Goal: Transaction & Acquisition: Purchase product/service

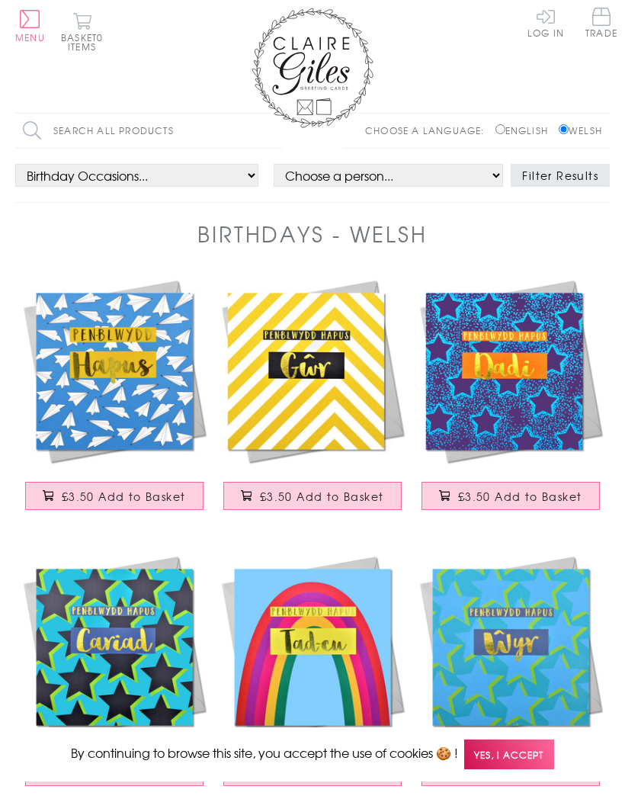
click at [65, 128] on input "Search all products" at bounding box center [148, 131] width 267 height 34
click at [275, 130] on input "Search" at bounding box center [274, 131] width 15 height 34
click at [132, 129] on input "Grandfatg" at bounding box center [148, 131] width 267 height 34
type input "Grandfather"
click at [275, 130] on input "Search" at bounding box center [274, 131] width 15 height 34
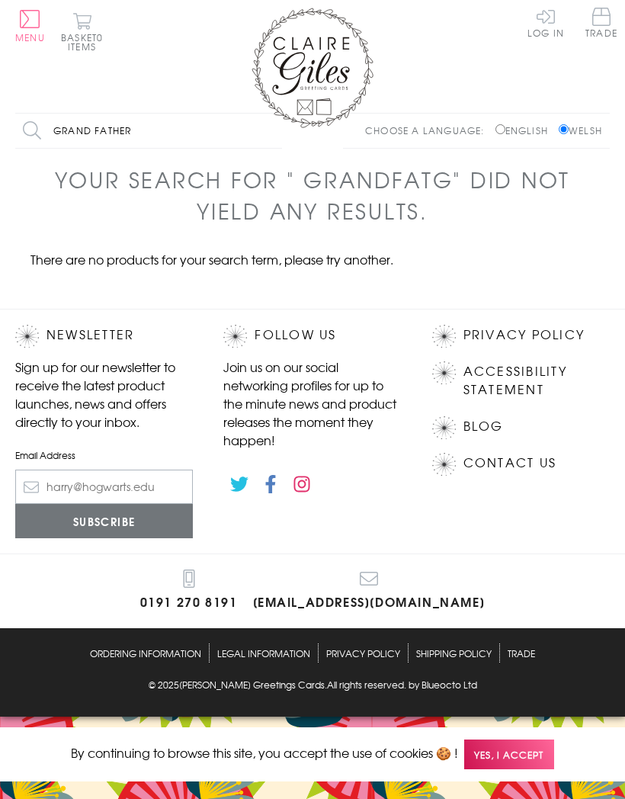
type input "Grand father"
click at [275, 130] on input "Search" at bounding box center [274, 131] width 15 height 34
click at [516, 745] on span "Yes, I accept" at bounding box center [509, 755] width 90 height 30
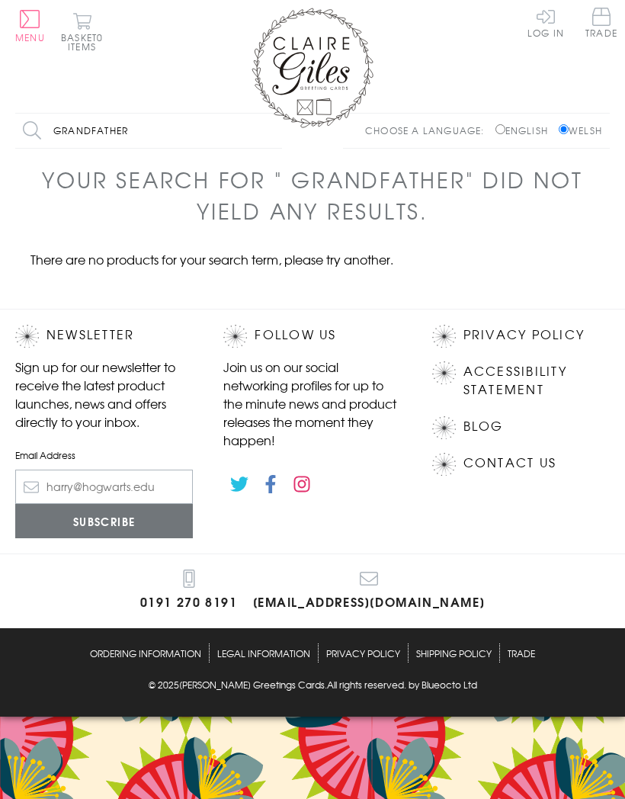
click at [136, 130] on input "Grandfather" at bounding box center [148, 131] width 267 height 34
type input "G"
click at [275, 130] on input "Search" at bounding box center [274, 131] width 15 height 34
click at [91, 132] on input "Taid" at bounding box center [148, 131] width 267 height 34
type input "T"
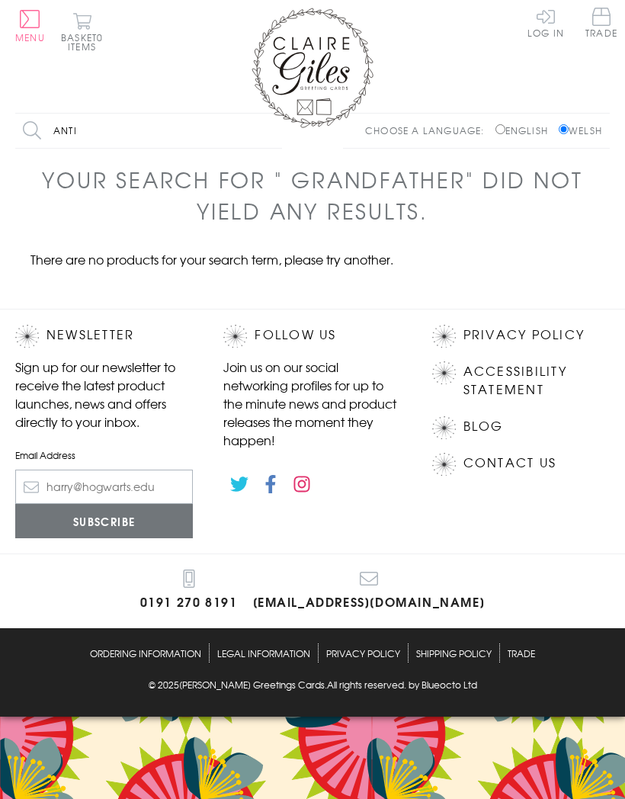
click at [275, 130] on input "Search" at bounding box center [274, 131] width 15 height 34
click at [102, 132] on input "Anti" at bounding box center [148, 131] width 267 height 34
type input "A"
click at [275, 130] on input "Search" at bounding box center [274, 131] width 15 height 34
click at [99, 130] on input "Merch" at bounding box center [148, 131] width 267 height 34
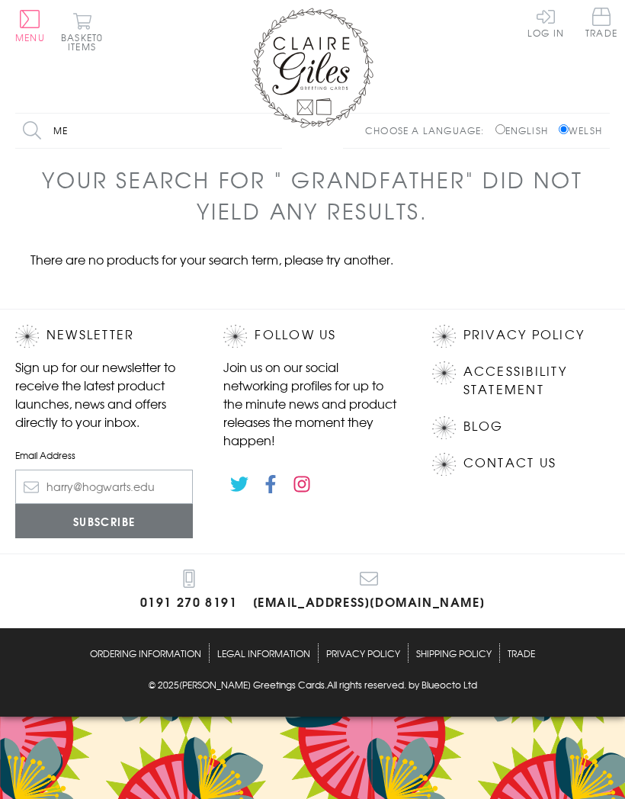
type input "M"
type input "Penblwydd hapus merch"
click at [275, 130] on input "Search" at bounding box center [274, 131] width 15 height 34
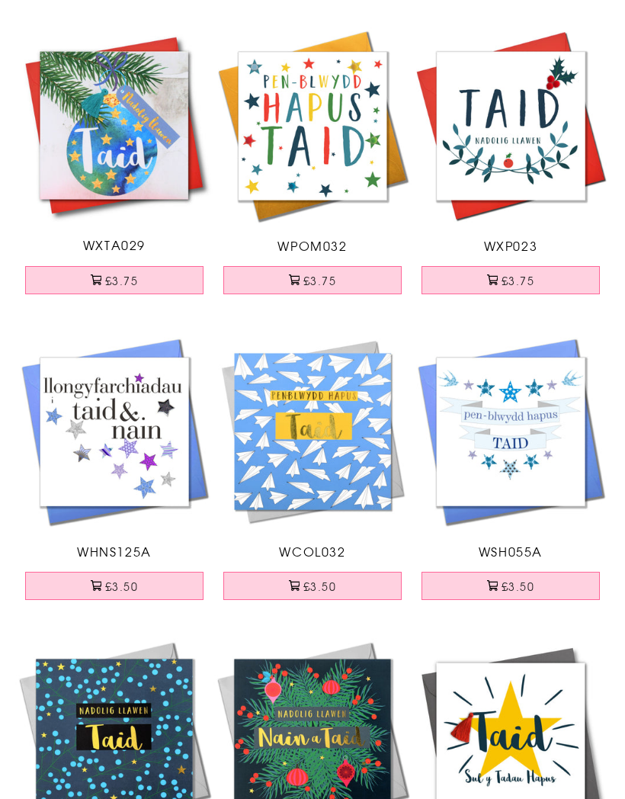
scroll to position [1140, 0]
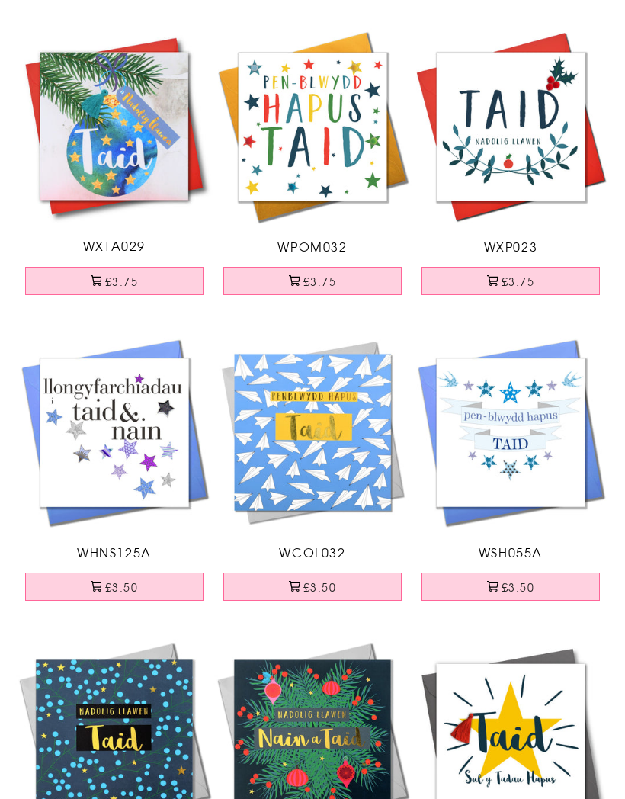
click at [315, 578] on button "£3.50" at bounding box center [312, 587] width 178 height 28
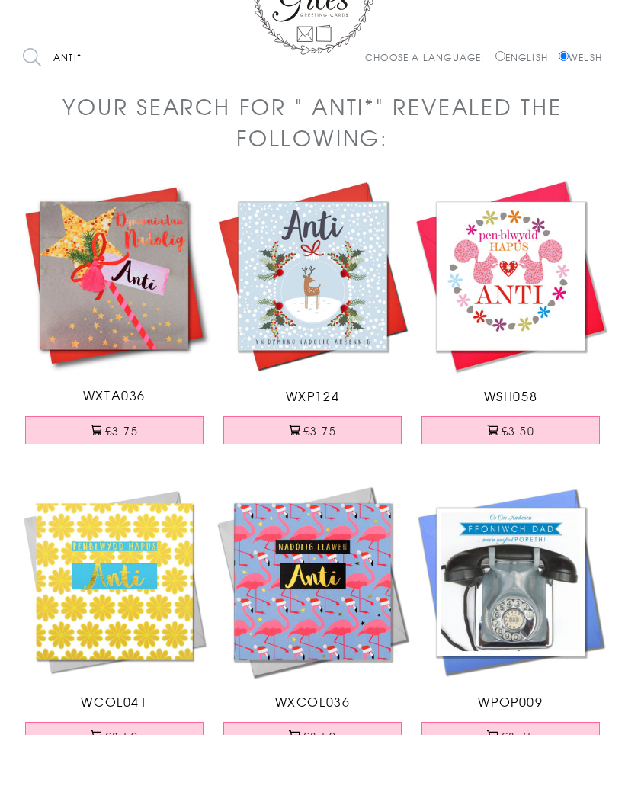
scroll to position [14, 0]
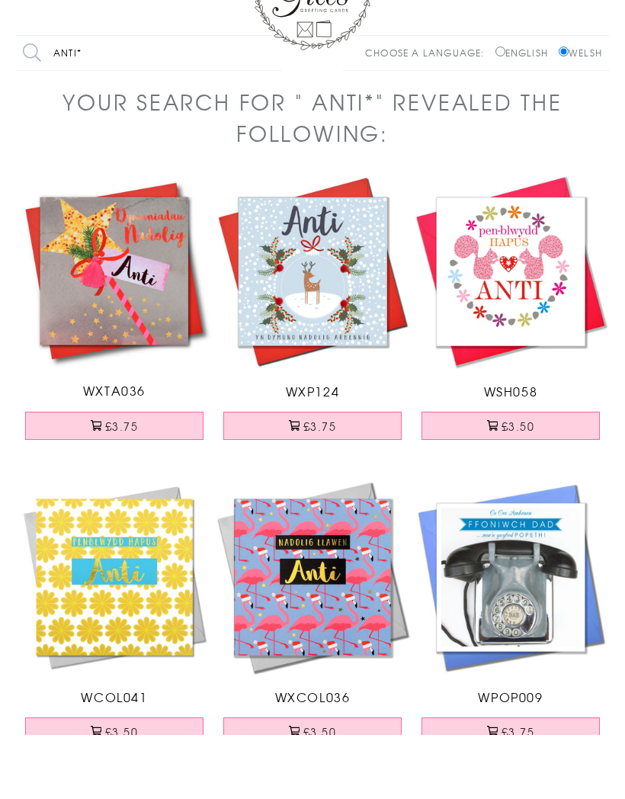
click at [114, 782] on button "£3.50" at bounding box center [114, 796] width 178 height 28
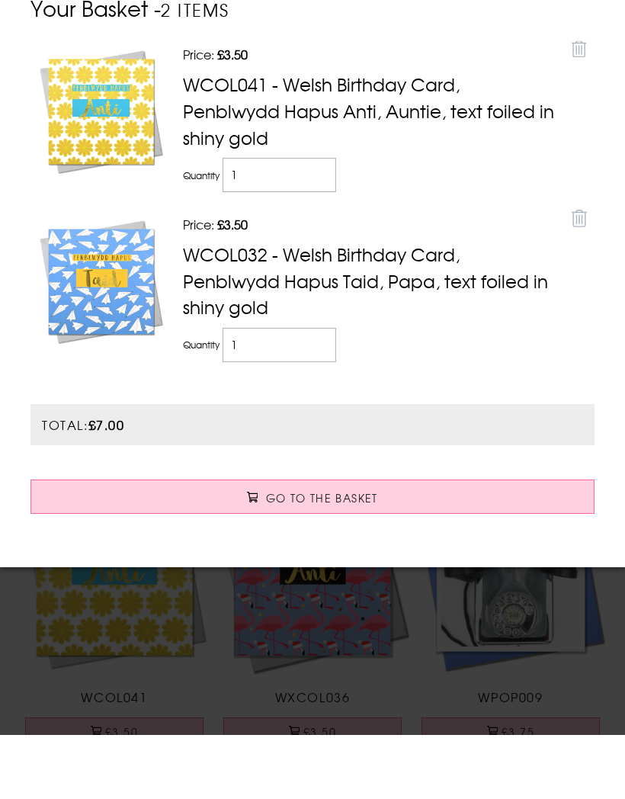
click at [344, 650] on div at bounding box center [312, 399] width 625 height 799
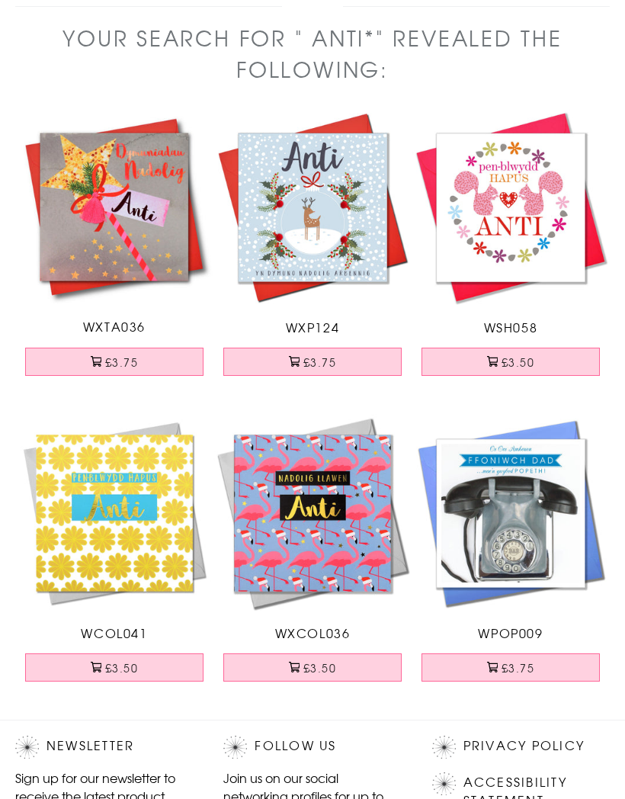
scroll to position [0, 0]
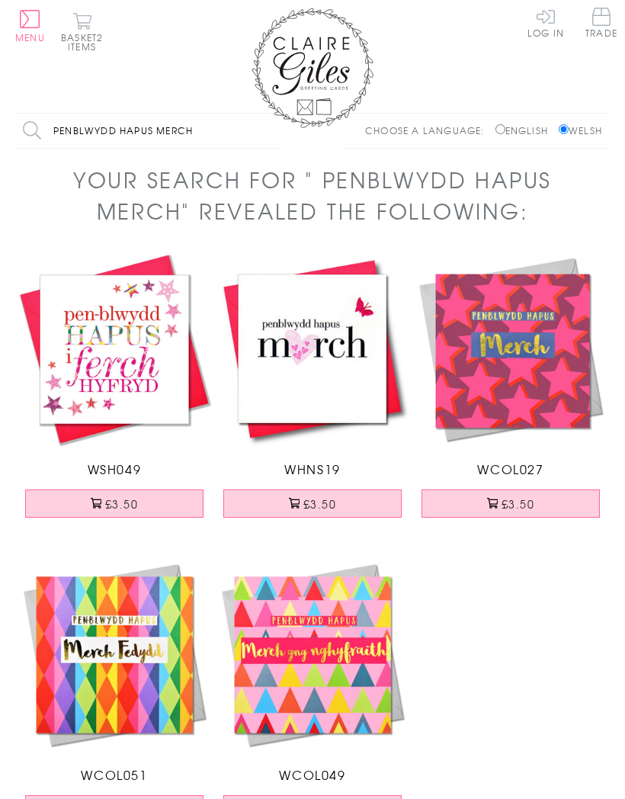
click at [205, 123] on input "Penblwydd hapus merch" at bounding box center [148, 131] width 267 height 34
click at [202, 124] on input "Penblwydd hapus merch" at bounding box center [148, 131] width 267 height 34
click at [209, 133] on input "Penblwydd hapus merch" at bounding box center [148, 131] width 267 height 34
type input "P"
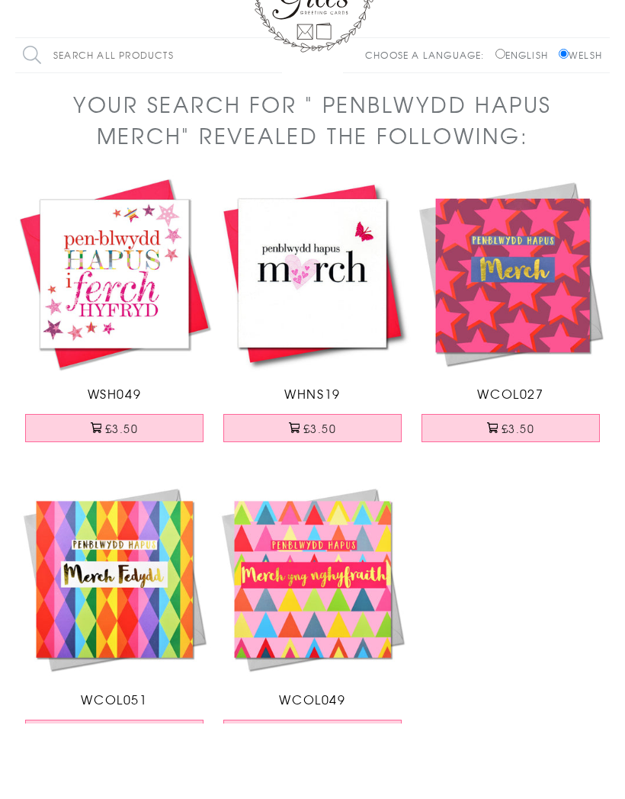
click at [519, 490] on button "£3.50" at bounding box center [511, 504] width 178 height 28
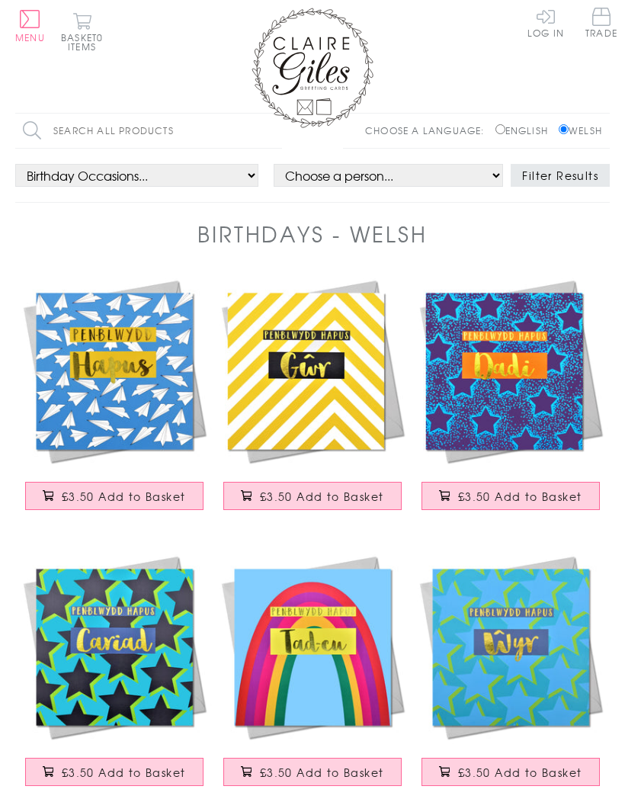
click at [496, 127] on input "English" at bounding box center [501, 129] width 10 height 10
radio input "true"
click at [559, 127] on input "Welsh" at bounding box center [564, 129] width 10 height 10
radio input "true"
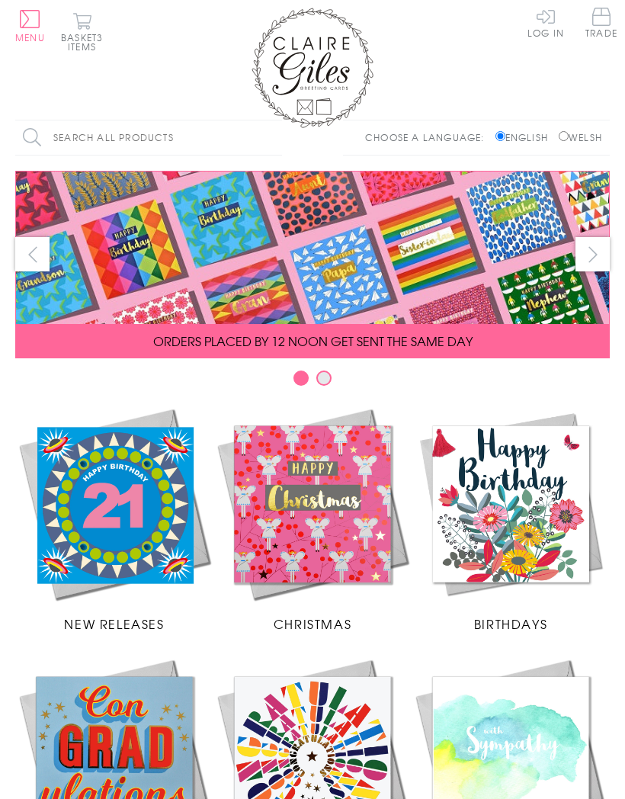
click at [66, 134] on input "Search all products" at bounding box center [148, 137] width 267 height 34
type input "Birthday"
click at [275, 136] on input "Search" at bounding box center [274, 137] width 15 height 34
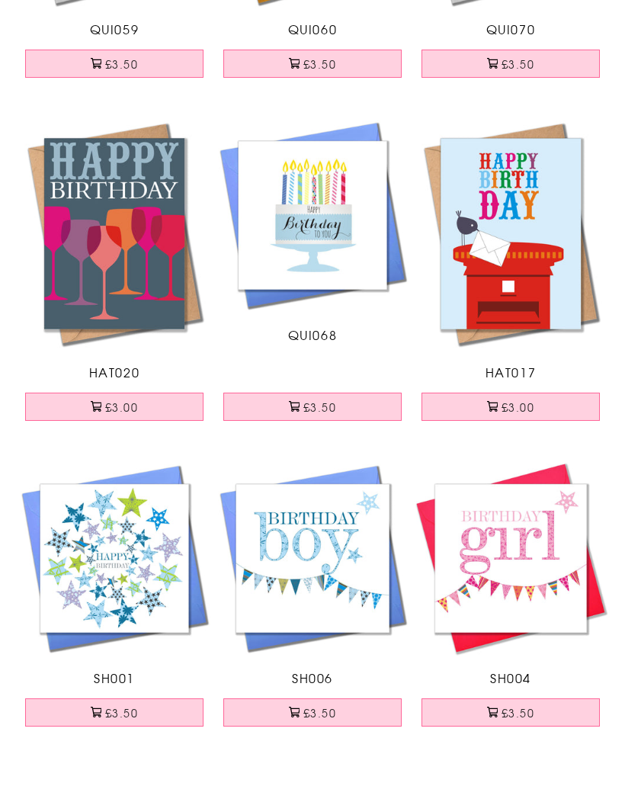
scroll to position [377, 0]
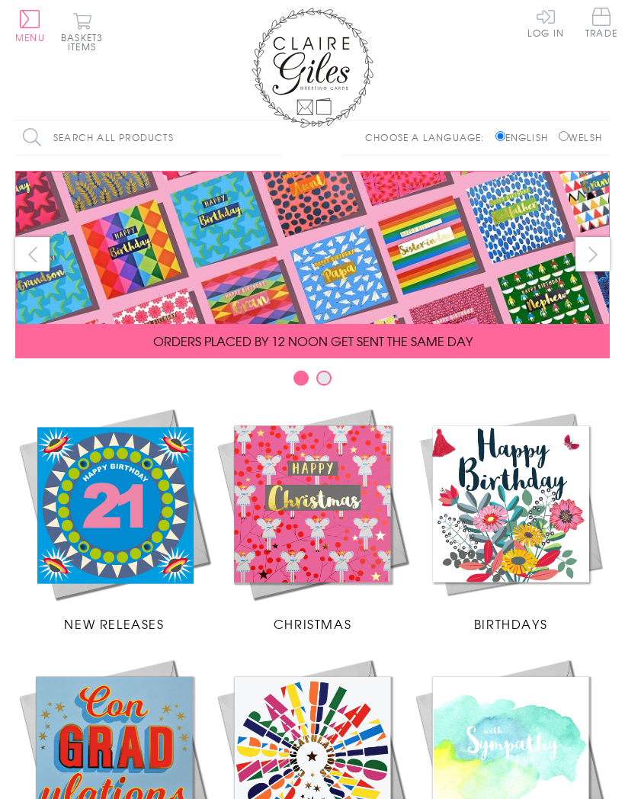
click at [605, 22] on span "Trade" at bounding box center [602, 23] width 32 height 30
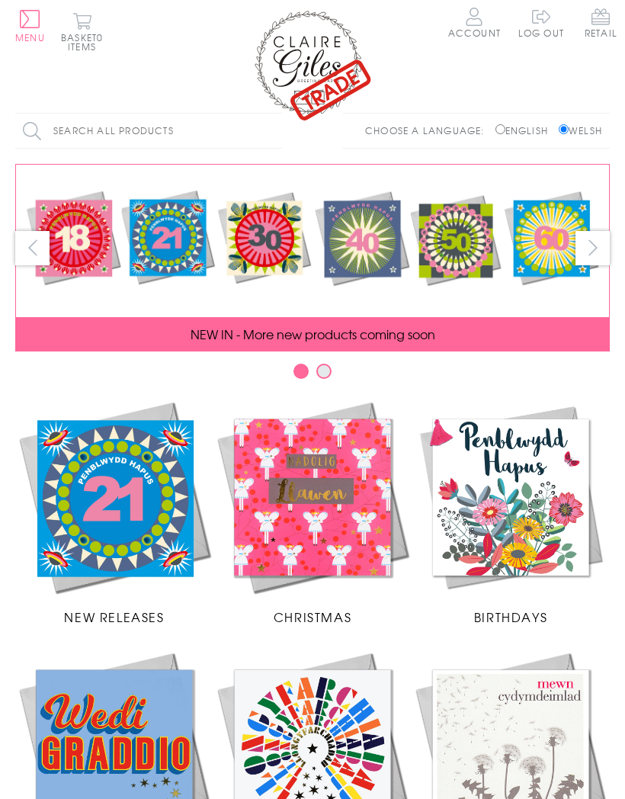
click at [600, 23] on span "Retail" at bounding box center [601, 23] width 33 height 30
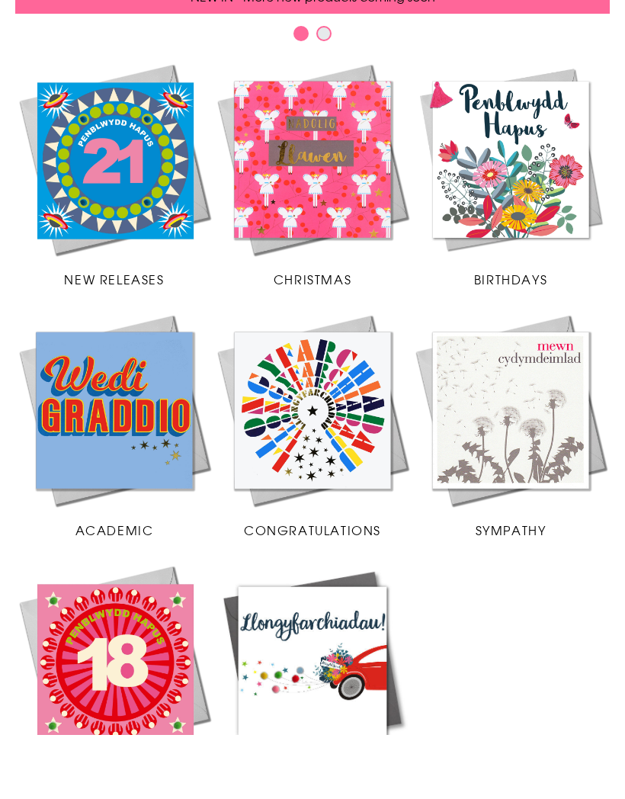
scroll to position [276, 0]
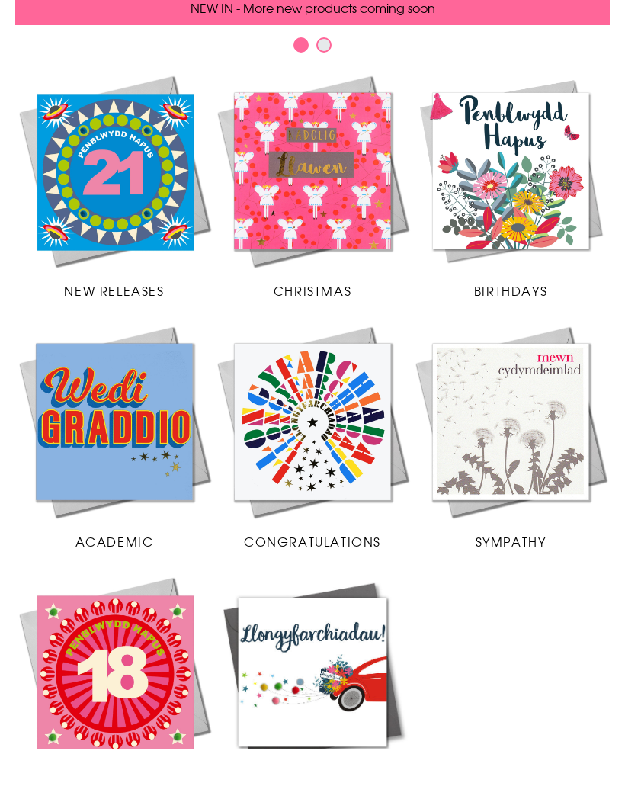
click at [522, 464] on img at bounding box center [511, 472] width 198 height 198
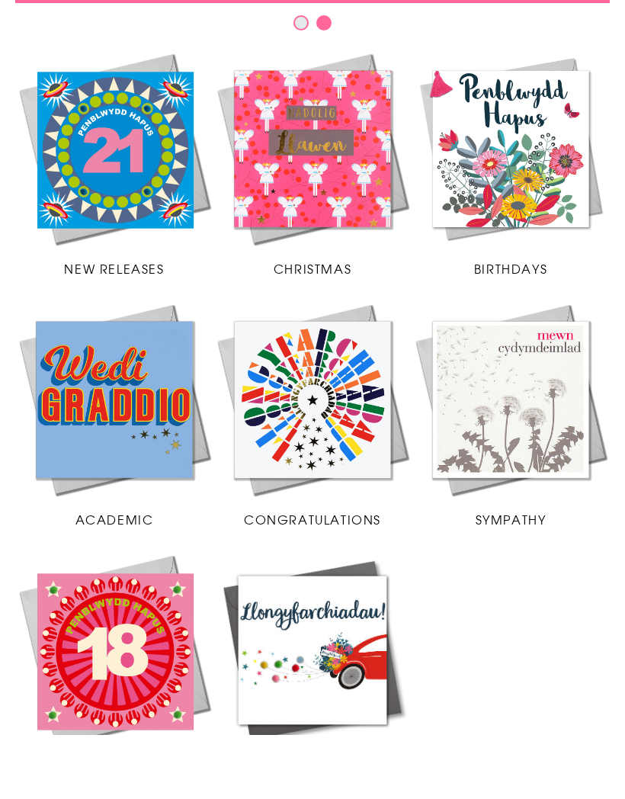
scroll to position [304, 0]
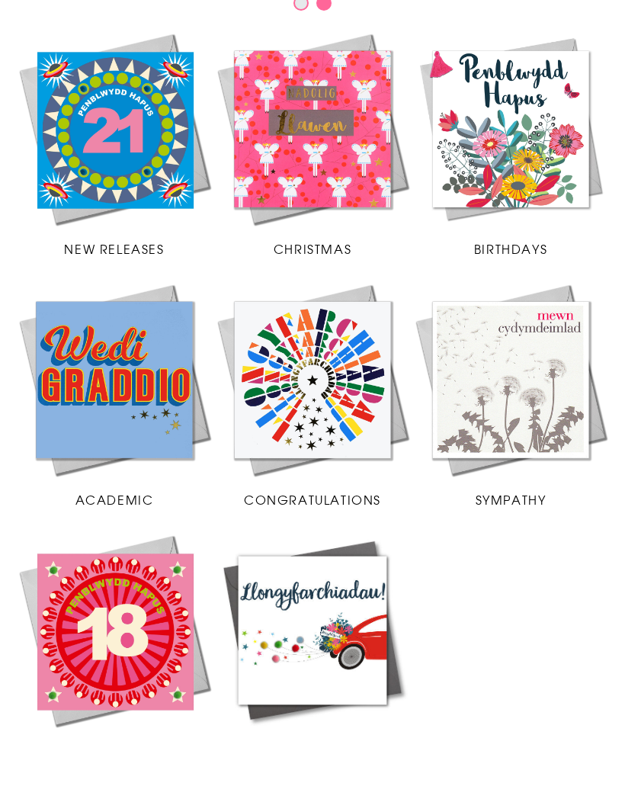
click at [336, 650] on img at bounding box center [313, 695] width 198 height 198
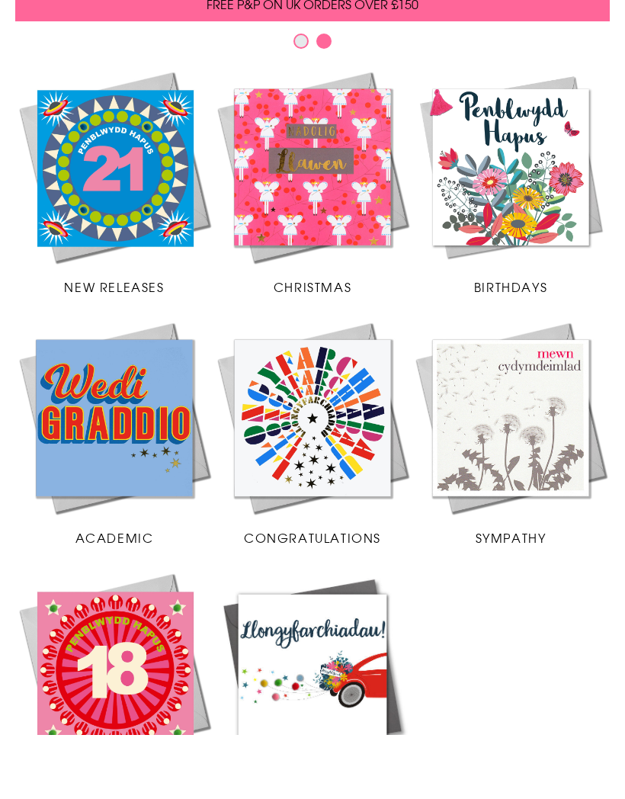
scroll to position [267, 0]
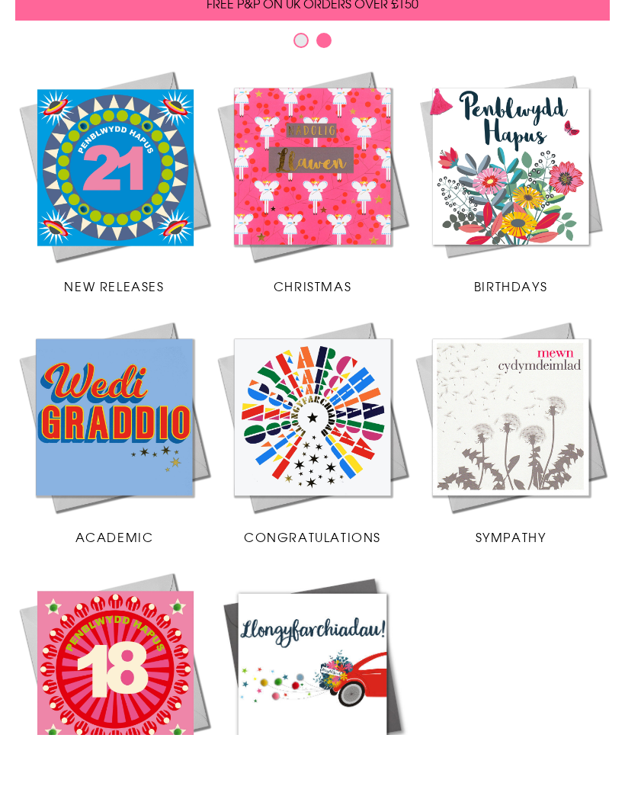
click at [343, 448] on img at bounding box center [313, 481] width 198 height 198
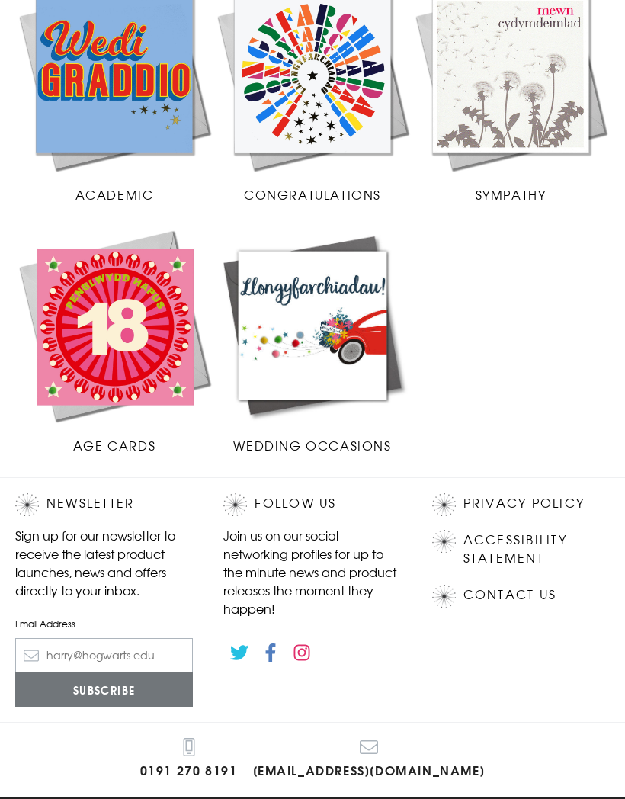
scroll to position [669, 0]
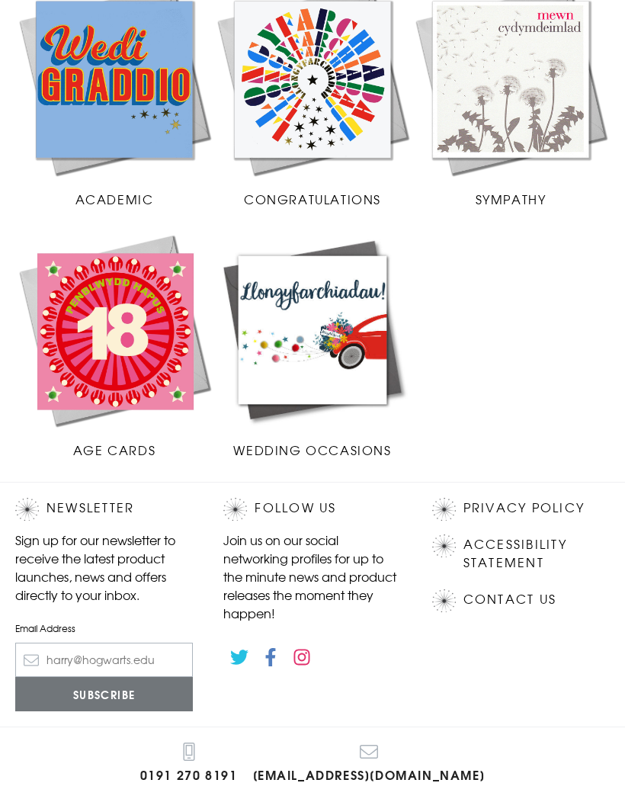
click at [326, 380] on img at bounding box center [313, 330] width 198 height 198
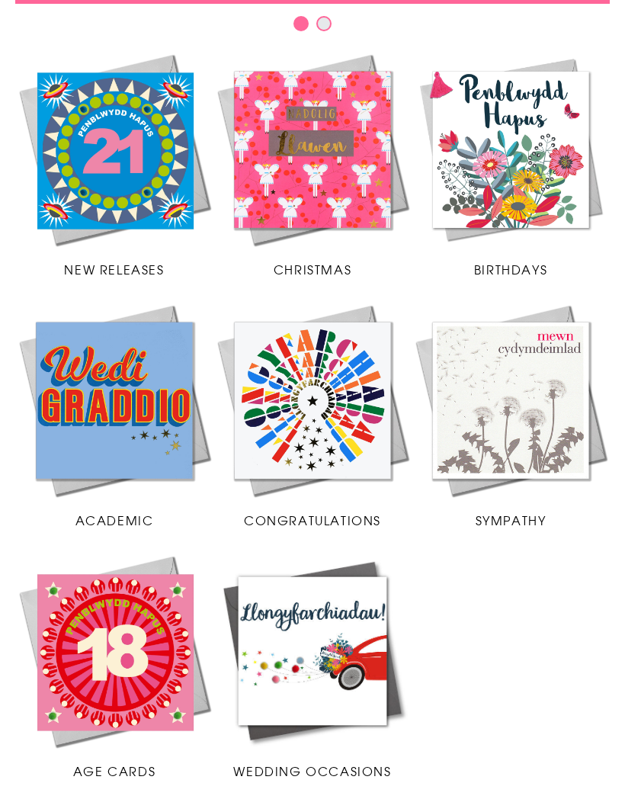
scroll to position [335, 0]
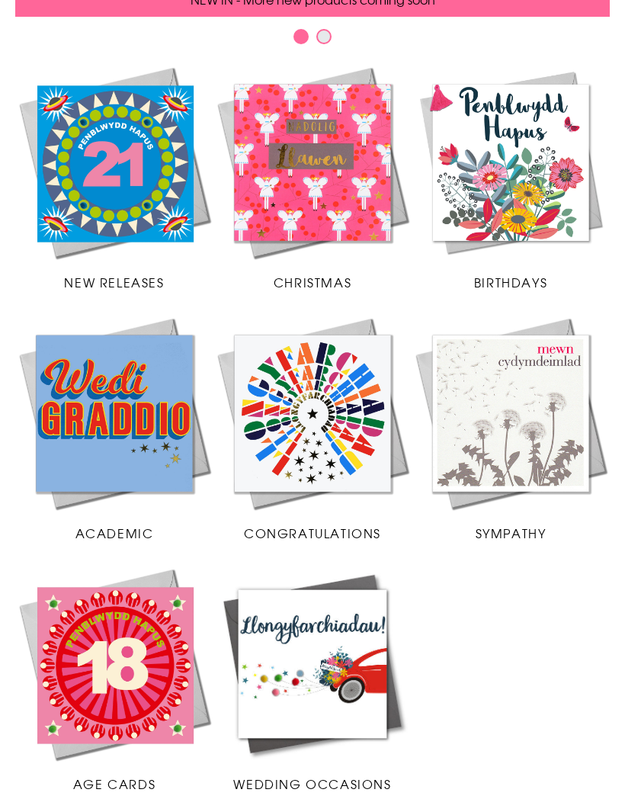
click at [524, 192] on img at bounding box center [511, 162] width 198 height 198
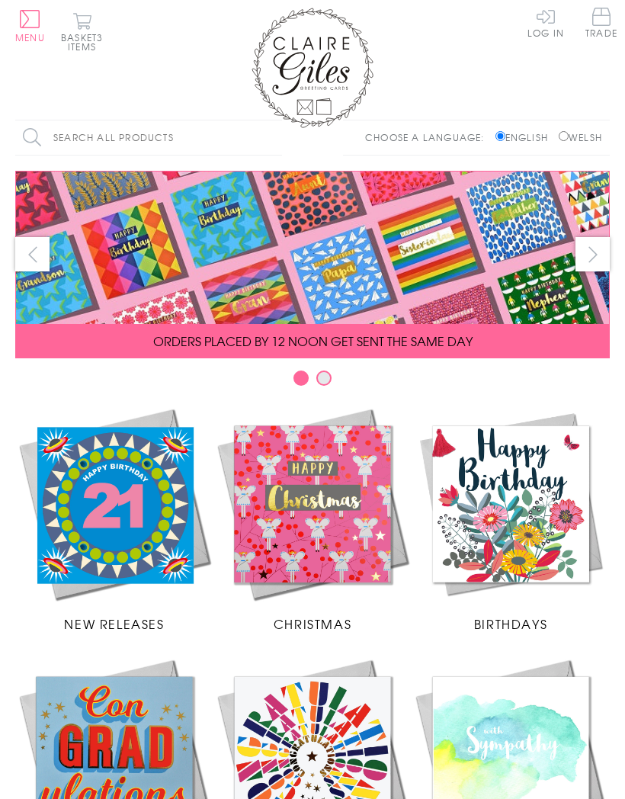
click at [91, 41] on span "3 items" at bounding box center [85, 42] width 35 height 23
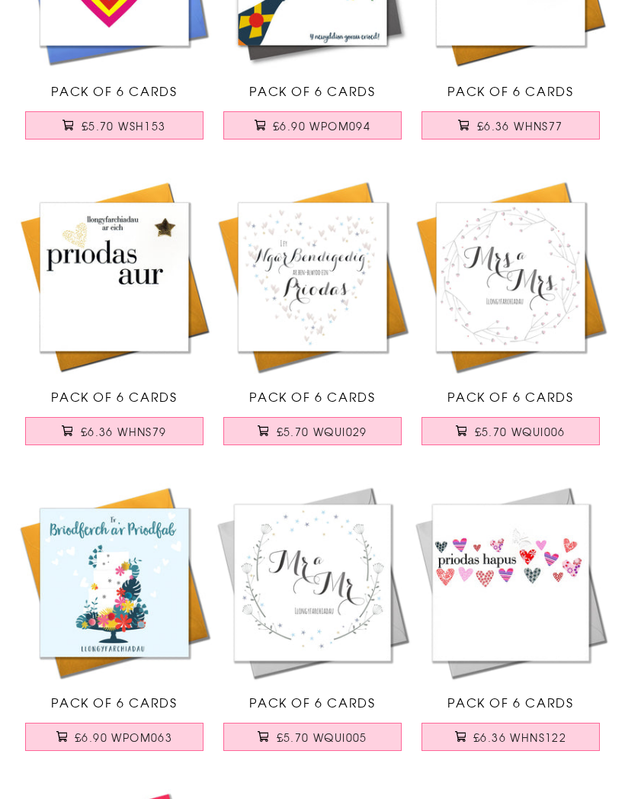
scroll to position [3453, 0]
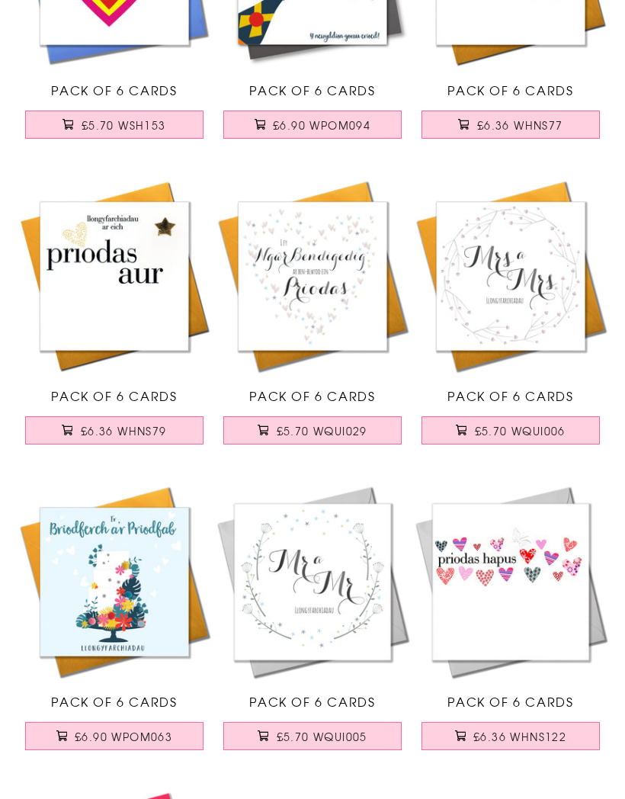
click at [512, 740] on span "£6.36 WHNS122" at bounding box center [520, 736] width 93 height 15
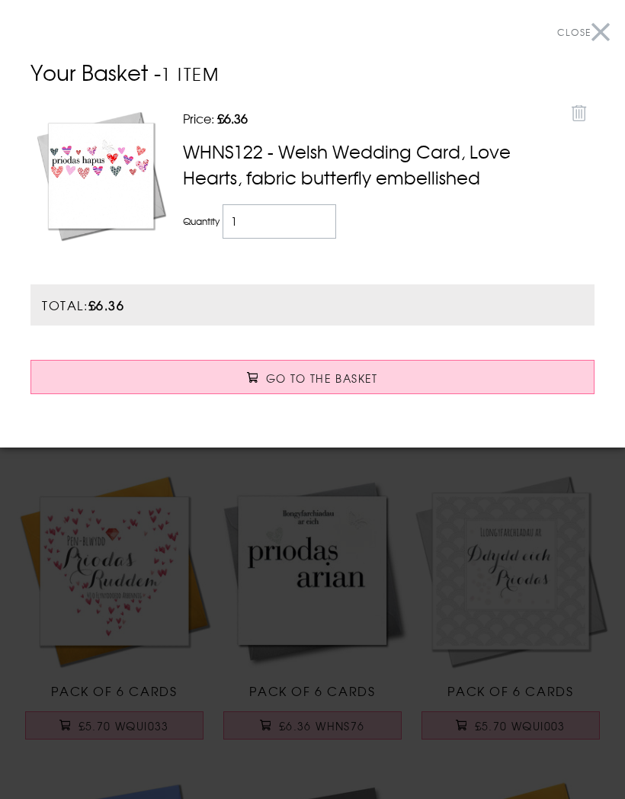
scroll to position [2538, 0]
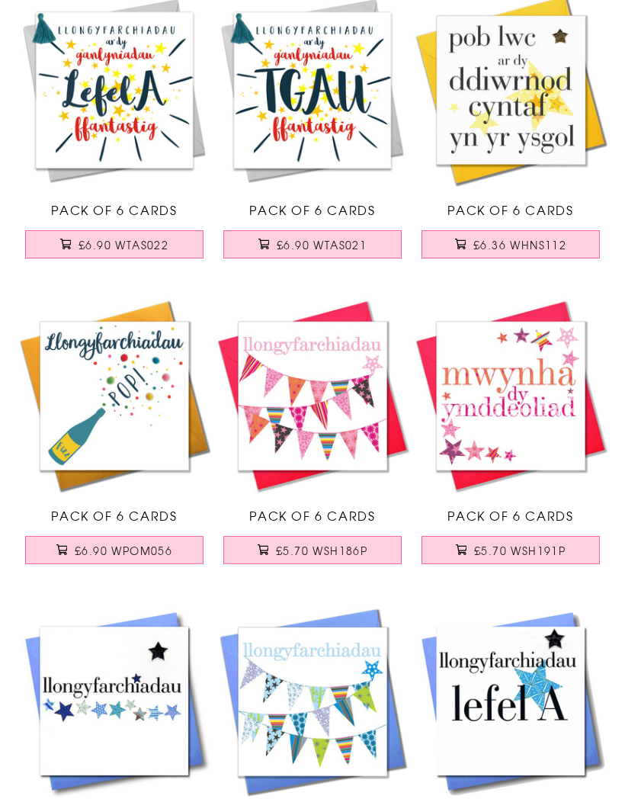
scroll to position [2667, 0]
click at [116, 543] on span "£6.90 WPOM056" at bounding box center [124, 550] width 98 height 15
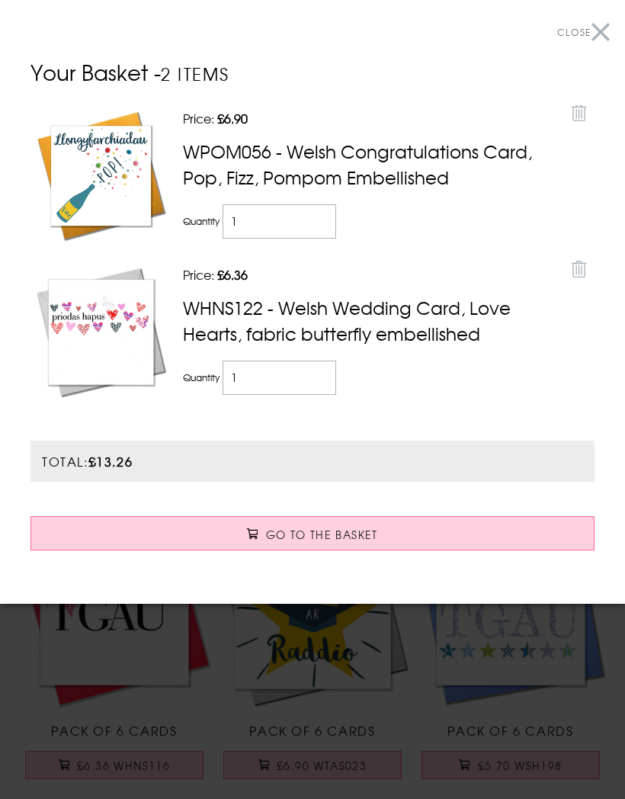
scroll to position [1507, 0]
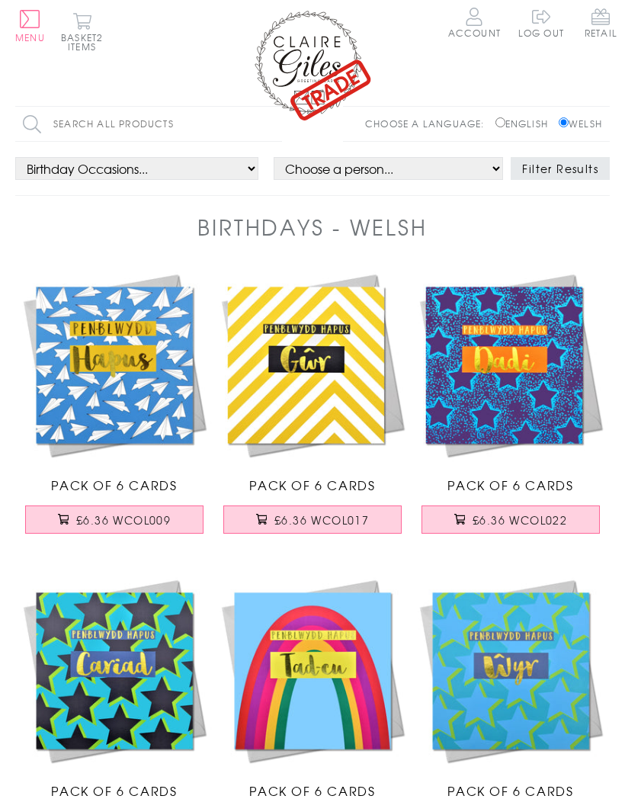
click at [67, 124] on input "Search all products" at bounding box center [148, 124] width 267 height 34
click at [275, 124] on input "Search" at bounding box center [274, 124] width 15 height 34
click at [201, 124] on input "Good luck" at bounding box center [148, 124] width 267 height 34
click at [275, 124] on input "Search" at bounding box center [274, 124] width 15 height 34
click at [126, 118] on input "Good luck" at bounding box center [148, 124] width 267 height 34
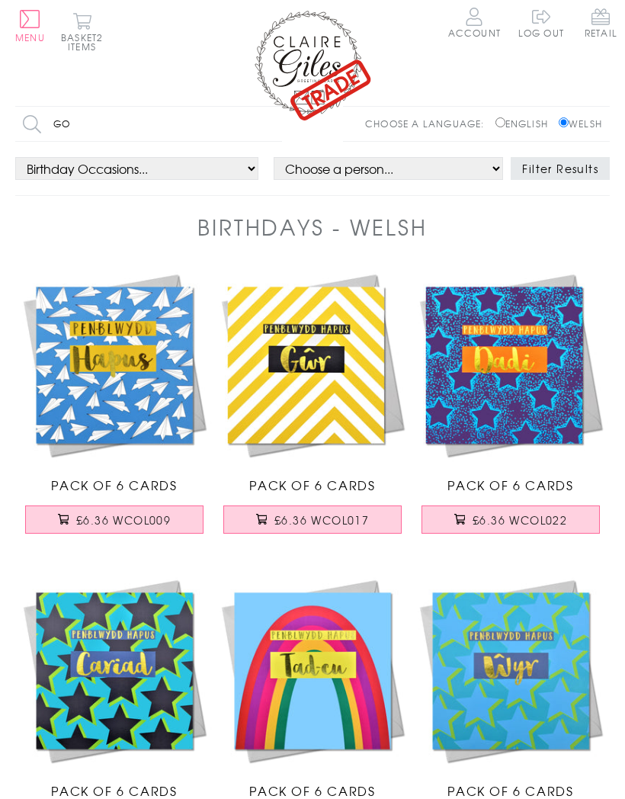
type input "G"
click at [275, 124] on input "Search" at bounding box center [274, 124] width 15 height 34
click at [119, 122] on input "Daughter" at bounding box center [148, 124] width 267 height 34
type input "D"
click at [275, 124] on input "Search" at bounding box center [274, 124] width 15 height 34
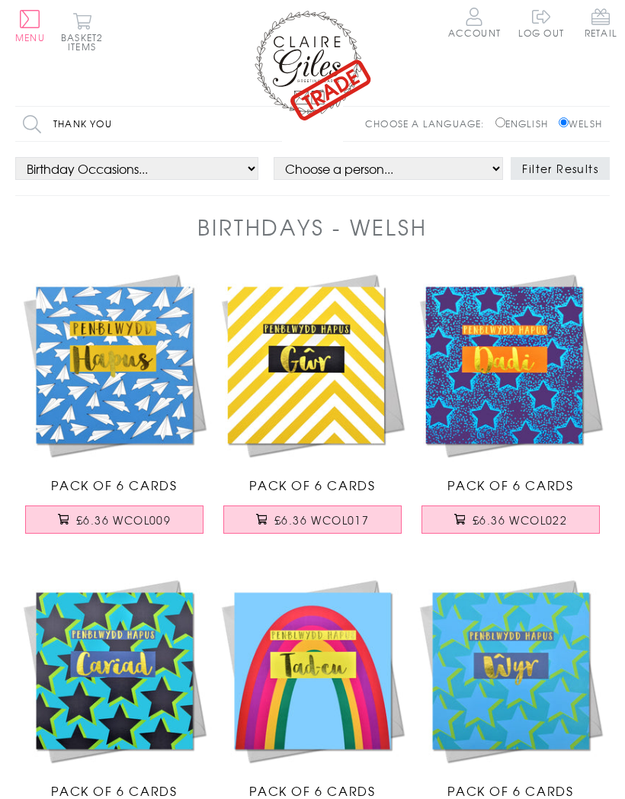
click at [177, 122] on input "Thank you" at bounding box center [148, 124] width 267 height 34
click at [275, 124] on input "Search" at bounding box center [274, 124] width 15 height 34
click at [133, 118] on input "Thank you" at bounding box center [148, 124] width 267 height 34
type input "T"
click at [275, 124] on input "Search" at bounding box center [274, 124] width 15 height 34
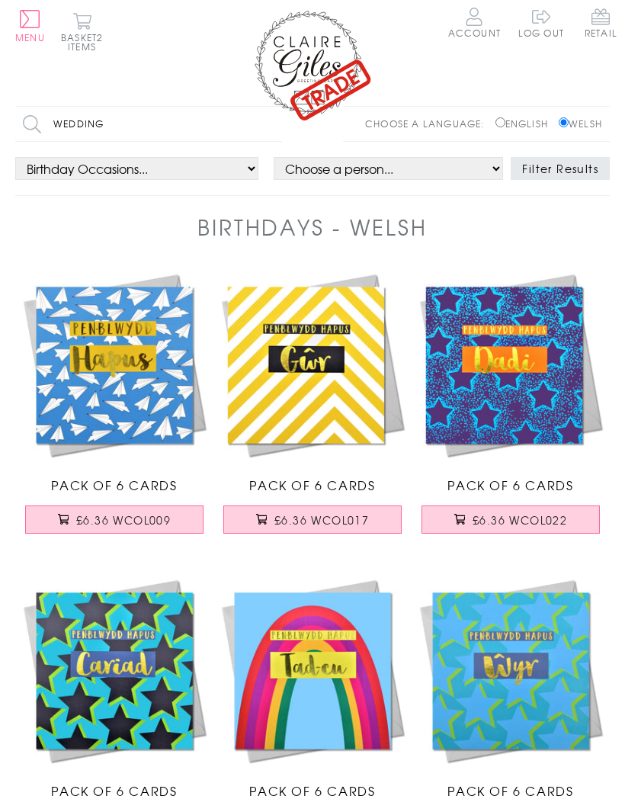
click at [129, 121] on input "Wedding" at bounding box center [148, 124] width 267 height 34
click at [275, 124] on input "Search" at bounding box center [274, 124] width 15 height 34
click at [140, 124] on input "Wedding" at bounding box center [148, 124] width 267 height 34
click at [114, 120] on input "Wedding" at bounding box center [148, 124] width 267 height 34
click at [275, 124] on input "Search" at bounding box center [274, 124] width 15 height 34
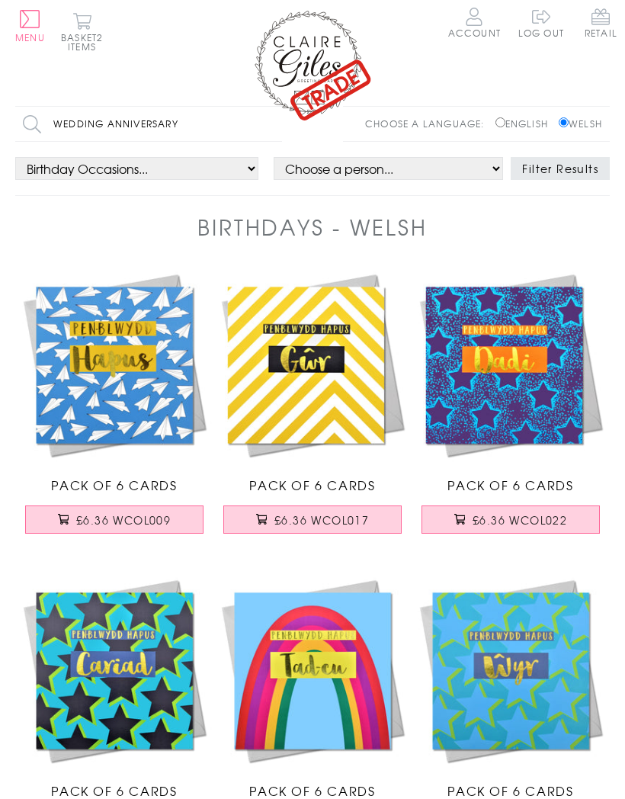
click at [185, 127] on input "Wedding anniversary" at bounding box center [148, 124] width 267 height 34
click at [275, 124] on input "Search" at bounding box center [274, 124] width 15 height 34
click at [148, 117] on input "Wedding" at bounding box center [148, 124] width 267 height 34
click at [275, 124] on input "Search" at bounding box center [274, 124] width 15 height 34
click at [125, 117] on input "Wedding" at bounding box center [148, 124] width 267 height 34
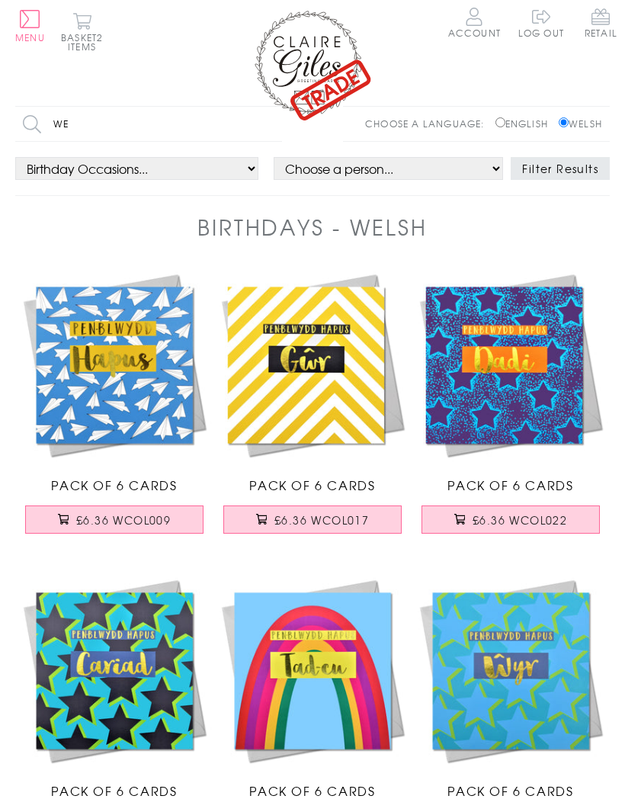
type input "W"
type input "Brother"
click at [275, 124] on input "Search" at bounding box center [274, 124] width 15 height 34
click at [88, 38] on button "Basket 2 items" at bounding box center [82, 31] width 42 height 39
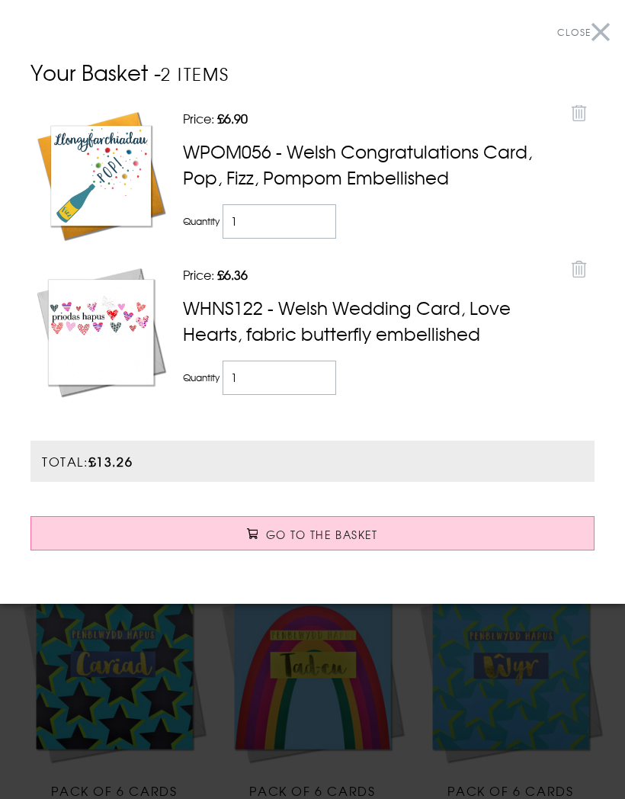
click at [602, 37] on button "Close" at bounding box center [583, 32] width 53 height 34
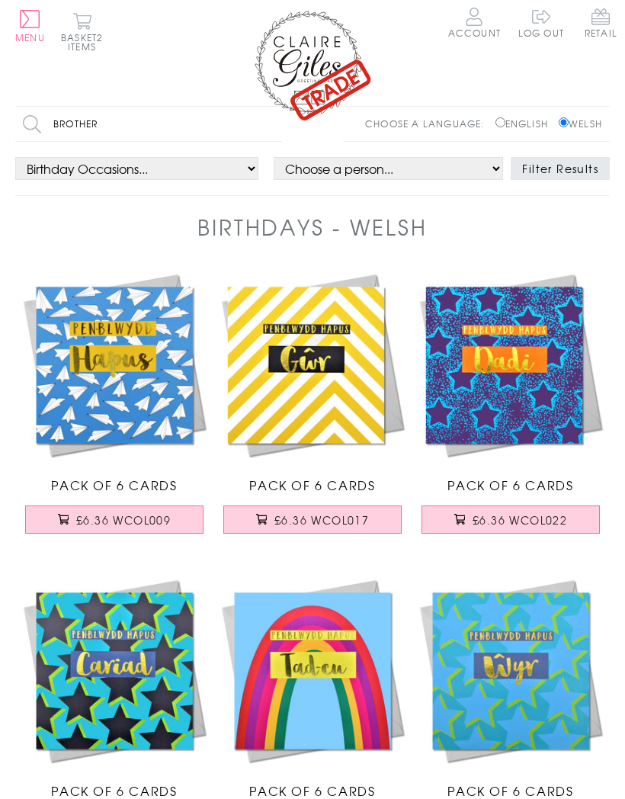
click at [322, 78] on img at bounding box center [313, 65] width 122 height 114
click at [87, 38] on button "Basket 2 items" at bounding box center [82, 31] width 42 height 39
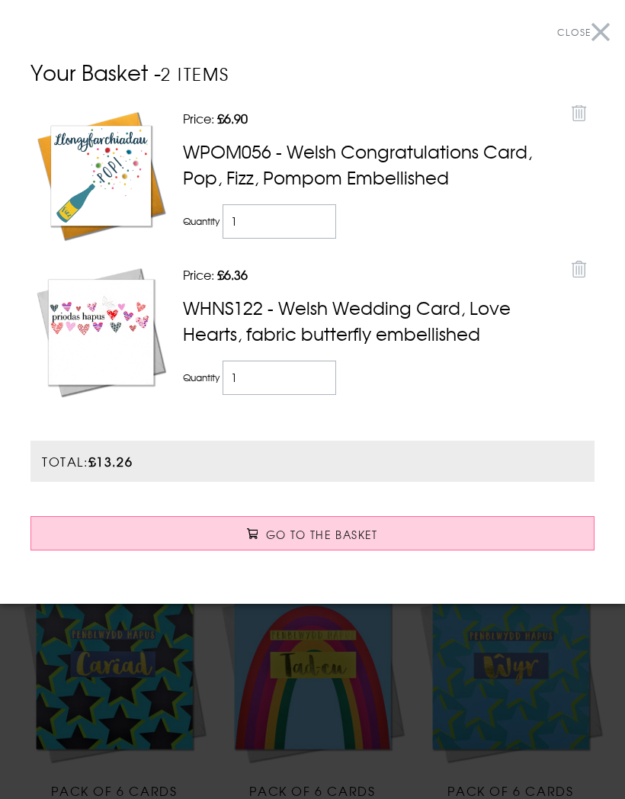
click at [577, 273] on icon at bounding box center [579, 270] width 15 height 18
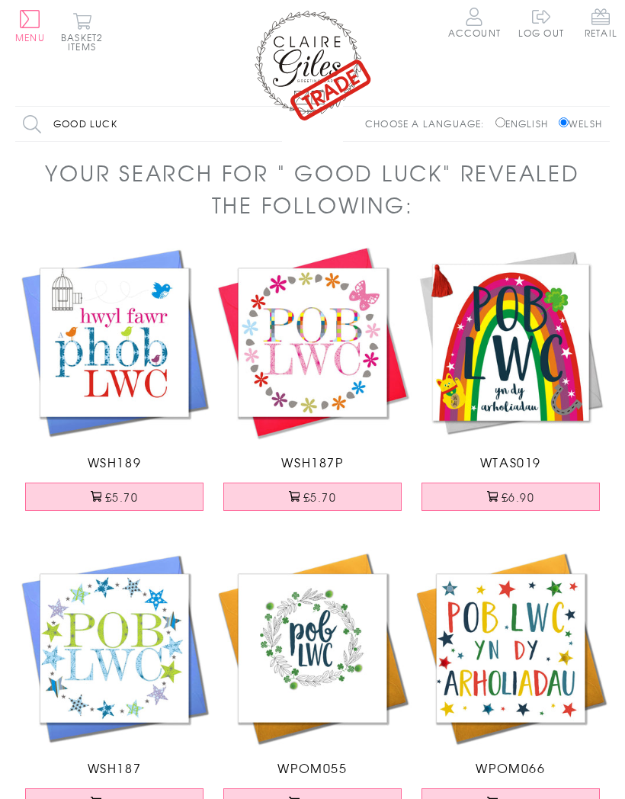
click at [325, 488] on button "£5.70" at bounding box center [312, 497] width 178 height 28
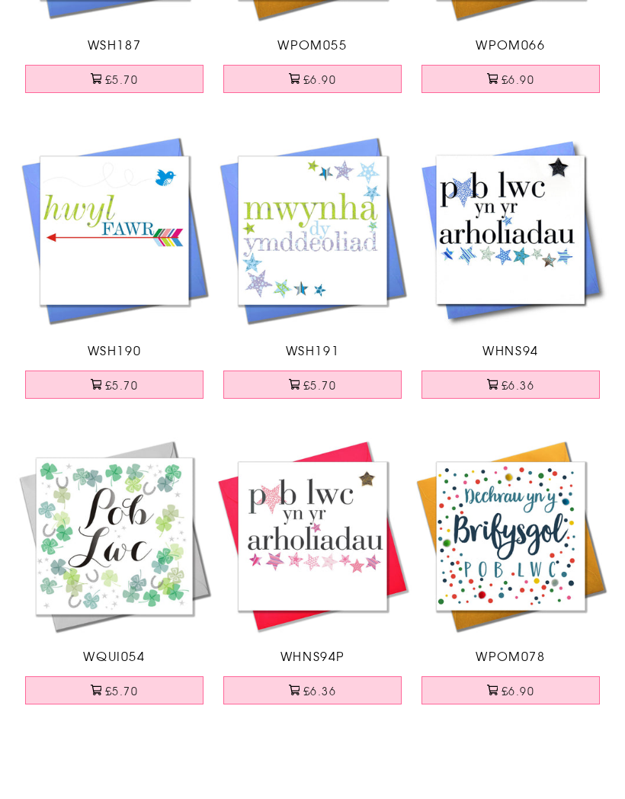
scroll to position [660, 0]
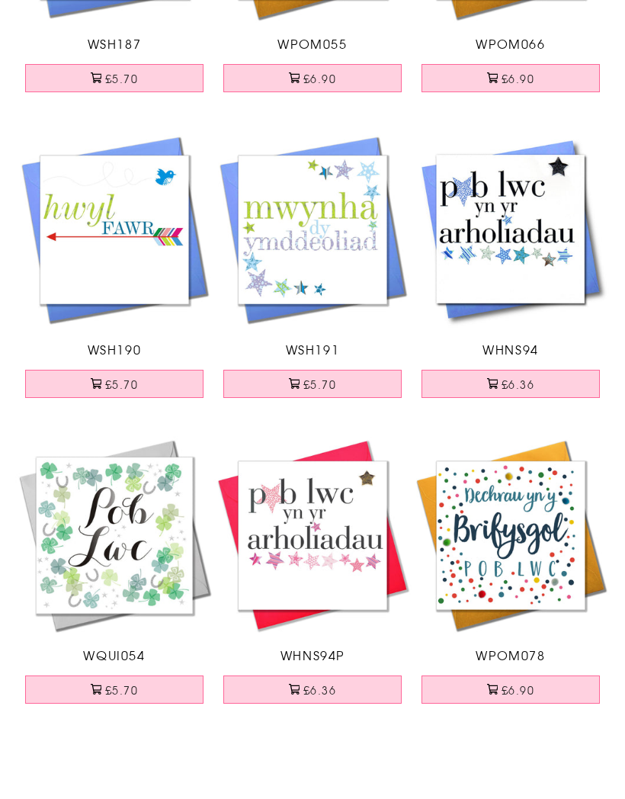
click at [129, 740] on button "£5.70" at bounding box center [114, 754] width 178 height 28
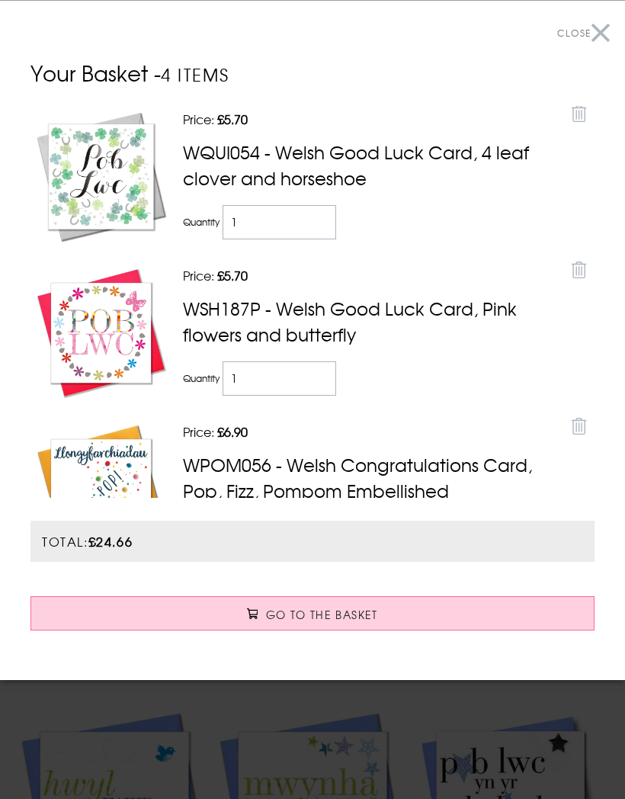
scroll to position [136, 0]
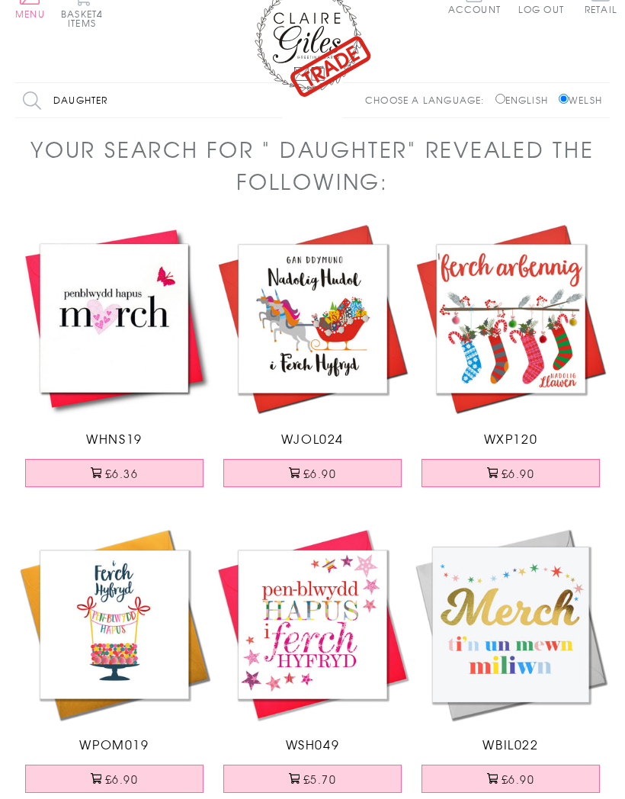
scroll to position [5, 0]
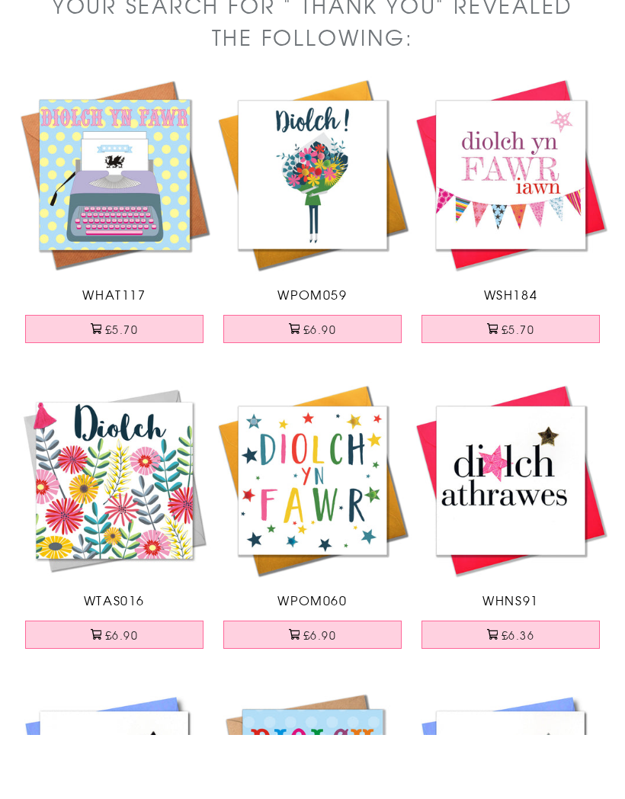
scroll to position [116, 0]
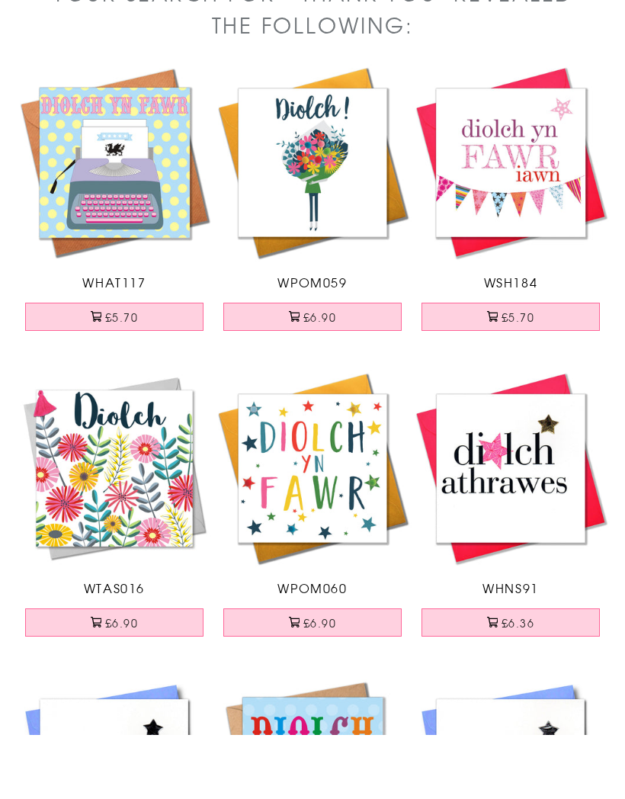
click at [126, 673] on button "£6.90" at bounding box center [114, 687] width 178 height 28
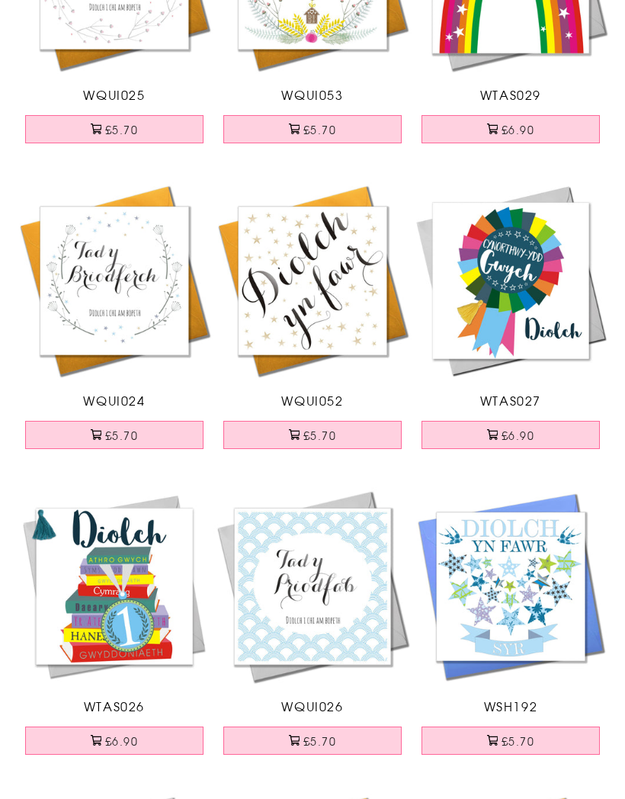
scroll to position [1665, 0]
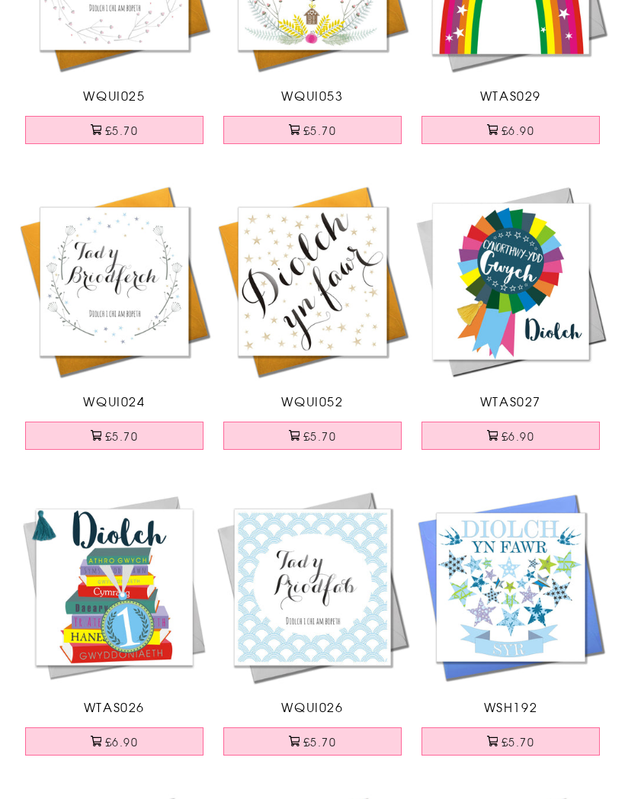
click at [543, 530] on img at bounding box center [511, 587] width 198 height 198
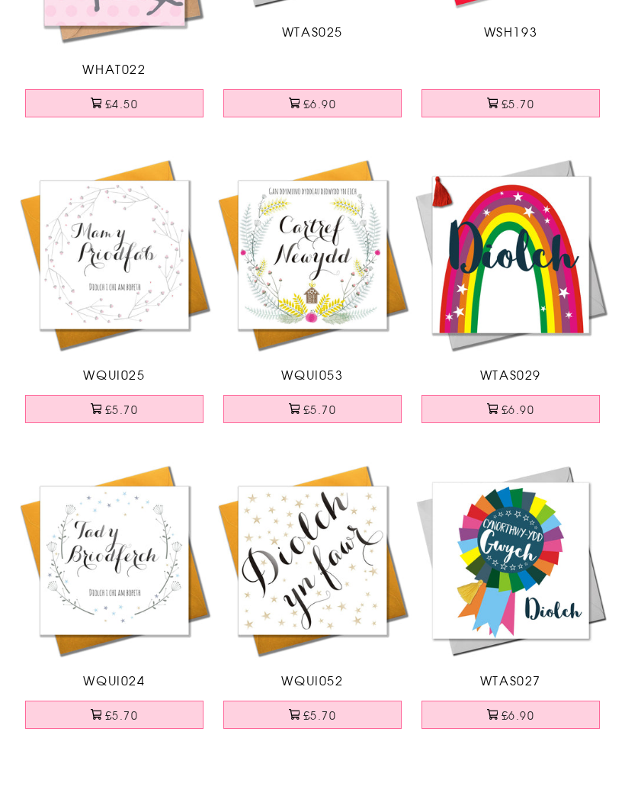
scroll to position [1323, 0]
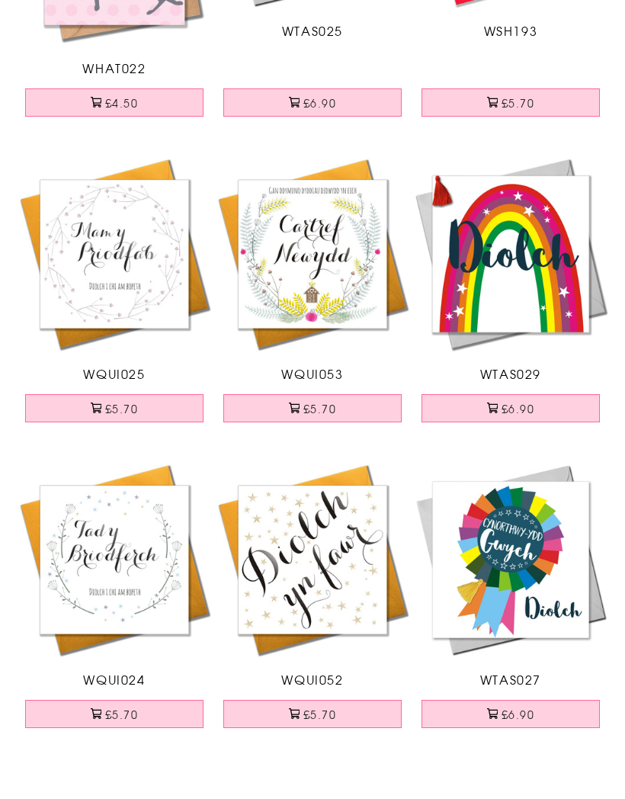
click at [318, 764] on button "£5.70" at bounding box center [312, 778] width 178 height 28
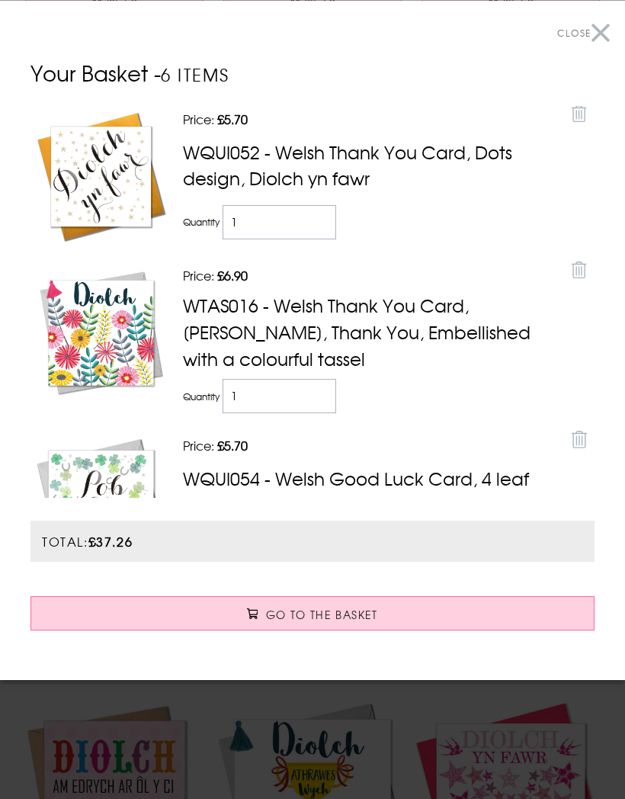
scroll to position [472, 0]
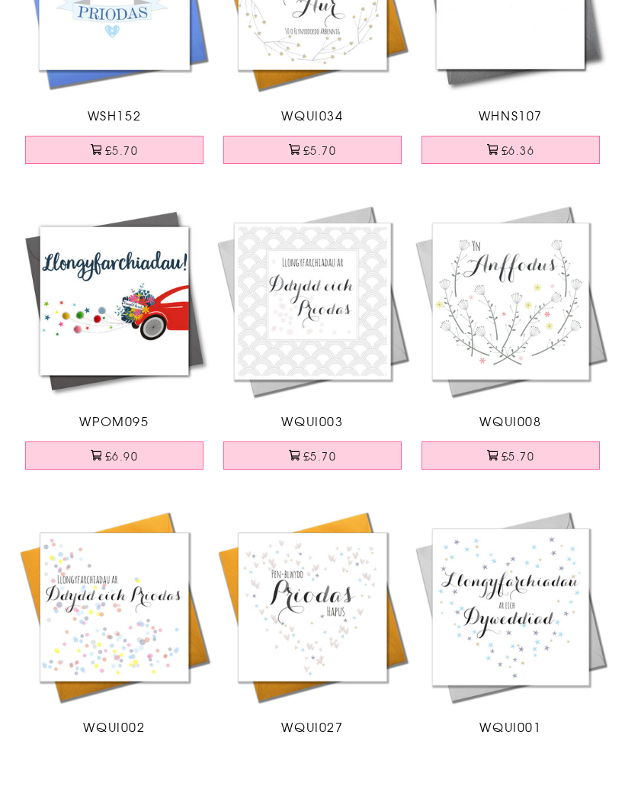
scroll to position [906, 0]
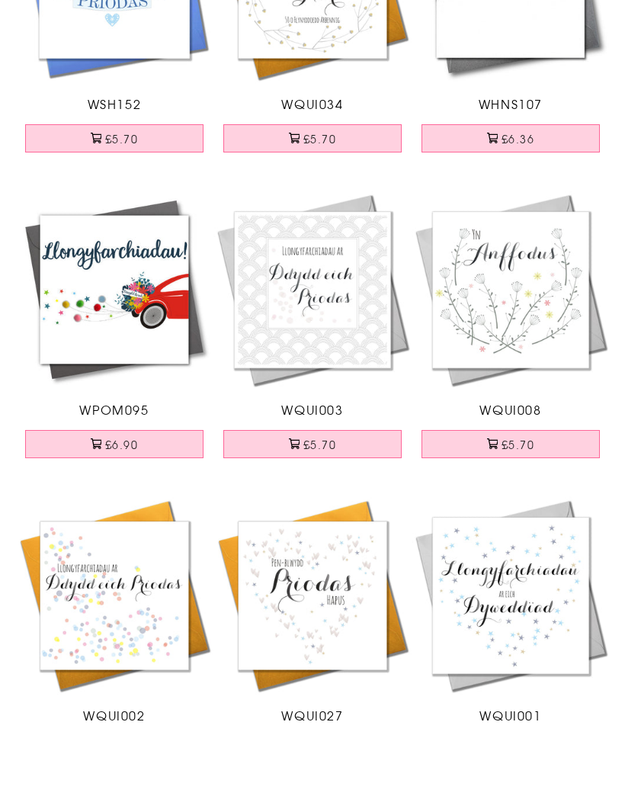
click at [118, 798] on button "£5.70" at bounding box center [114, 814] width 178 height 28
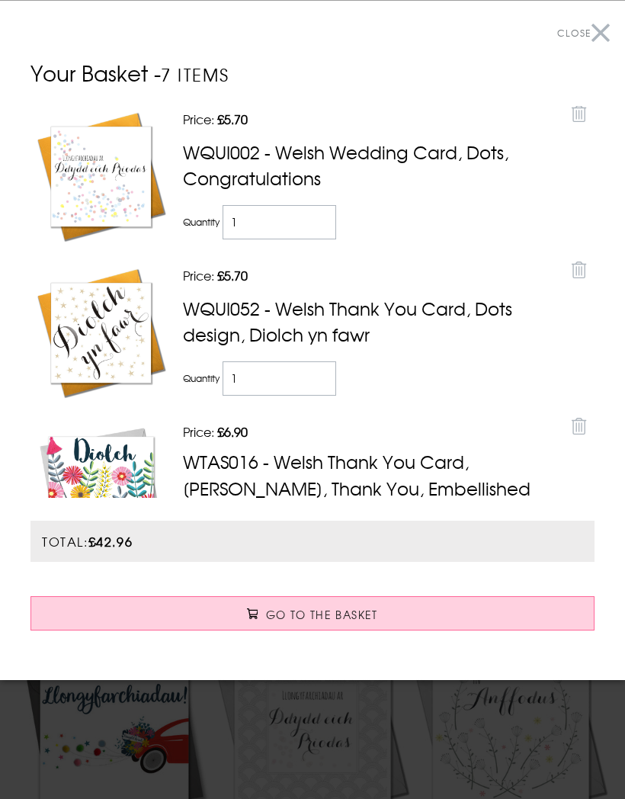
scroll to position [0, 0]
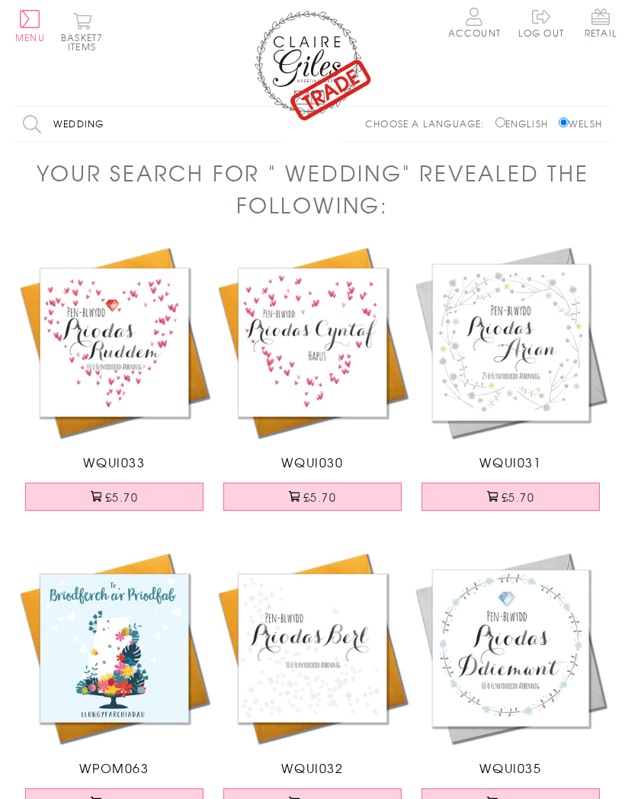
click at [120, 127] on input "Wedding" at bounding box center [148, 124] width 267 height 34
type input "W"
type input "Happy wedding anniversary"
click at [275, 124] on input "Search" at bounding box center [274, 124] width 15 height 34
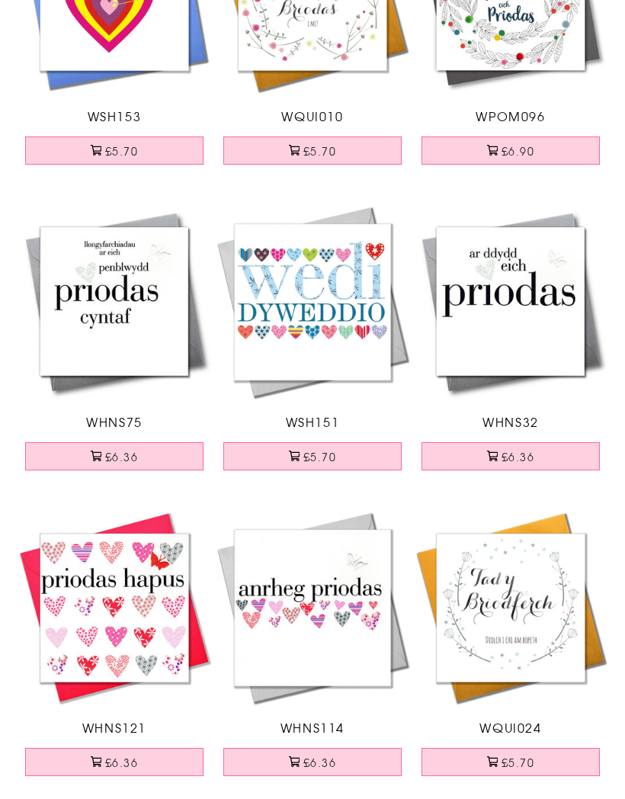
scroll to position [3097, 0]
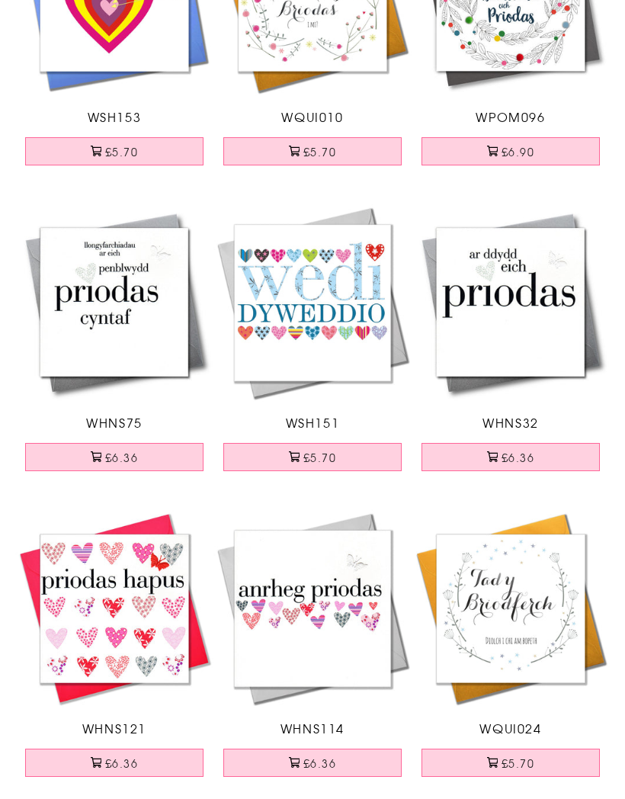
click at [319, 456] on button "£5.70" at bounding box center [312, 457] width 178 height 28
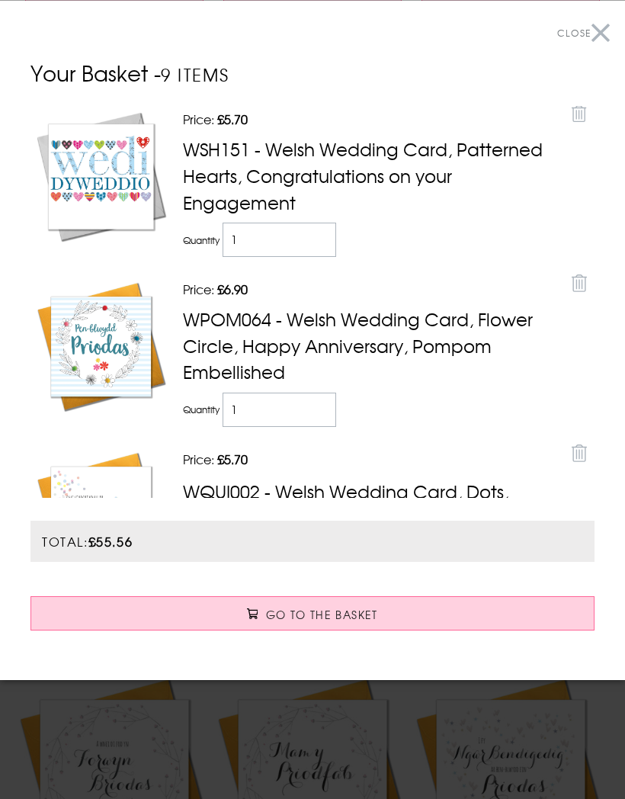
scroll to position [1950, 0]
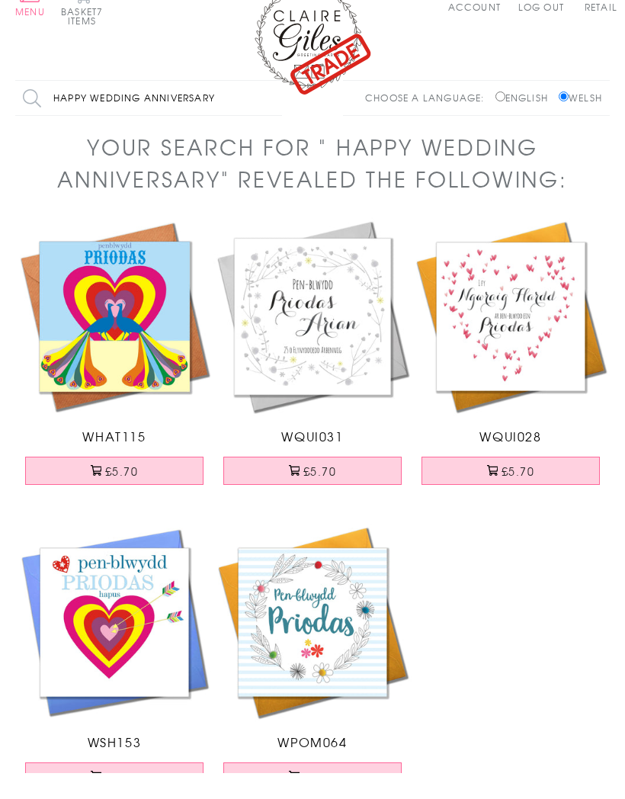
click at [316, 788] on button "£6.90" at bounding box center [312, 802] width 178 height 28
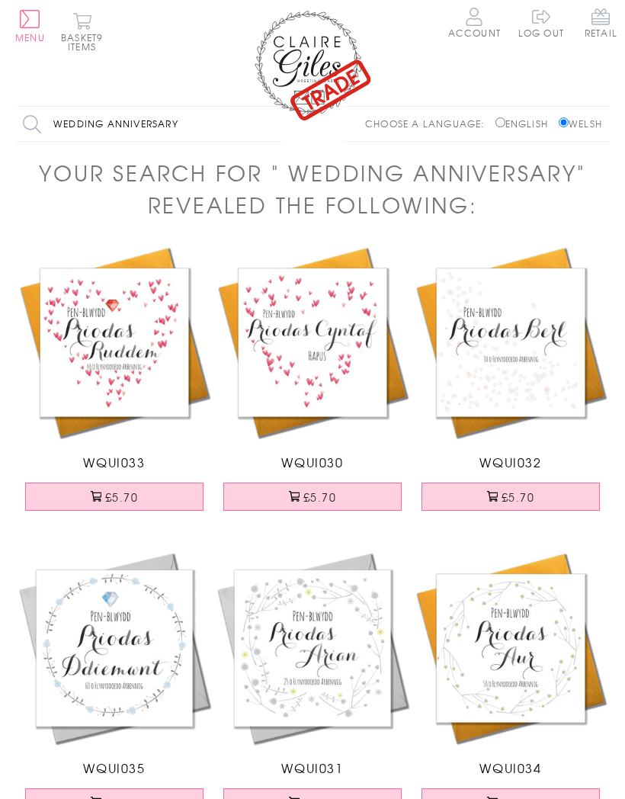
click at [53, 129] on input "Wedding anniversary" at bounding box center [148, 124] width 267 height 34
type input "Happy Wedding anniversary"
click at [275, 124] on input "Search" at bounding box center [274, 124] width 15 height 34
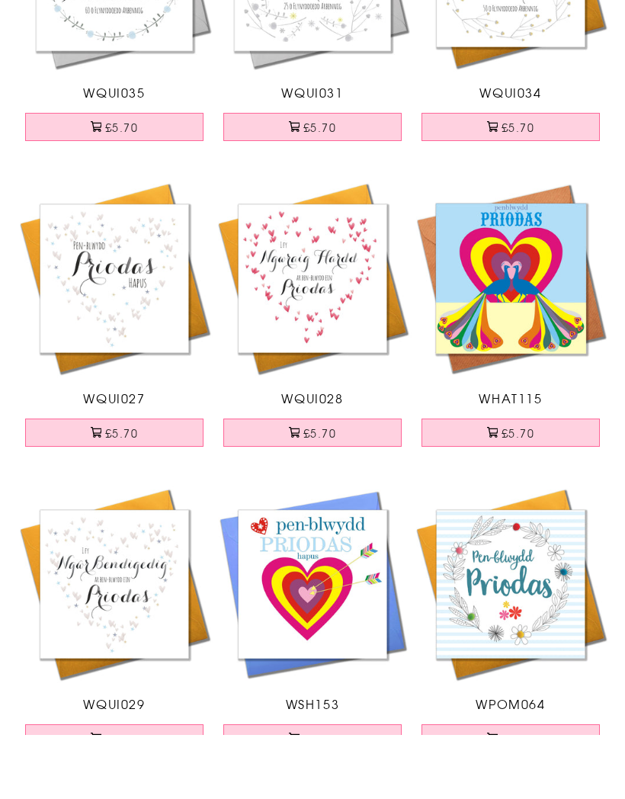
scroll to position [612, 0]
click at [522, 788] on button "£6.90" at bounding box center [511, 802] width 178 height 28
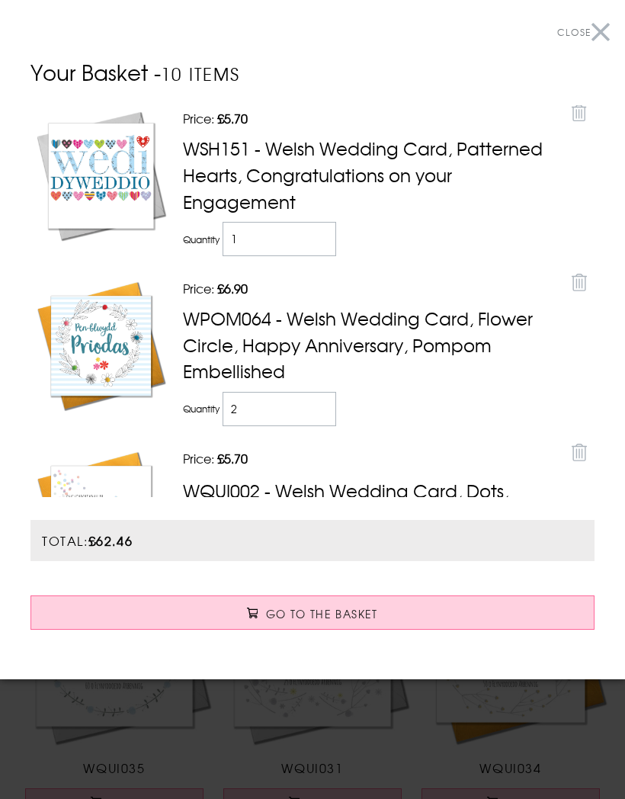
scroll to position [0, 0]
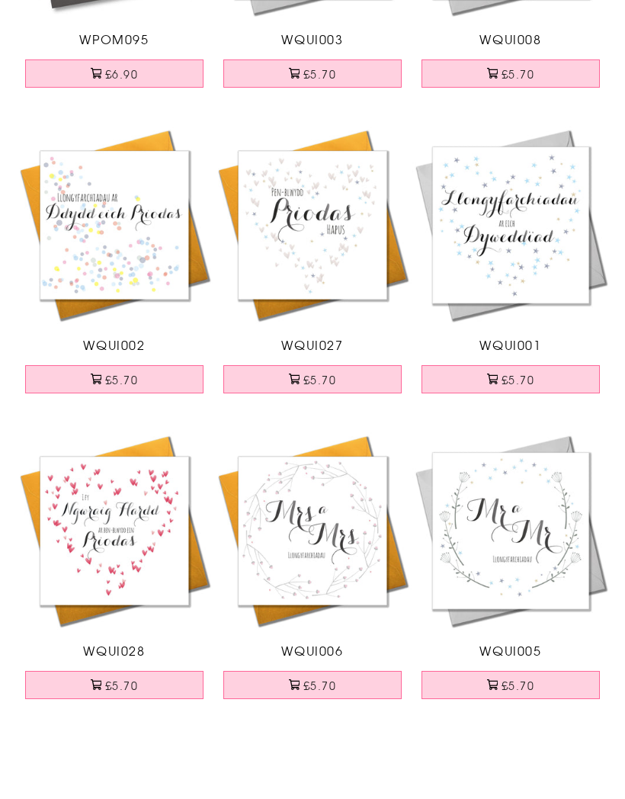
scroll to position [1277, 0]
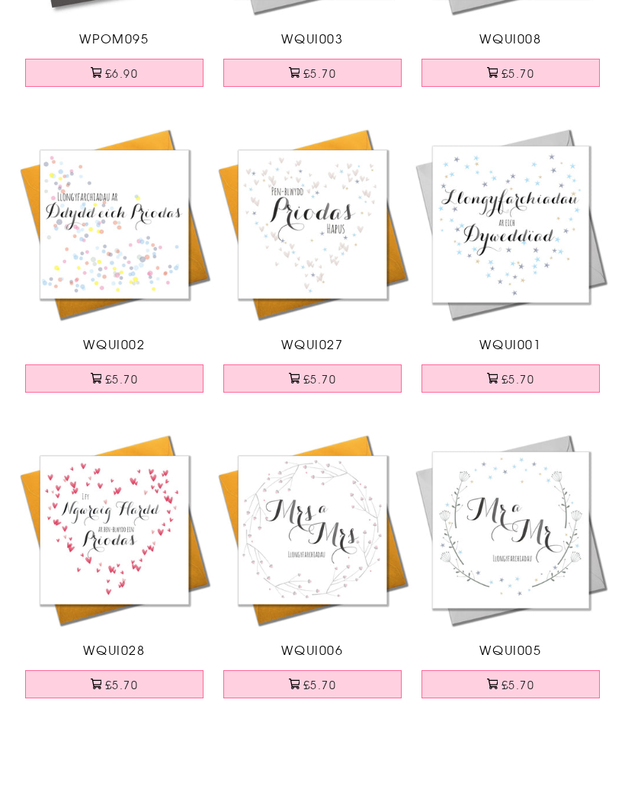
click at [127, 429] on button "£5.70" at bounding box center [114, 443] width 178 height 28
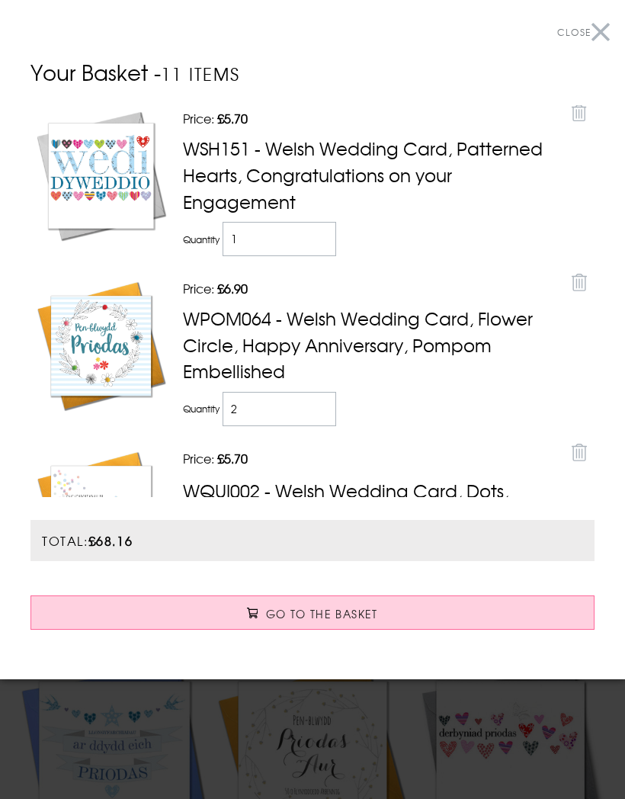
scroll to position [158, 0]
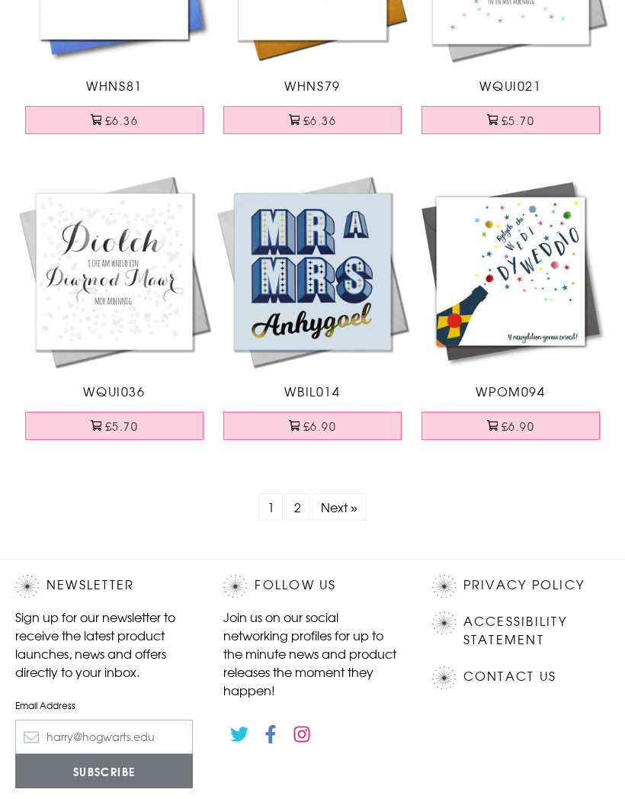
scroll to position [5868, 0]
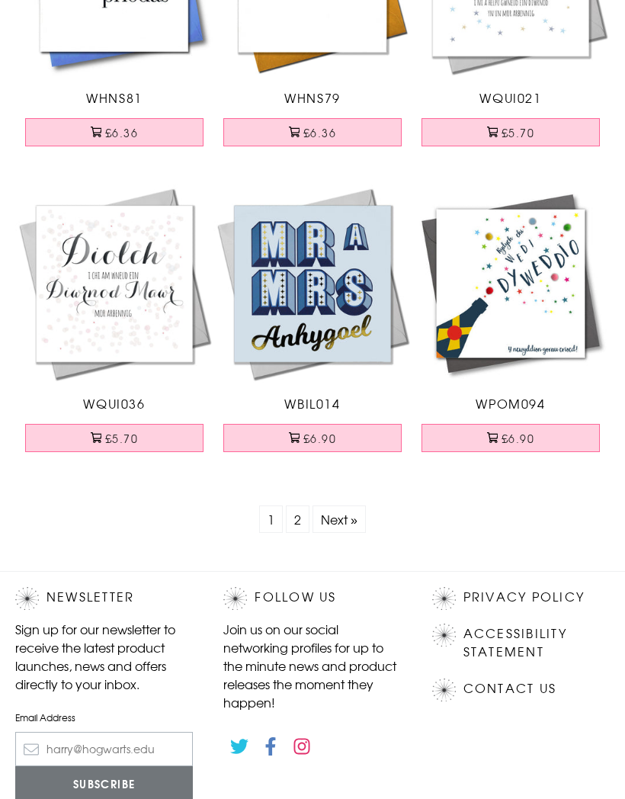
click at [336, 518] on link "Next »" at bounding box center [339, 519] width 37 height 18
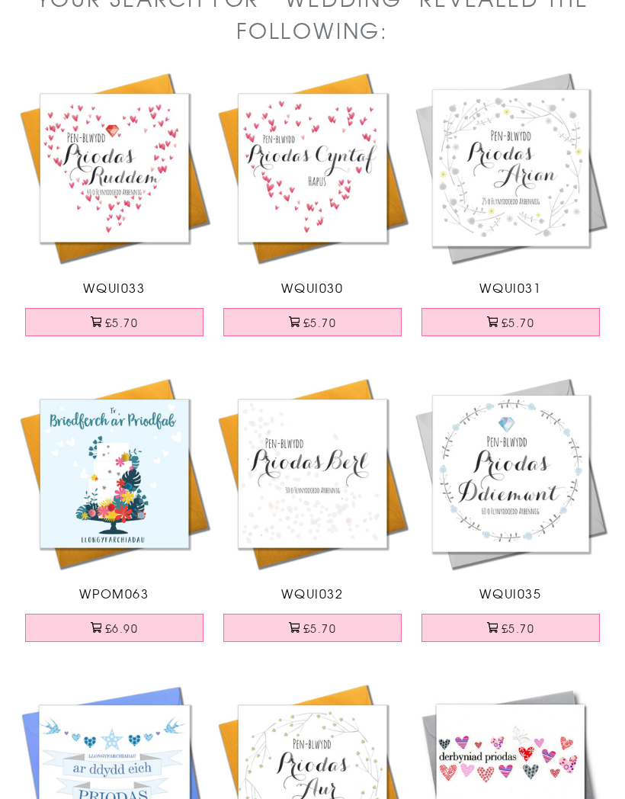
scroll to position [0, 0]
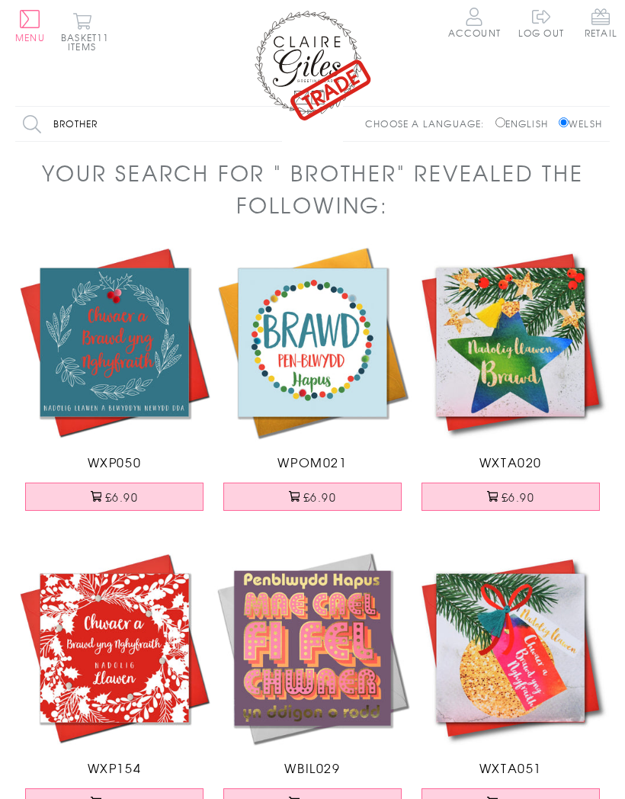
click at [325, 485] on button "£6.90" at bounding box center [312, 497] width 178 height 28
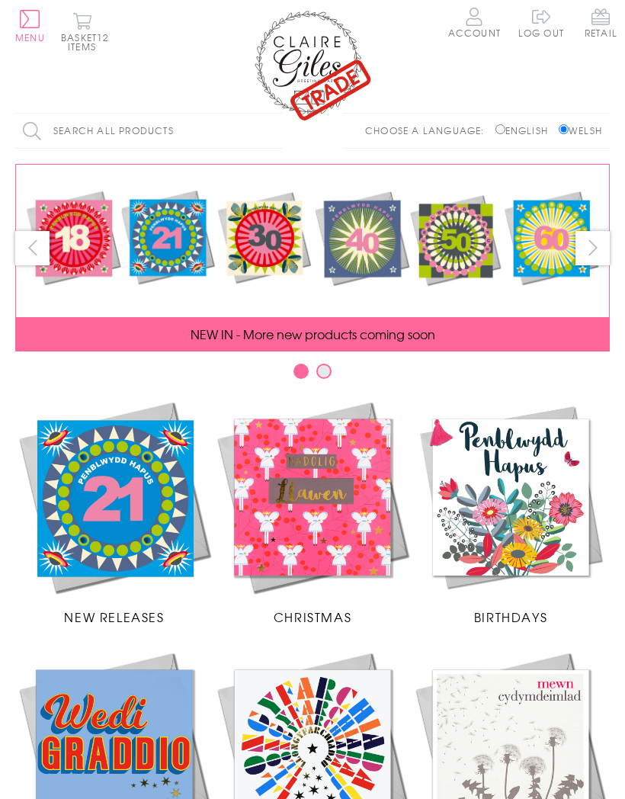
click at [605, 27] on span "Retail" at bounding box center [601, 23] width 33 height 30
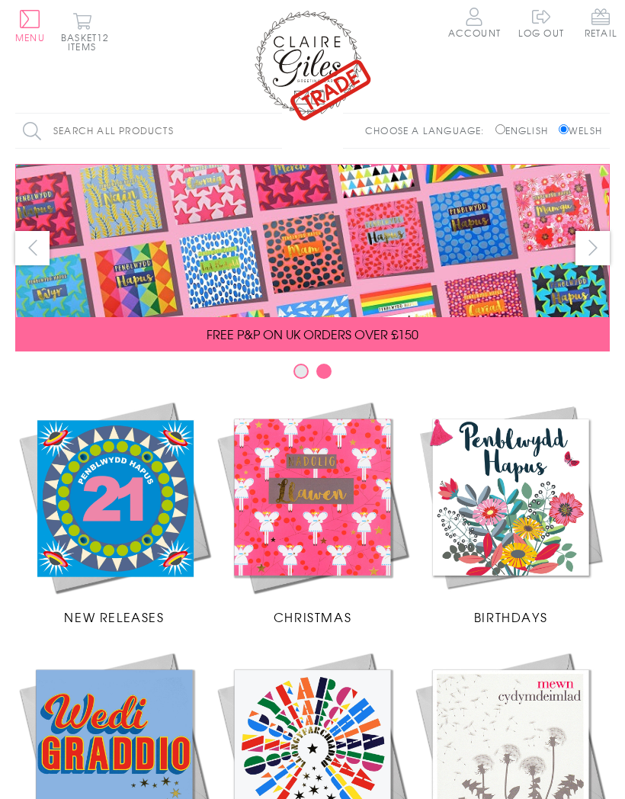
click at [326, 74] on img at bounding box center [313, 65] width 122 height 114
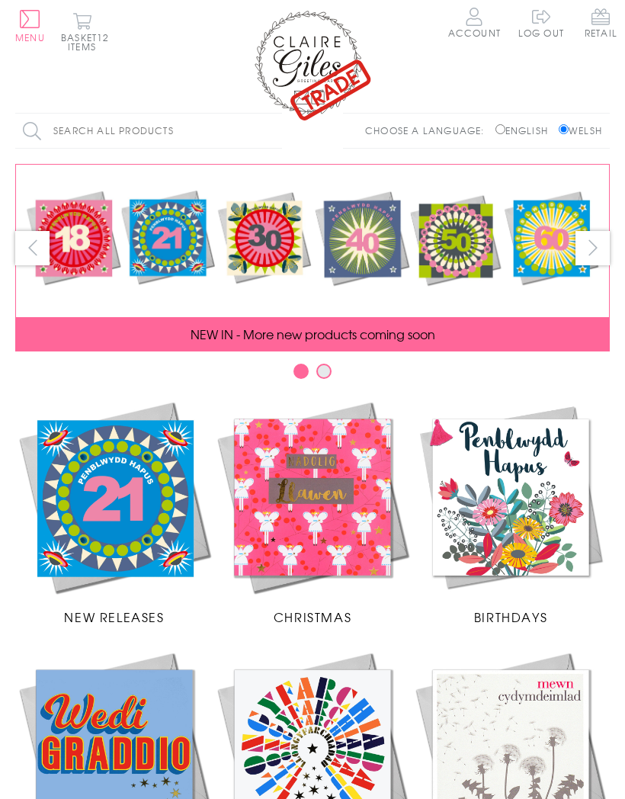
click at [97, 40] on button "Basket 12 items" at bounding box center [82, 31] width 42 height 39
click at [92, 39] on button "Basket 11 items" at bounding box center [82, 31] width 42 height 39
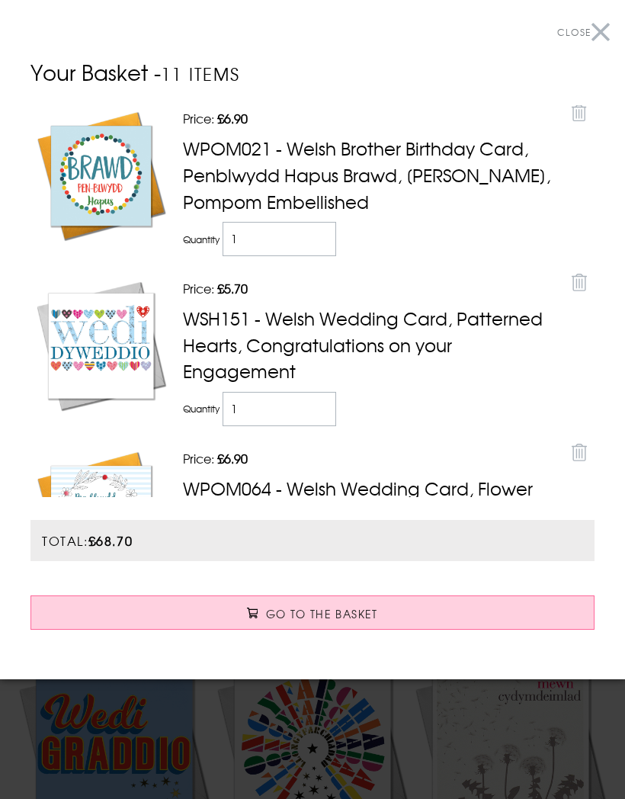
click at [602, 31] on button "Close" at bounding box center [583, 32] width 53 height 34
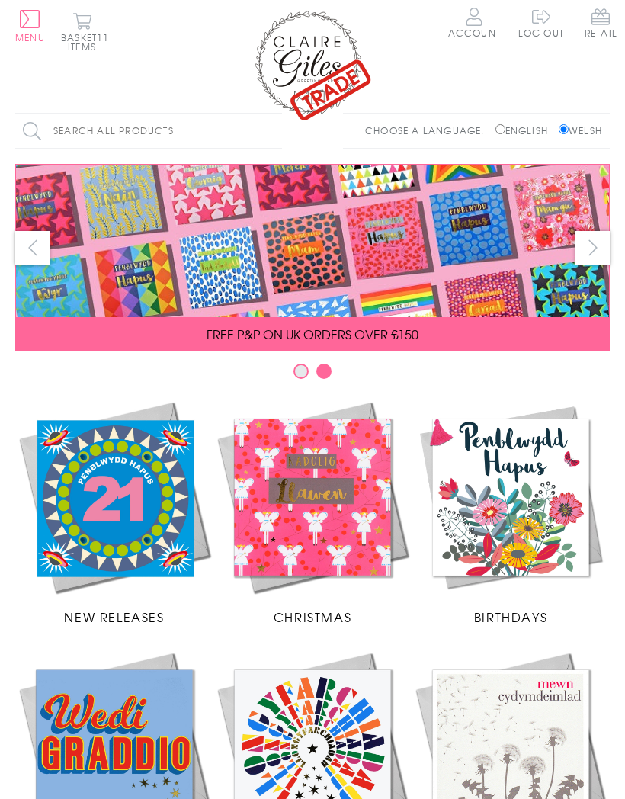
click at [323, 75] on img at bounding box center [313, 65] width 122 height 114
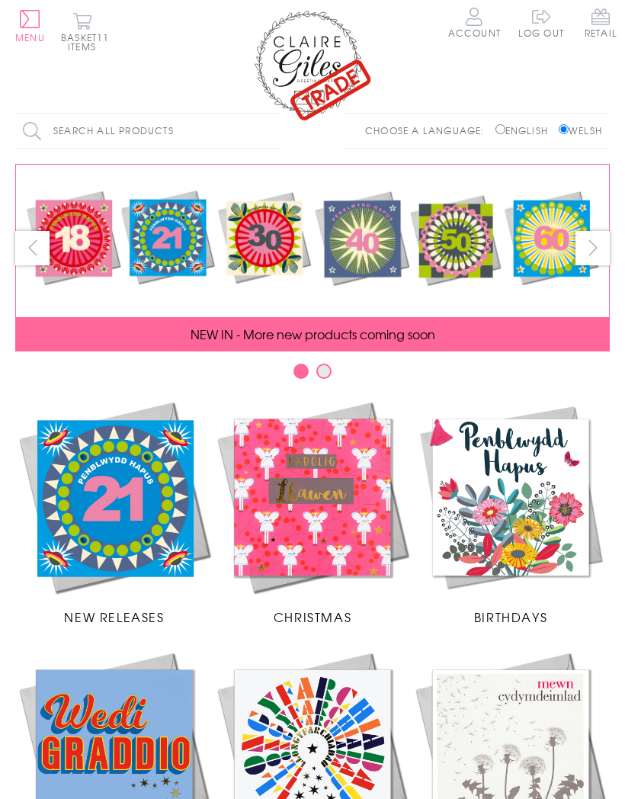
click at [92, 32] on button "Basket 11 items" at bounding box center [82, 31] width 42 height 39
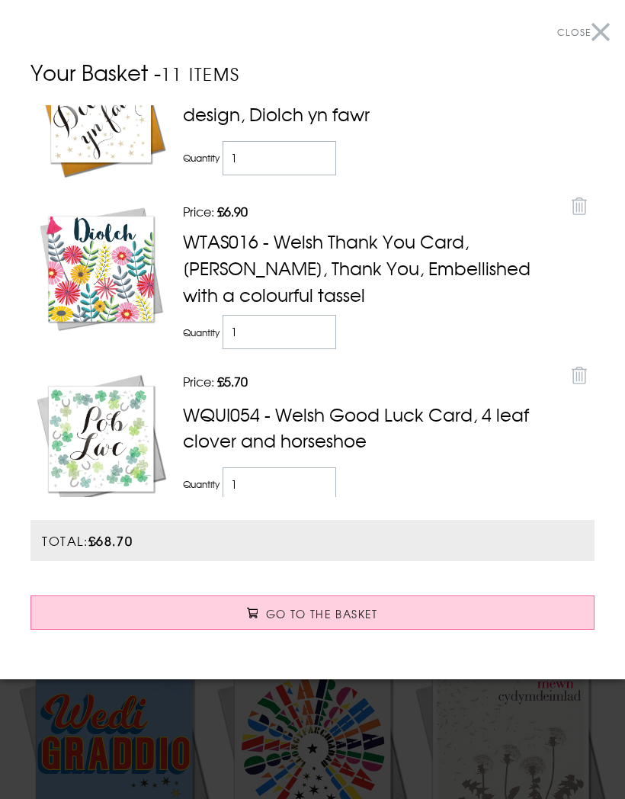
scroll to position [730, 0]
click at [246, 326] on input "1" at bounding box center [280, 331] width 114 height 34
type input "2"
click at [448, 329] on td "Quantity 2" at bounding box center [371, 331] width 385 height 42
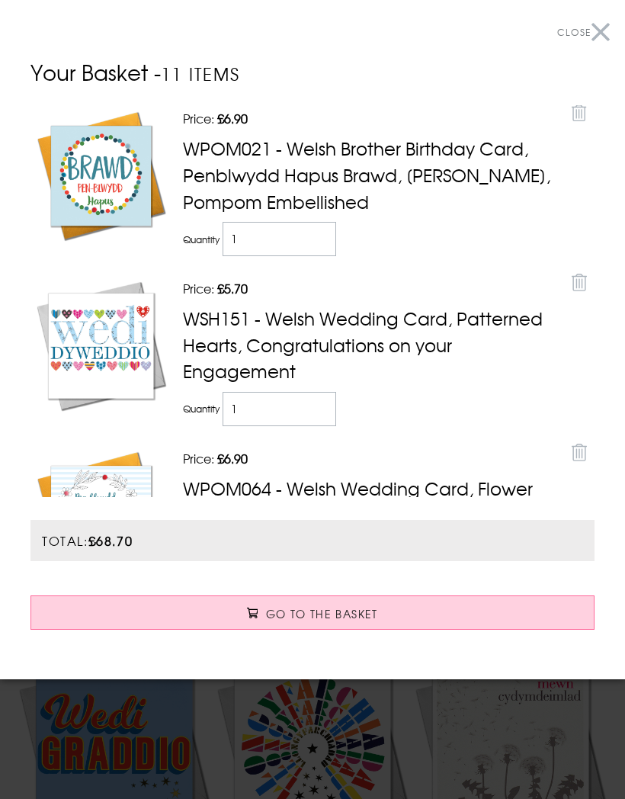
scroll to position [0, 0]
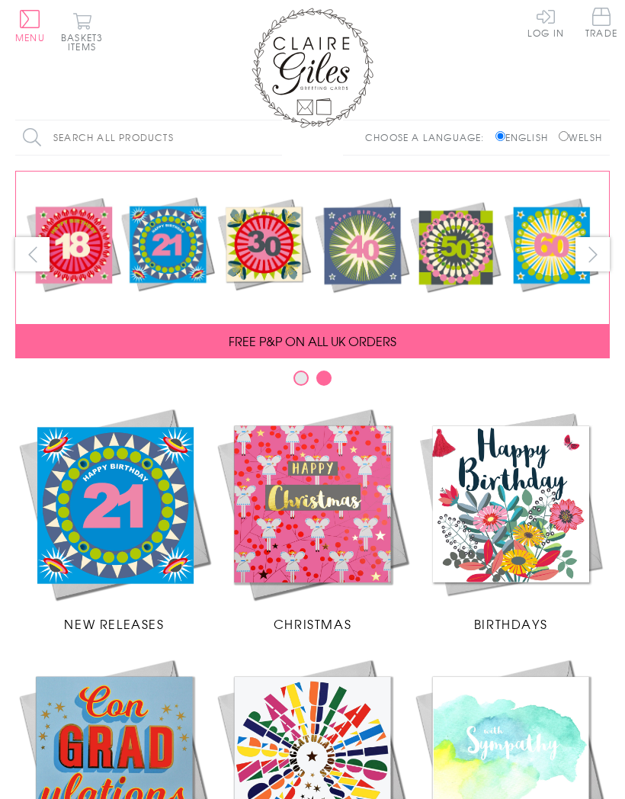
click at [560, 134] on input "Welsh" at bounding box center [564, 136] width 10 height 10
radio input "true"
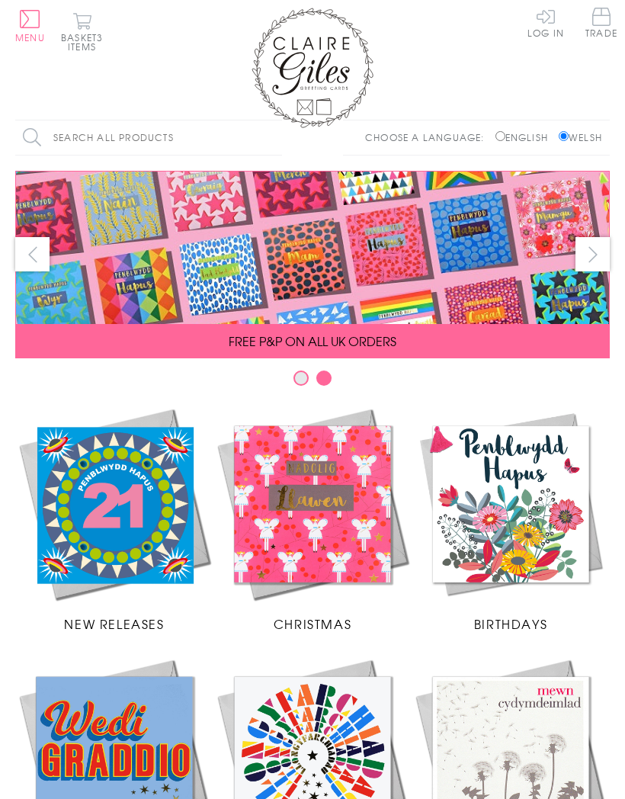
click at [592, 24] on span "Trade" at bounding box center [602, 23] width 32 height 30
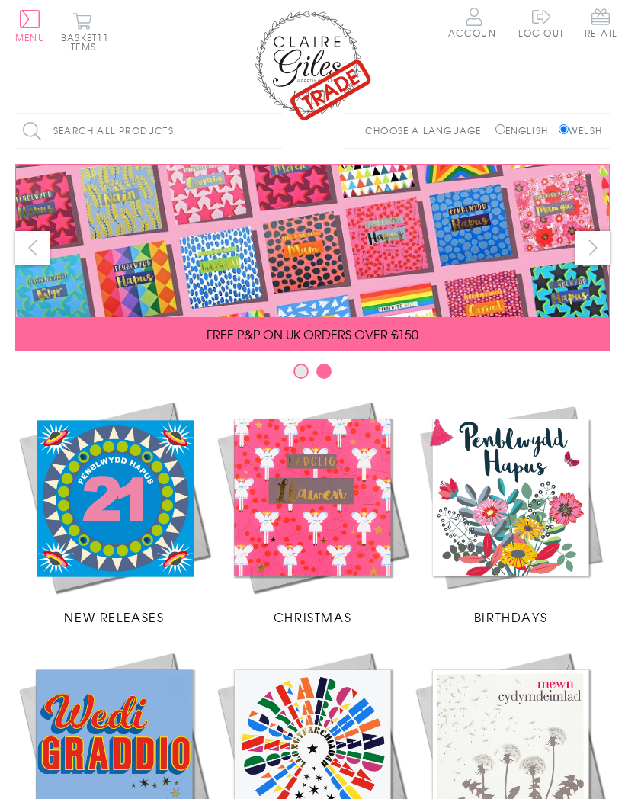
click at [522, 513] on img at bounding box center [511, 497] width 198 height 198
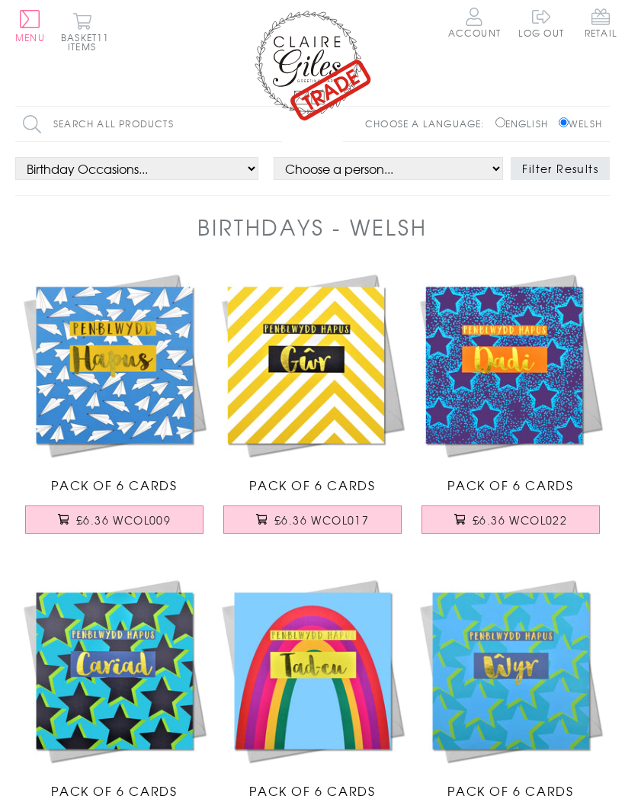
click at [63, 121] on input "Search all products" at bounding box center [148, 124] width 267 height 34
click at [275, 124] on input "Search" at bounding box center [274, 124] width 15 height 34
click at [162, 121] on input "Happy birthday" at bounding box center [148, 124] width 267 height 34
click at [275, 124] on input "Search" at bounding box center [274, 124] width 15 height 34
click at [195, 122] on input "Happy birthday" at bounding box center [148, 124] width 267 height 34
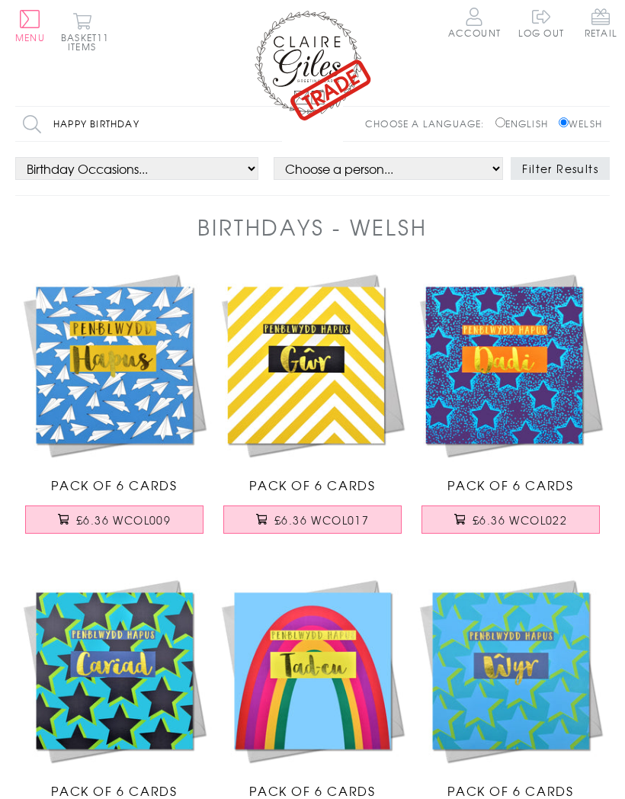
click at [275, 124] on input "Search" at bounding box center [274, 124] width 15 height 34
click at [153, 119] on input "Happy birthday" at bounding box center [148, 124] width 267 height 34
type input "H"
type input "Baby"
click at [275, 124] on input "Search" at bounding box center [274, 124] width 15 height 34
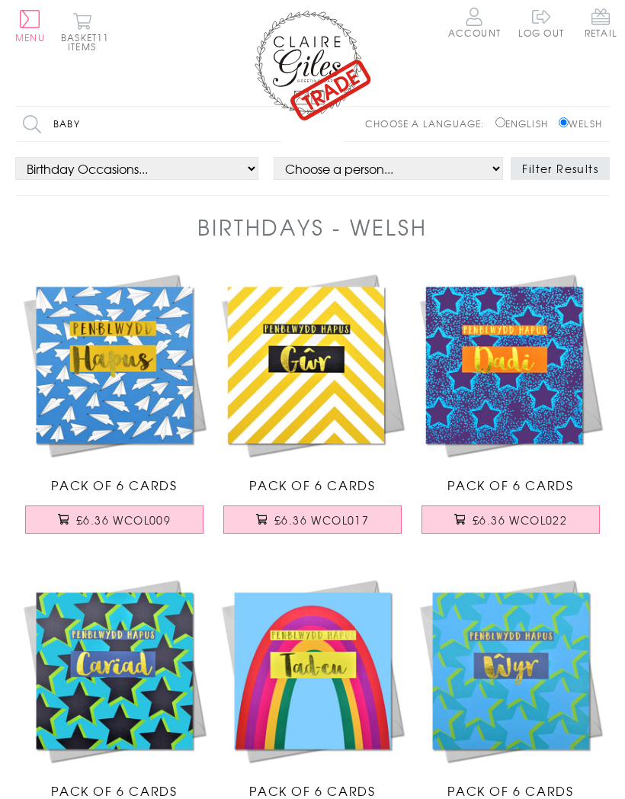
click at [195, 123] on input "Baby" at bounding box center [148, 124] width 267 height 34
click at [275, 124] on input "Search" at bounding box center [274, 124] width 15 height 34
click at [136, 122] on input "Baby" at bounding box center [148, 124] width 267 height 34
click at [275, 124] on input "Search" at bounding box center [274, 124] width 15 height 34
click at [220, 123] on input "Baby" at bounding box center [148, 124] width 267 height 34
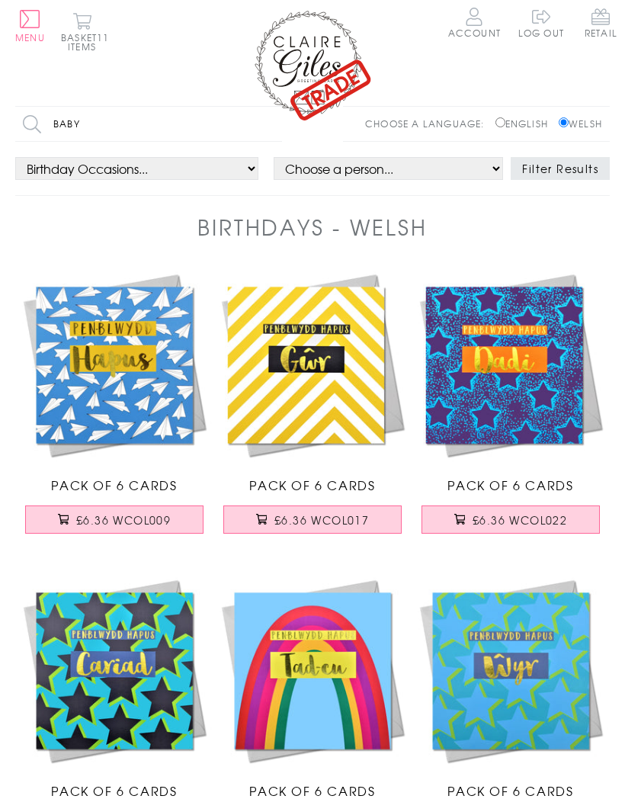
click at [275, 124] on input "Search" at bounding box center [274, 124] width 15 height 34
click at [89, 37] on button "Basket 11 items" at bounding box center [82, 31] width 42 height 39
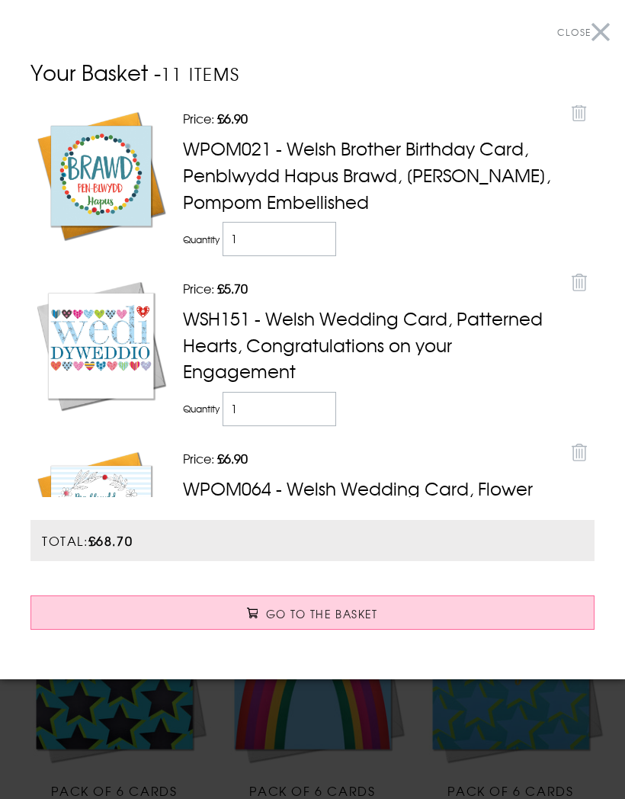
scroll to position [-5, 0]
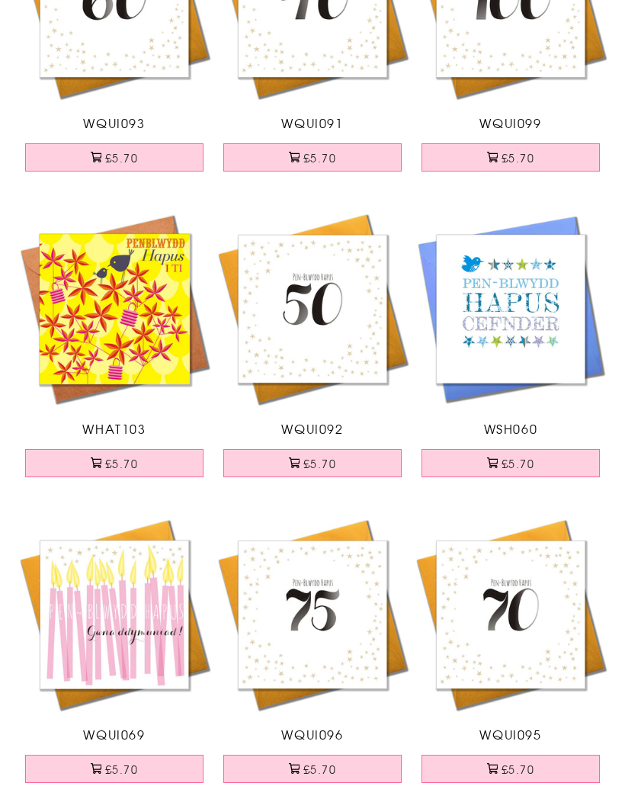
scroll to position [2185, 0]
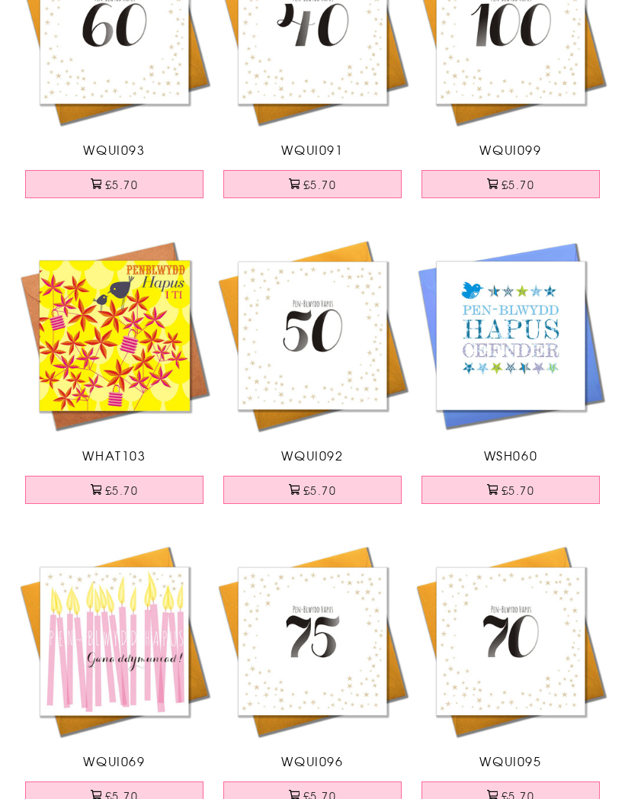
click at [130, 485] on button "£5.70" at bounding box center [114, 490] width 178 height 28
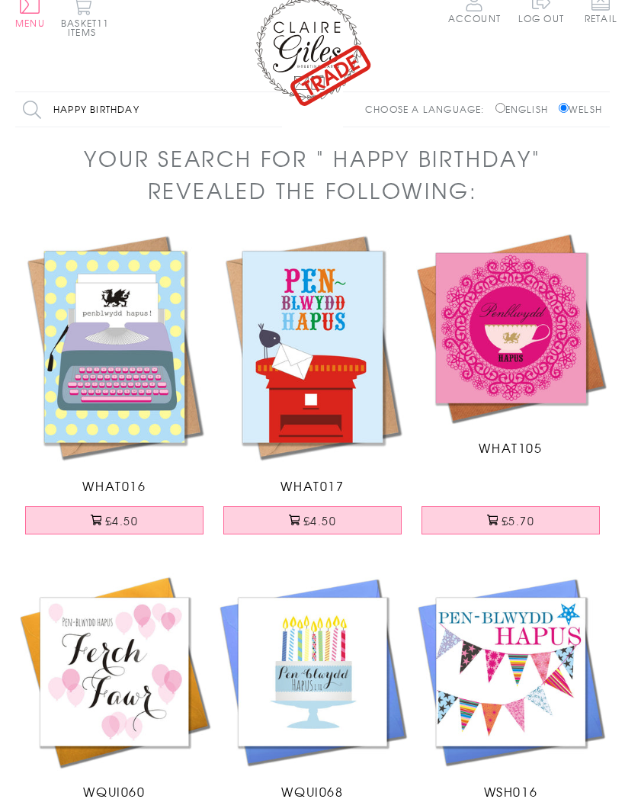
scroll to position [0, 0]
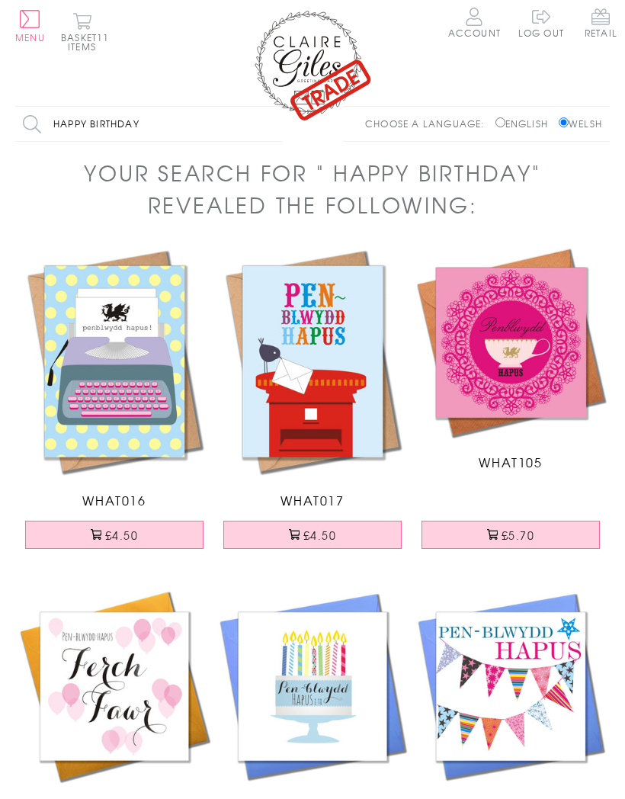
click at [95, 40] on button "Basket 11 items" at bounding box center [82, 31] width 42 height 39
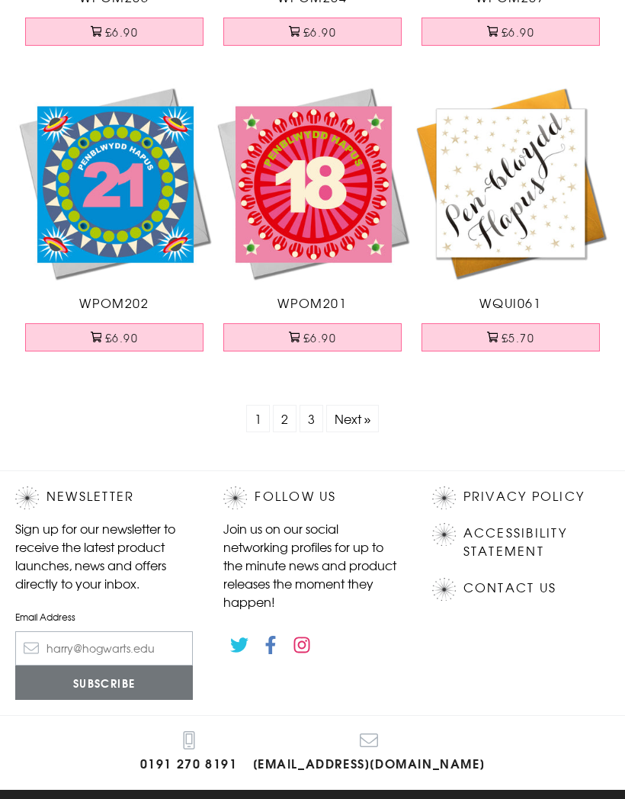
scroll to position [6009, 0]
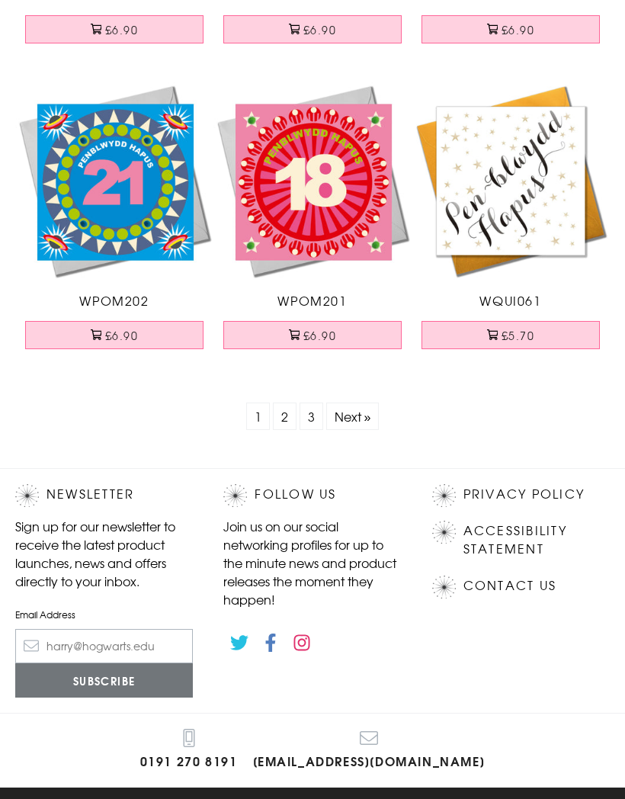
click at [287, 416] on link "2" at bounding box center [285, 416] width 24 height 27
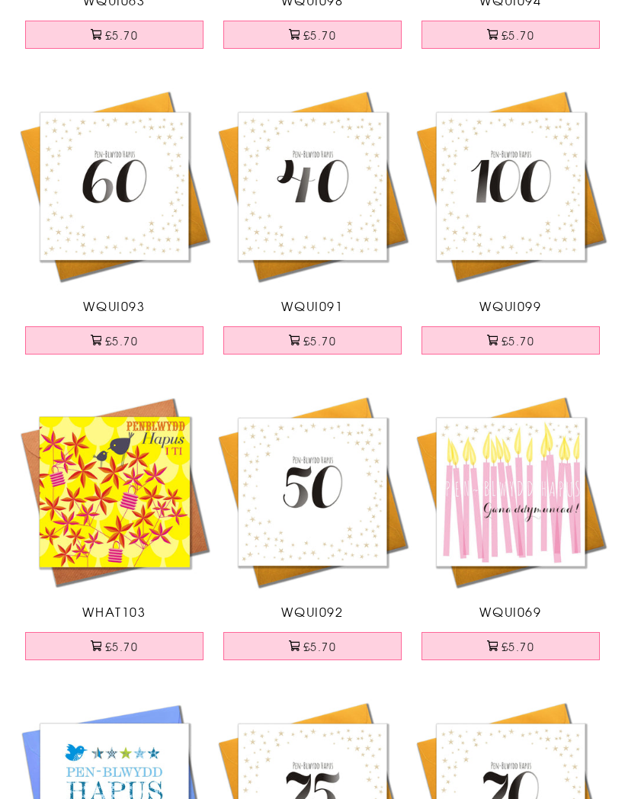
scroll to position [2028, 0]
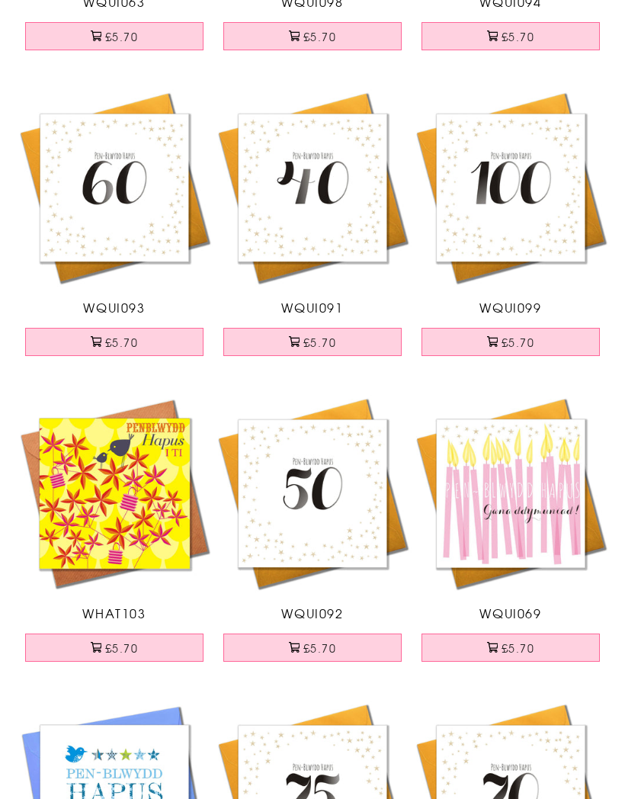
click at [110, 640] on button "£5.70" at bounding box center [114, 648] width 178 height 28
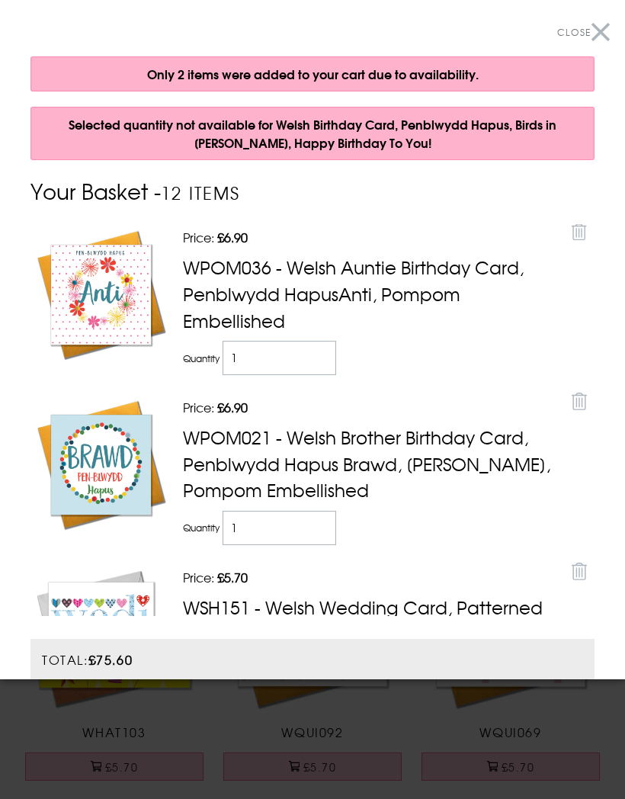
scroll to position [0, 0]
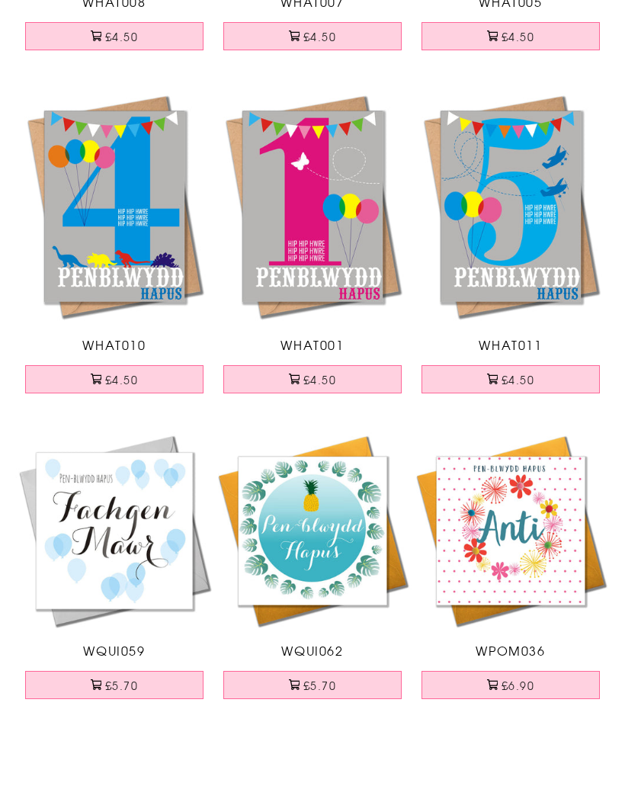
scroll to position [1122, 0]
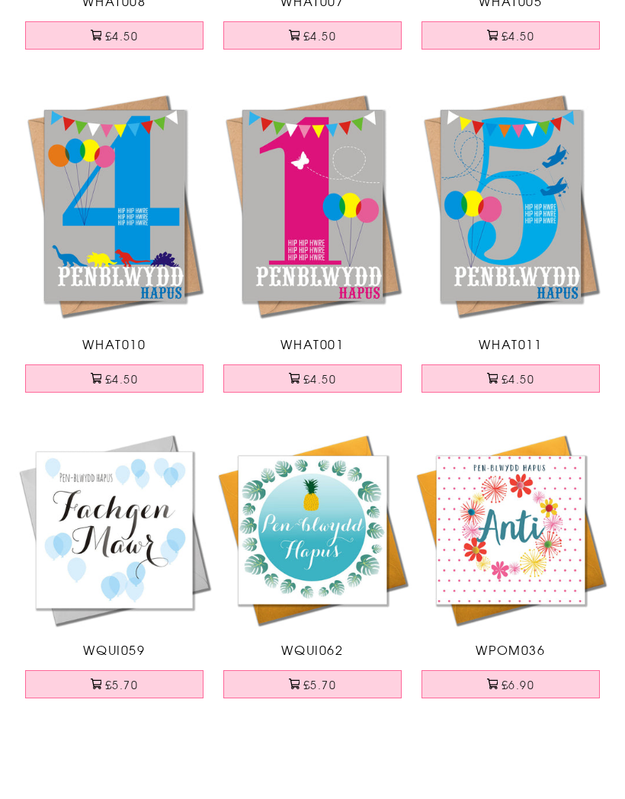
click at [508, 734] on button "£6.90" at bounding box center [511, 748] width 178 height 28
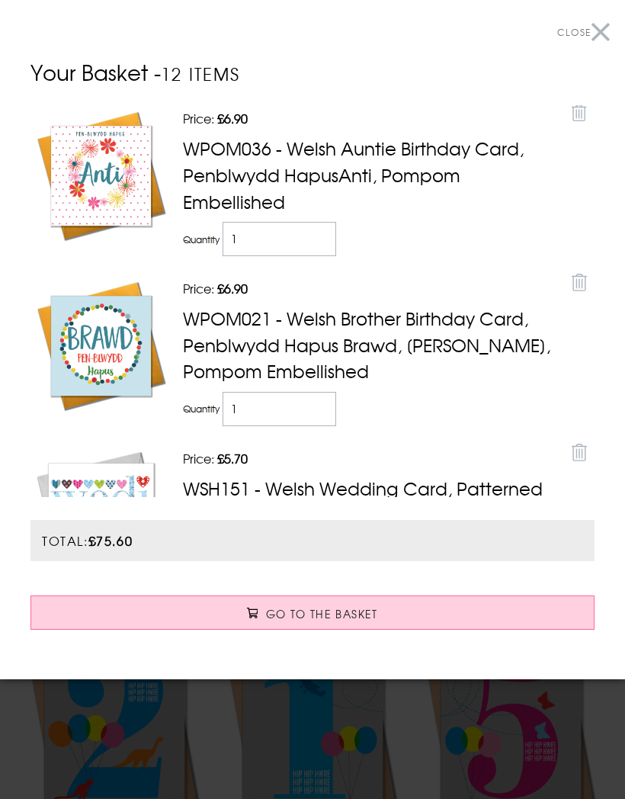
scroll to position [269, 0]
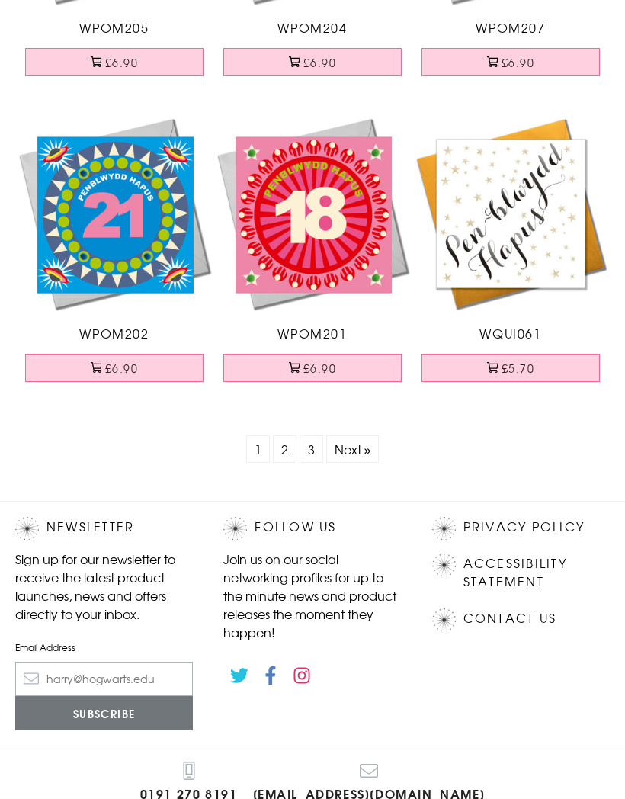
scroll to position [5981, 0]
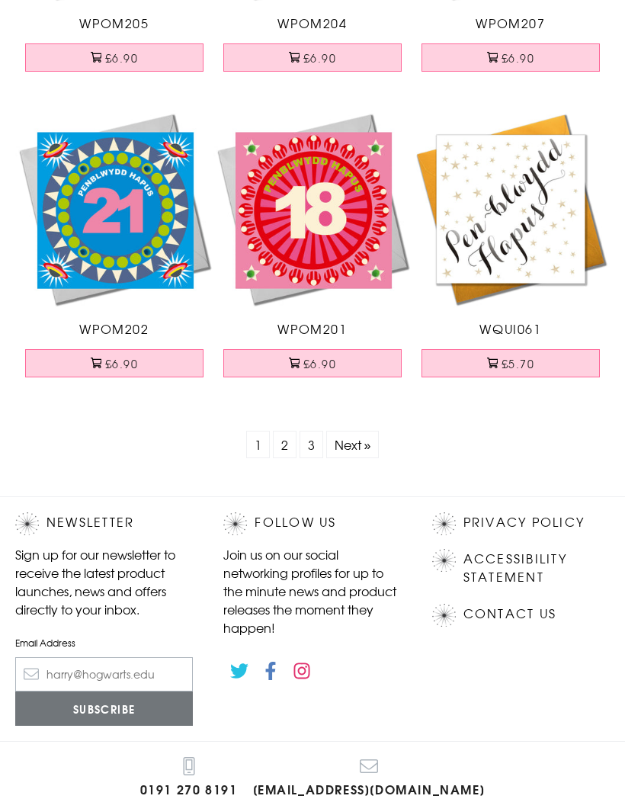
click at [313, 445] on link "3" at bounding box center [312, 444] width 24 height 27
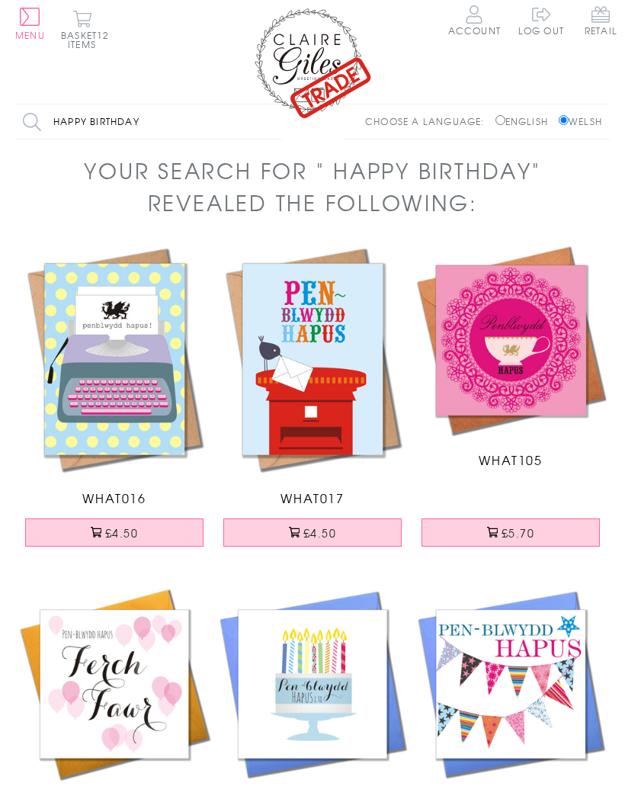
scroll to position [0, 0]
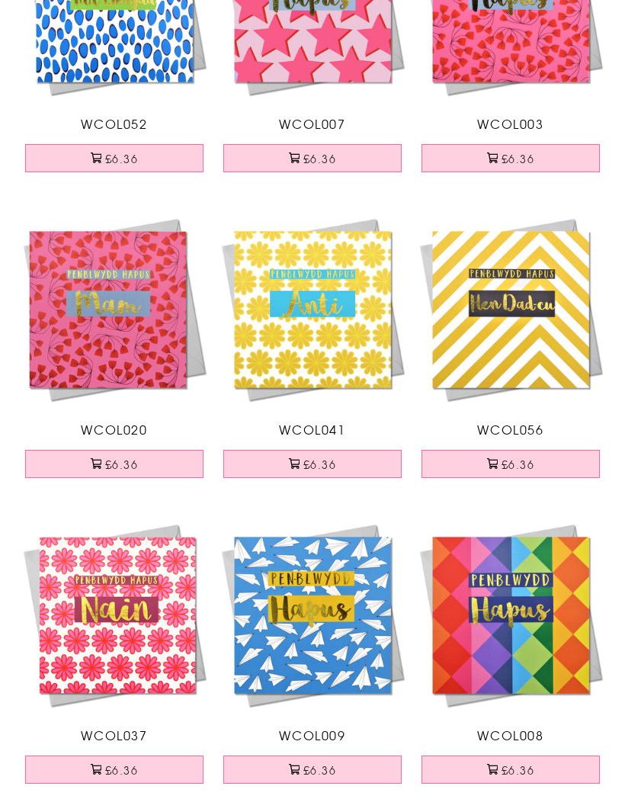
scroll to position [338, 0]
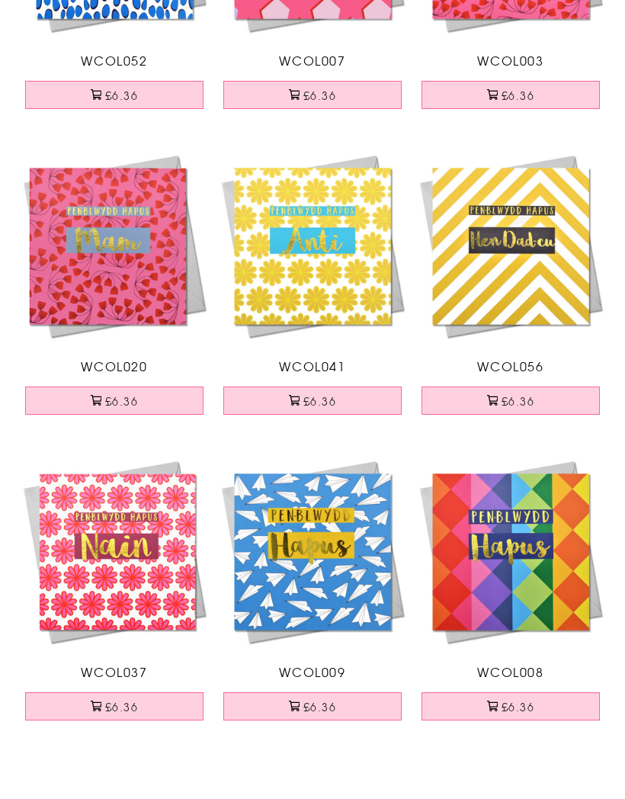
click at [118, 756] on button "£6.36" at bounding box center [114, 770] width 178 height 28
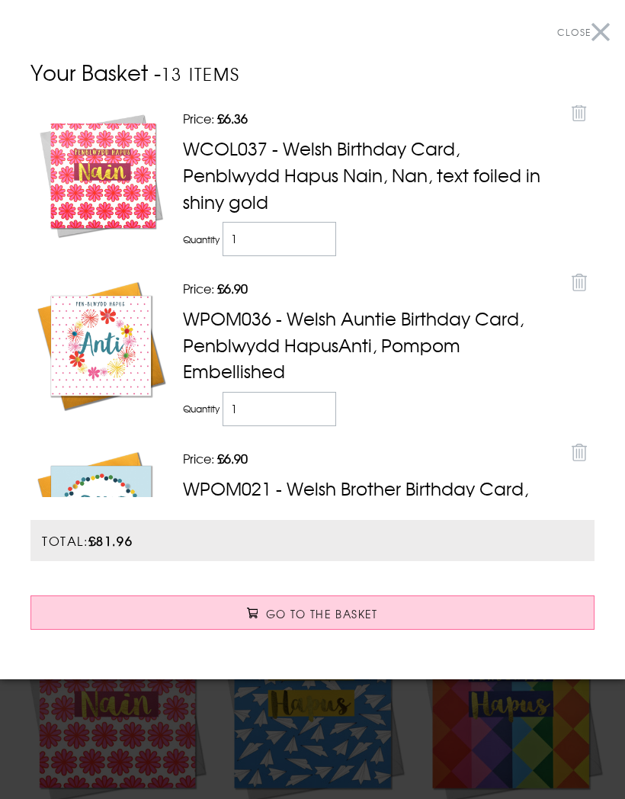
scroll to position [0, 0]
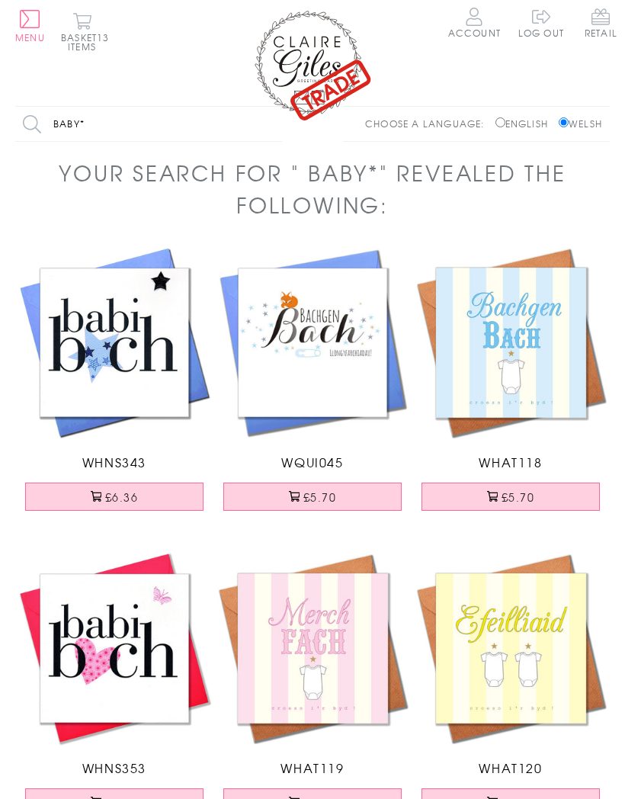
click at [326, 495] on button "£5.70" at bounding box center [312, 497] width 178 height 28
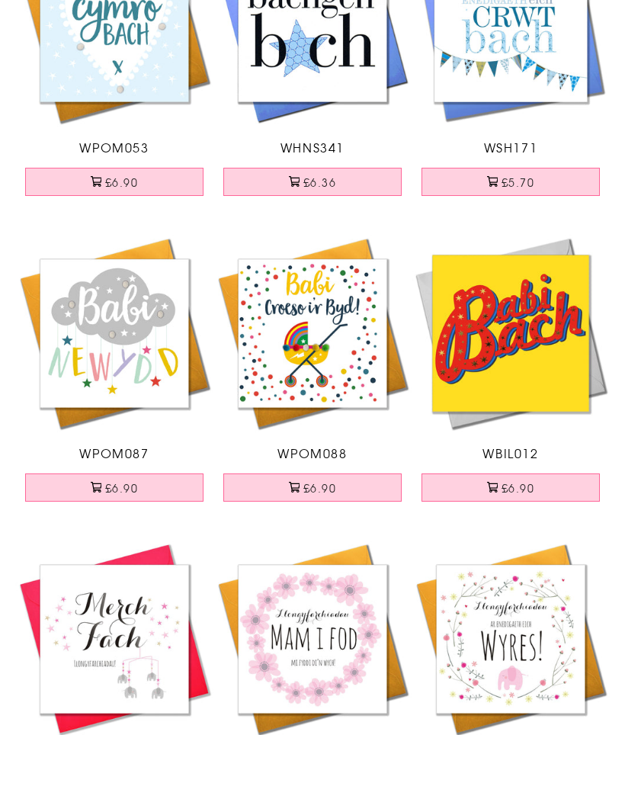
scroll to position [1202, 0]
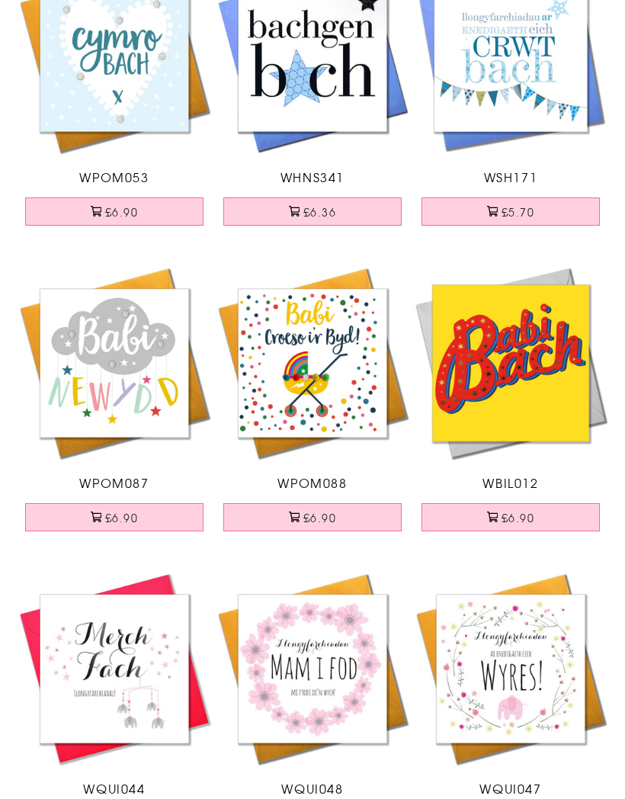
click at [326, 515] on button "£6.90" at bounding box center [312, 517] width 178 height 28
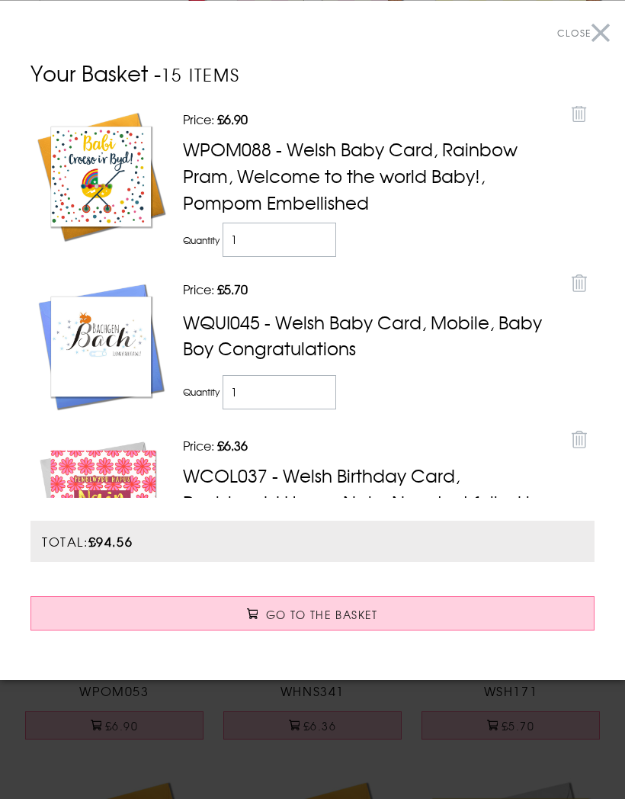
scroll to position [634, 0]
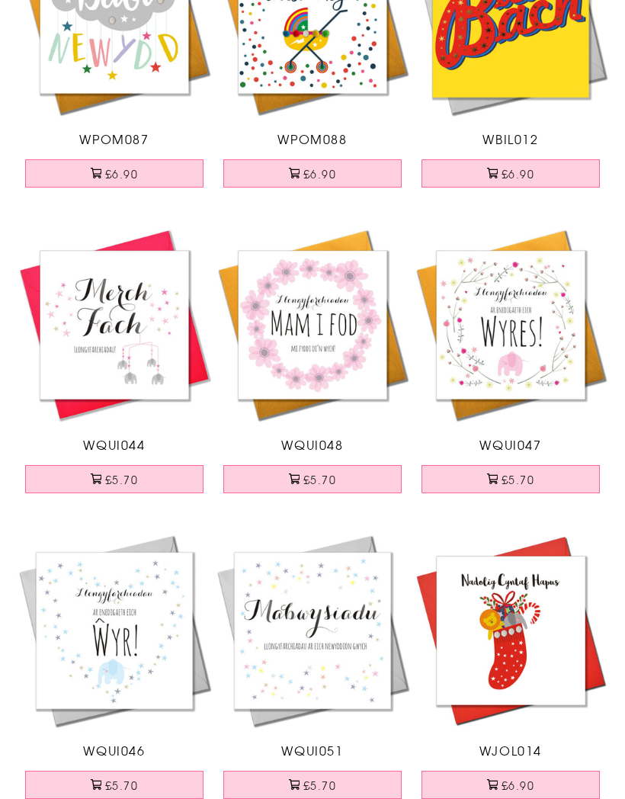
scroll to position [1546, 0]
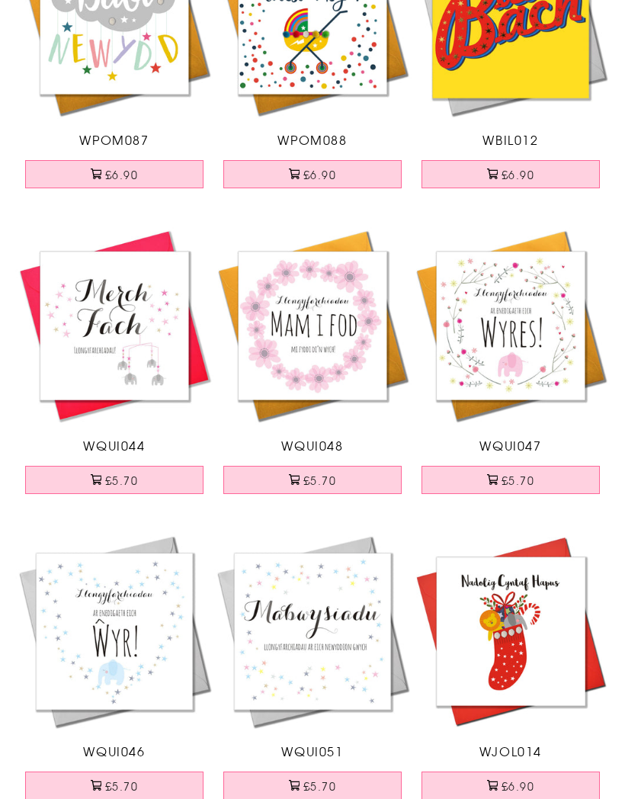
click at [127, 477] on button "£5.70" at bounding box center [114, 480] width 178 height 28
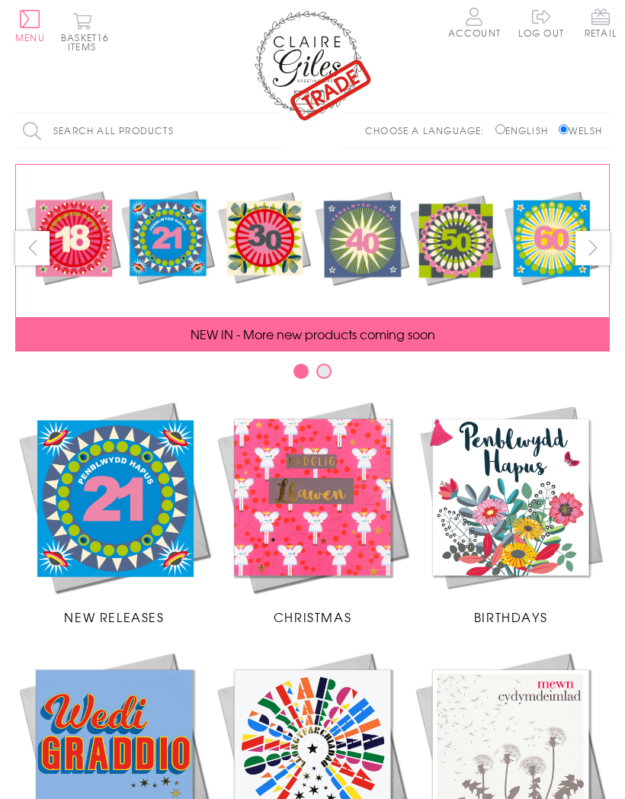
click at [71, 123] on input "Search all products" at bounding box center [148, 131] width 267 height 34
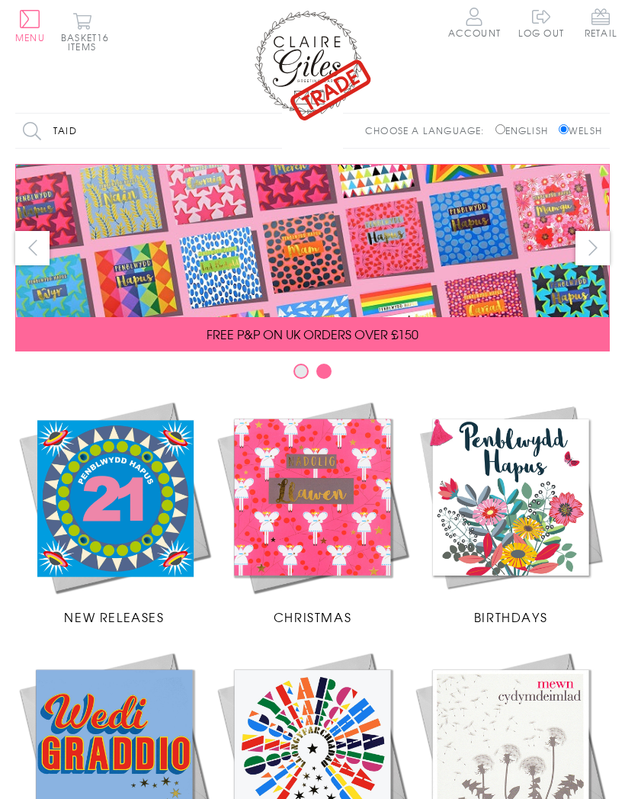
type input "Taid"
click at [275, 129] on input "Search" at bounding box center [274, 131] width 15 height 34
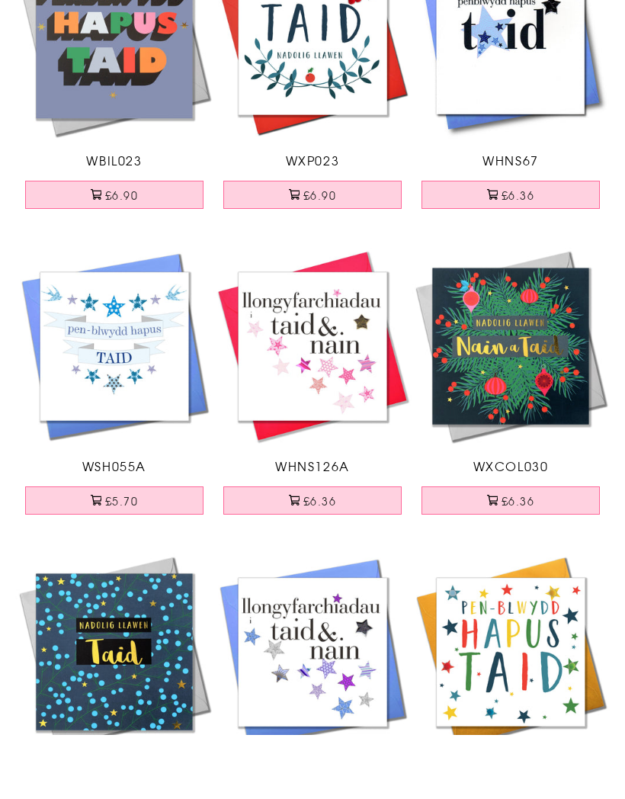
scroll to position [907, 0]
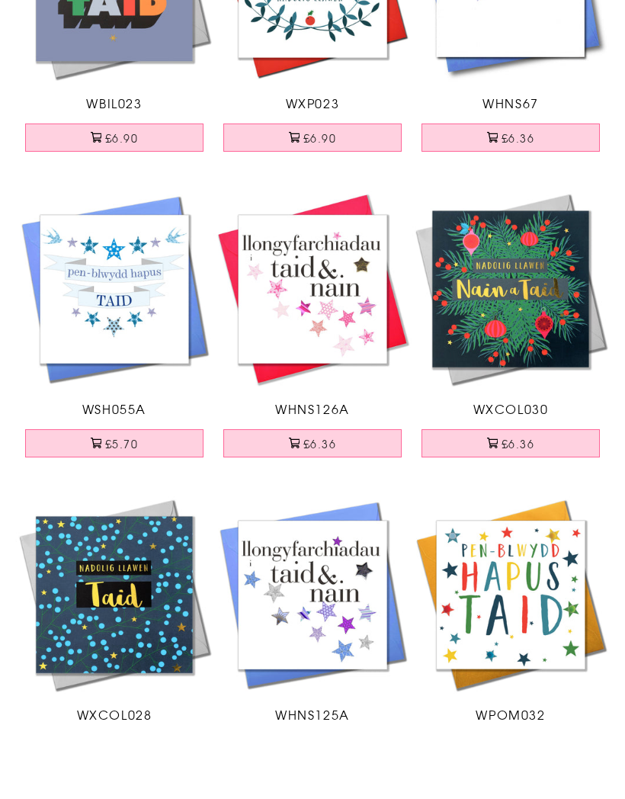
click at [517, 798] on button "£6.90" at bounding box center [511, 813] width 178 height 28
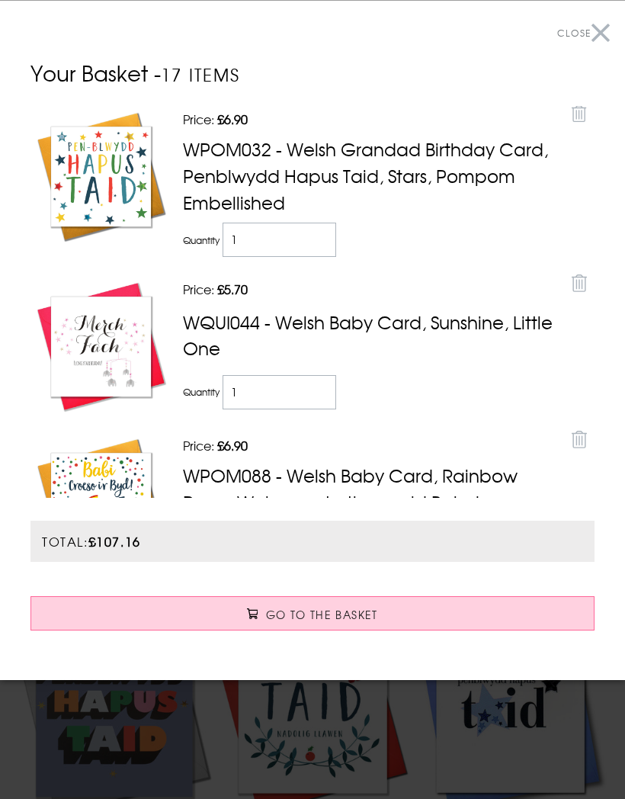
scroll to position [207, 0]
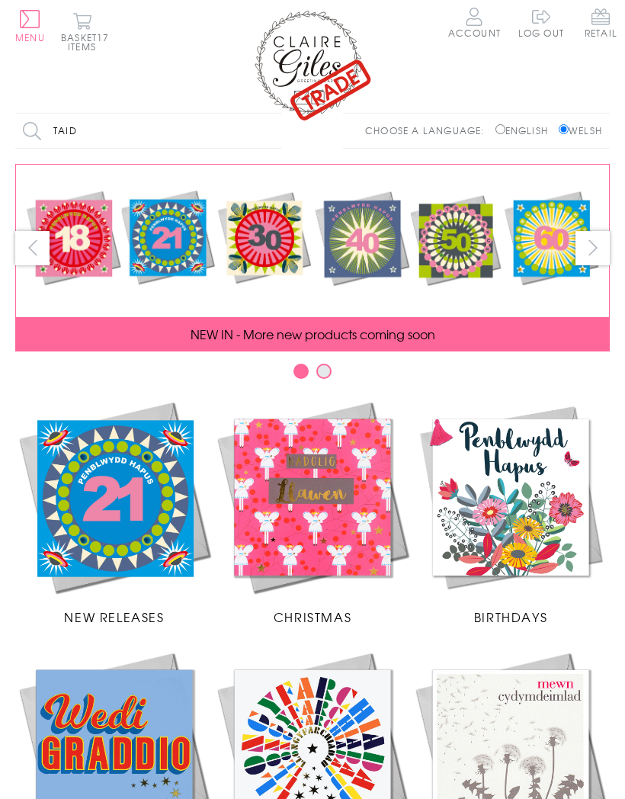
click at [99, 127] on input "Taid" at bounding box center [148, 131] width 267 height 34
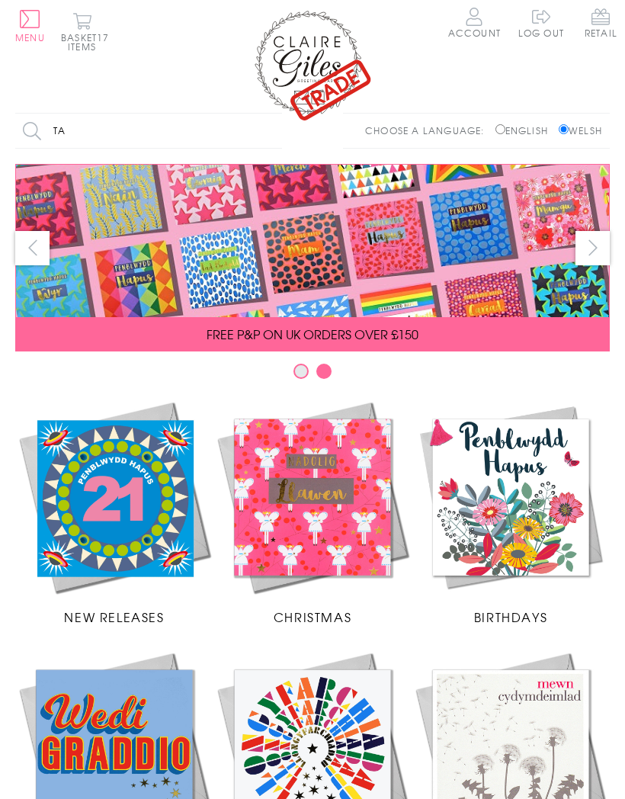
type input "T"
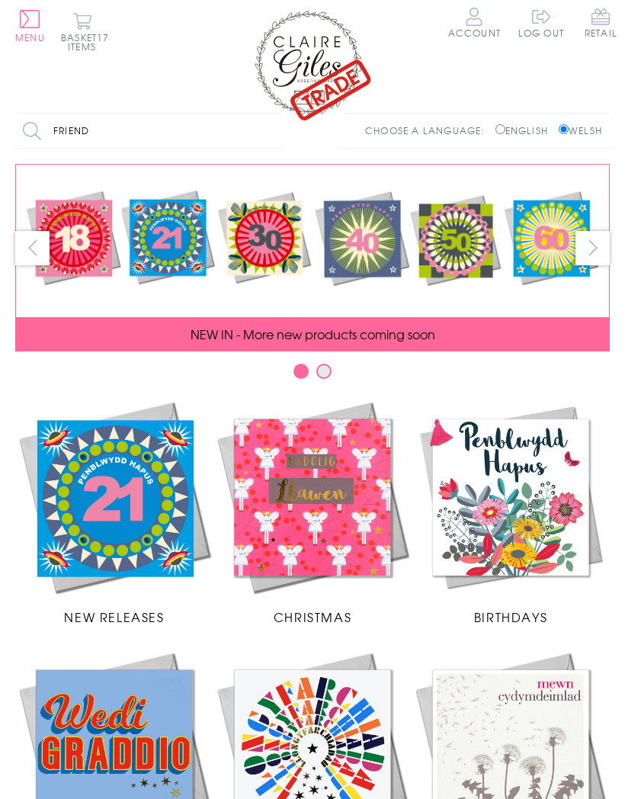
type input "Friend"
click at [275, 129] on input "Search" at bounding box center [274, 131] width 15 height 34
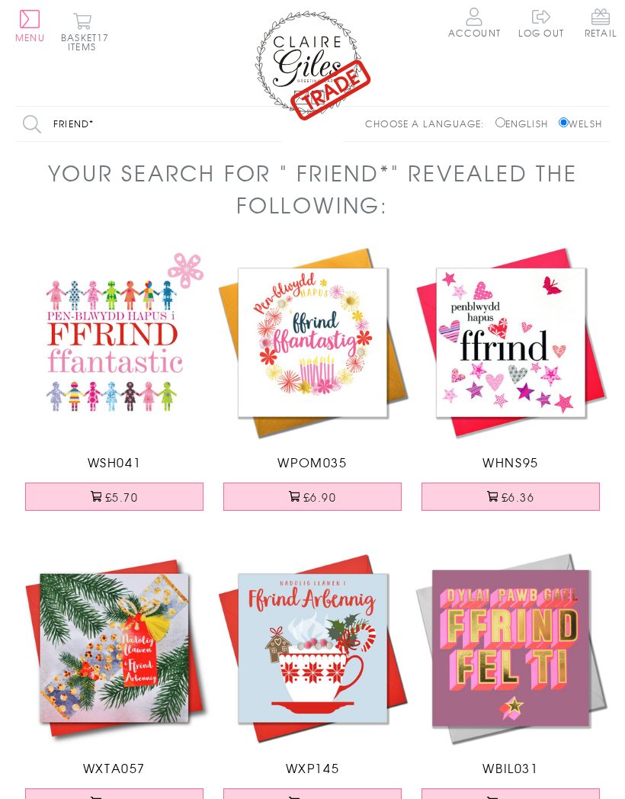
click at [527, 490] on button "£6.36" at bounding box center [511, 497] width 178 height 28
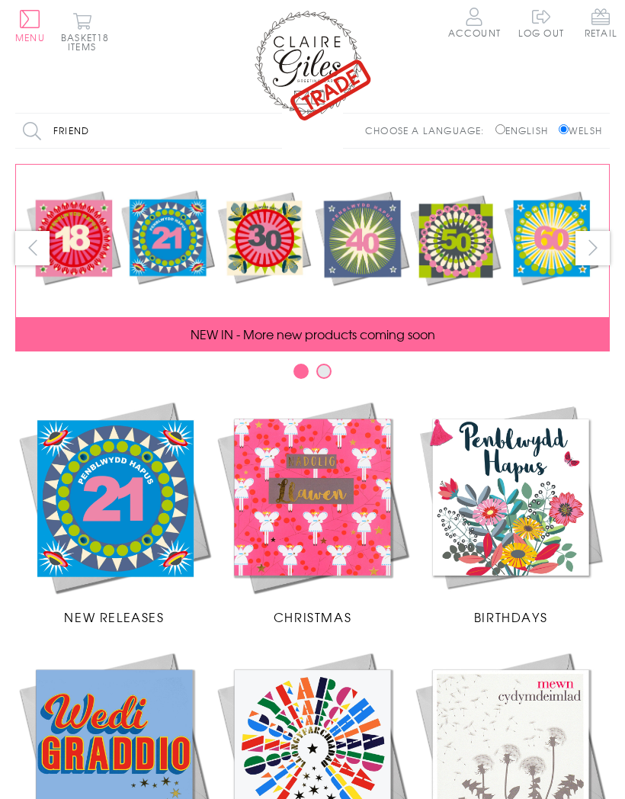
click at [160, 124] on input "Friend" at bounding box center [148, 131] width 267 height 34
click at [275, 129] on input "Search" at bounding box center [274, 131] width 15 height 34
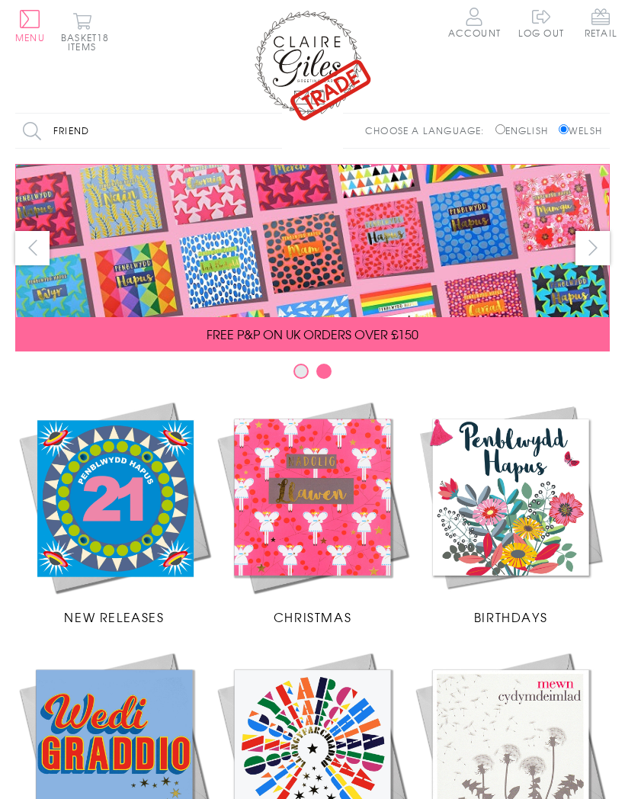
click at [101, 123] on input "Friend" at bounding box center [148, 131] width 267 height 34
type input "F"
type input "Sister"
click at [275, 129] on input "Search" at bounding box center [274, 131] width 15 height 34
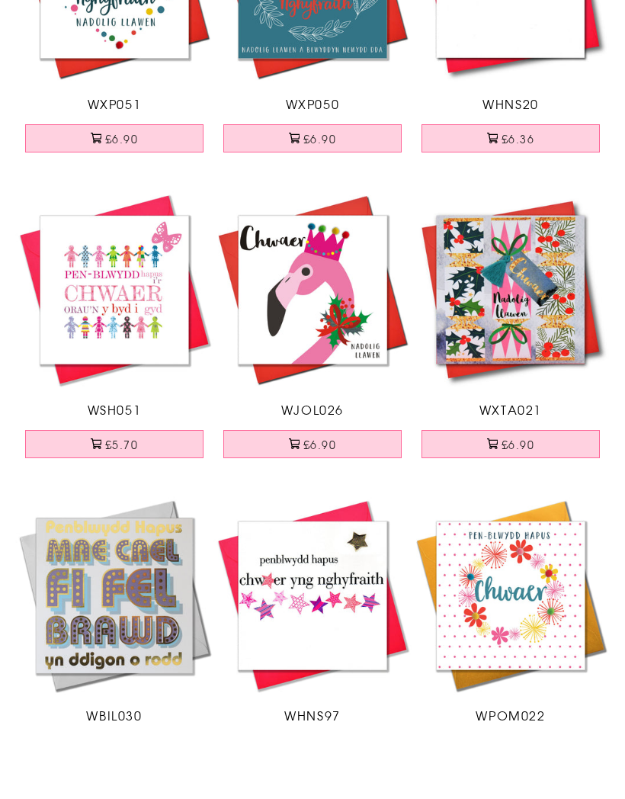
scroll to position [295, 0]
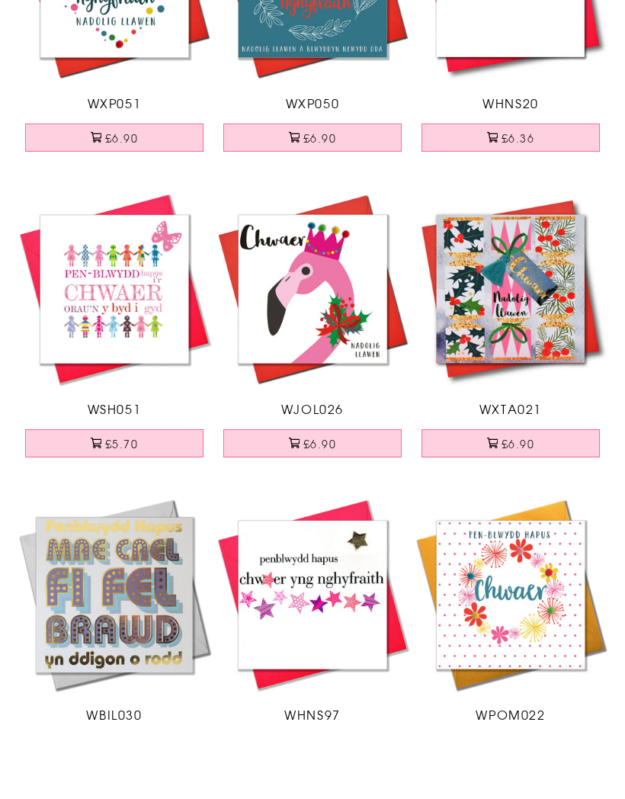
click at [318, 798] on button "£6.36" at bounding box center [312, 813] width 178 height 28
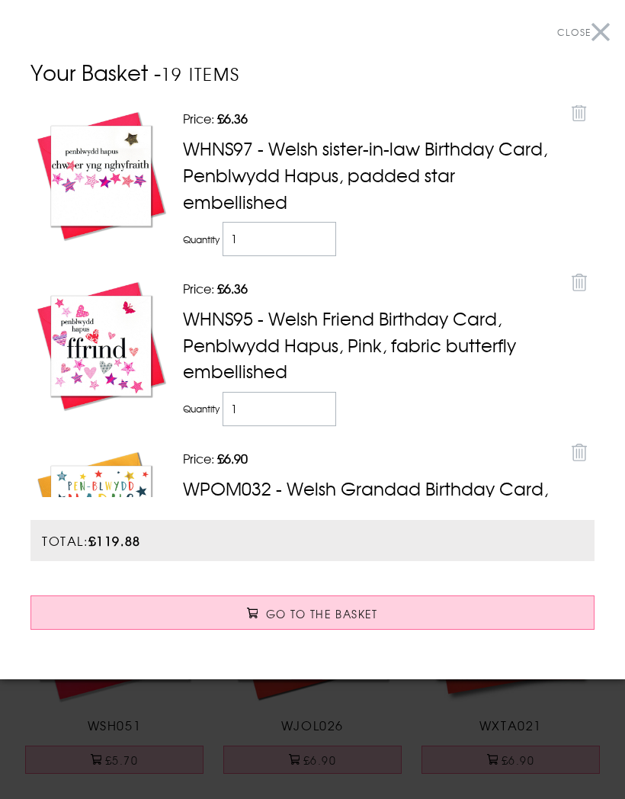
scroll to position [0, 0]
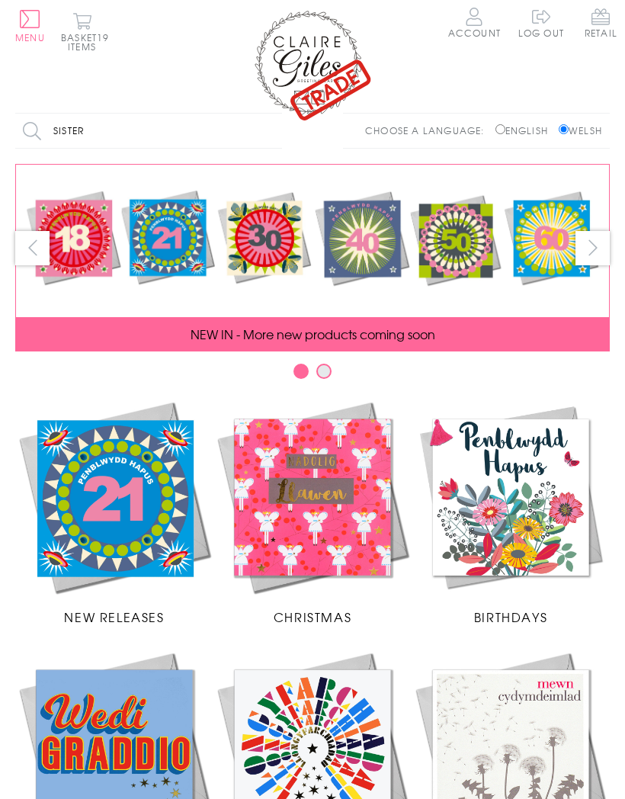
click at [172, 130] on input "Sister" at bounding box center [148, 131] width 267 height 34
click at [275, 129] on input "Search" at bounding box center [274, 131] width 15 height 34
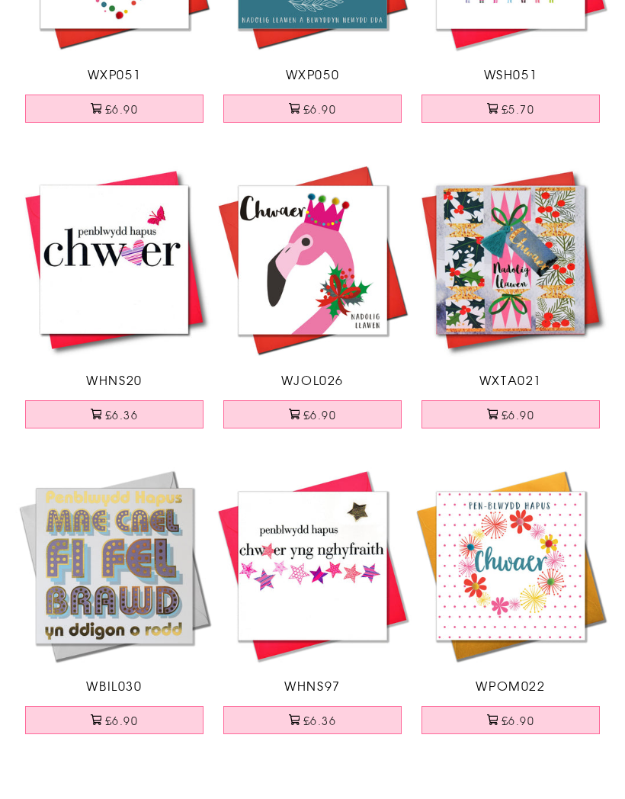
scroll to position [325, 0]
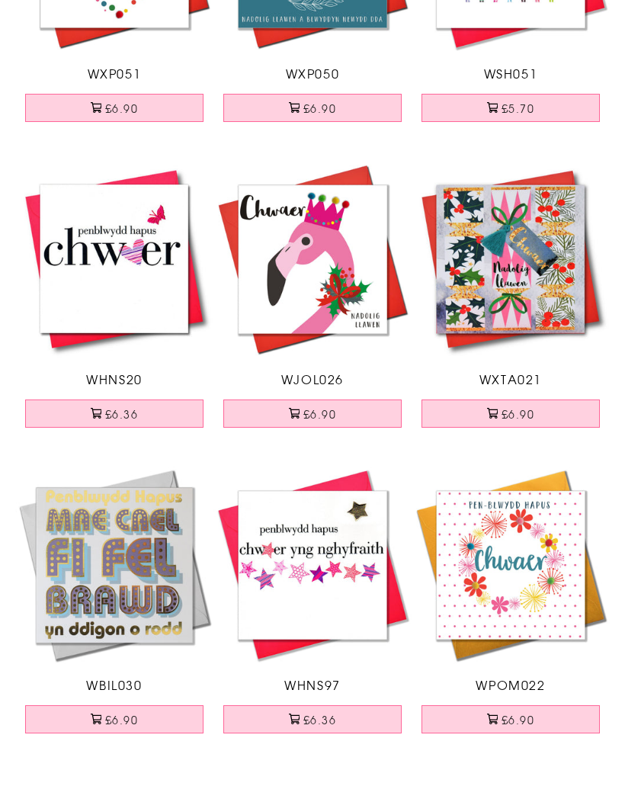
click at [522, 769] on button "£6.90" at bounding box center [511, 783] width 178 height 28
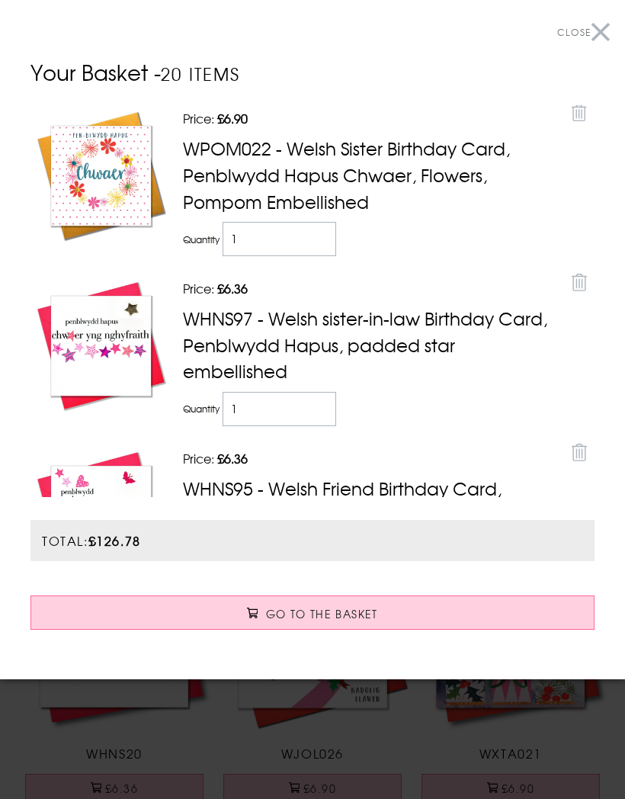
scroll to position [0, 0]
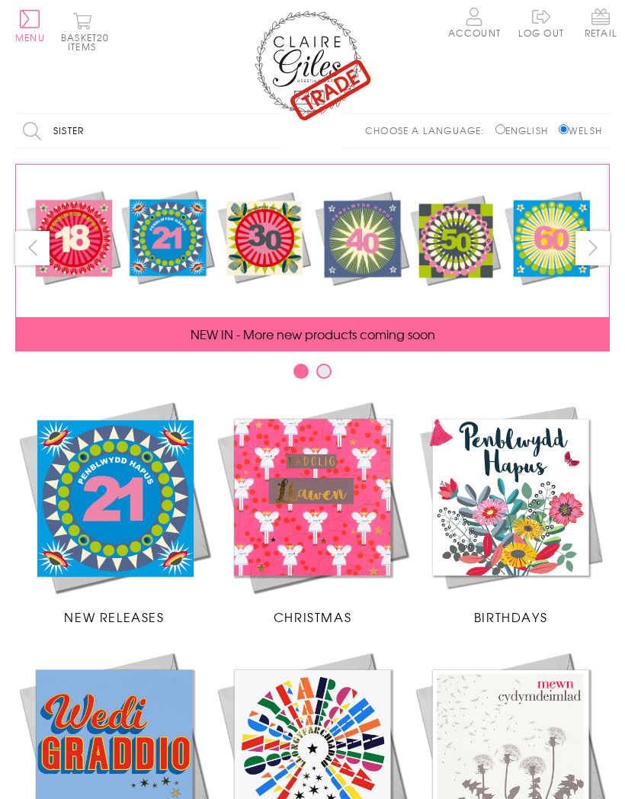
click at [102, 127] on input "Sister" at bounding box center [148, 131] width 267 height 34
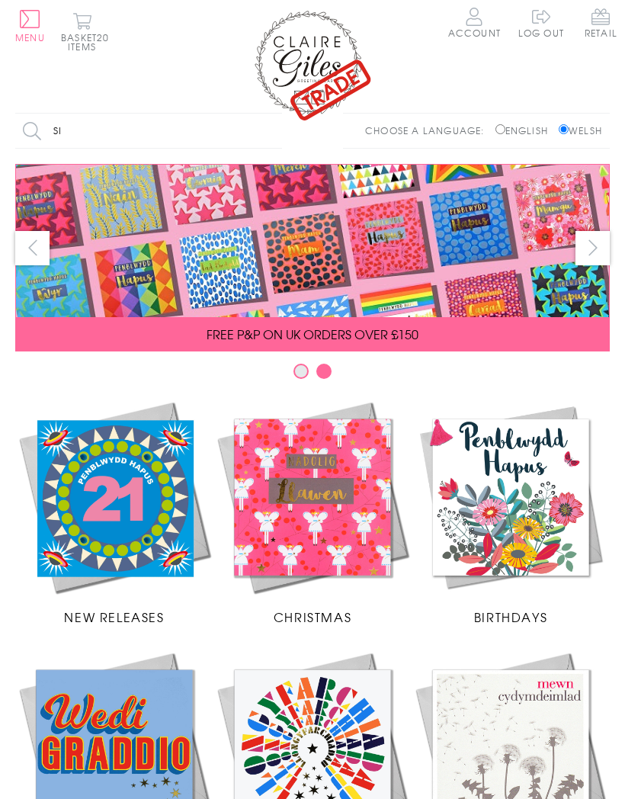
type input "S"
type input "Pompom"
click at [275, 129] on input "Search" at bounding box center [274, 131] width 15 height 34
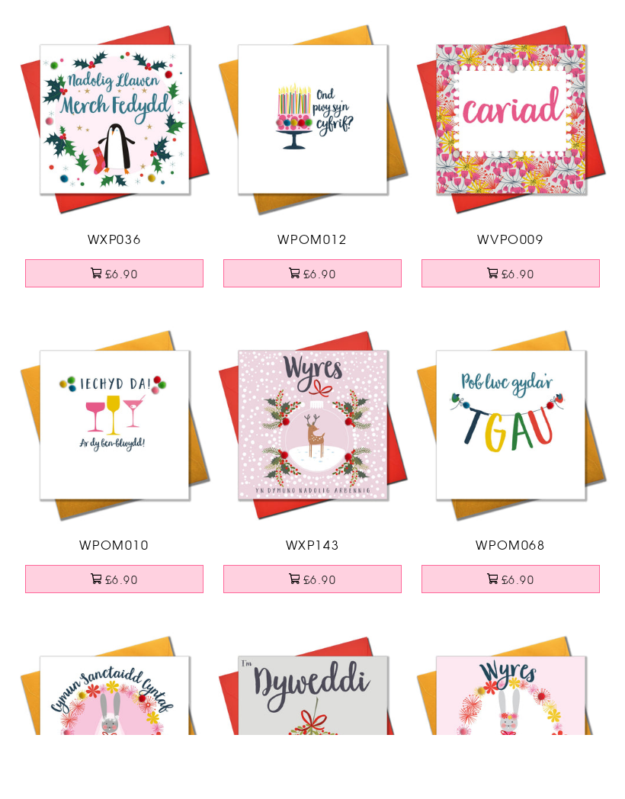
scroll to position [1383, 0]
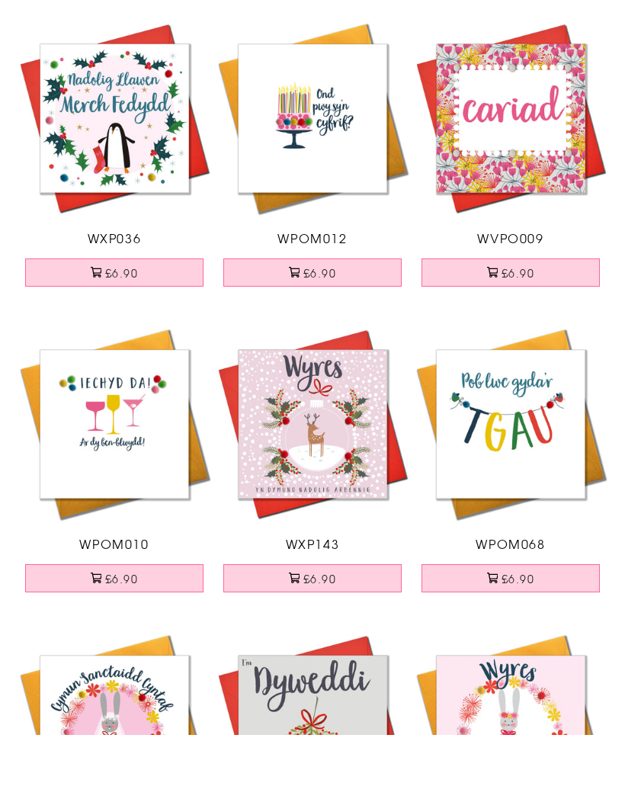
click at [119, 628] on button "£6.90" at bounding box center [114, 642] width 178 height 28
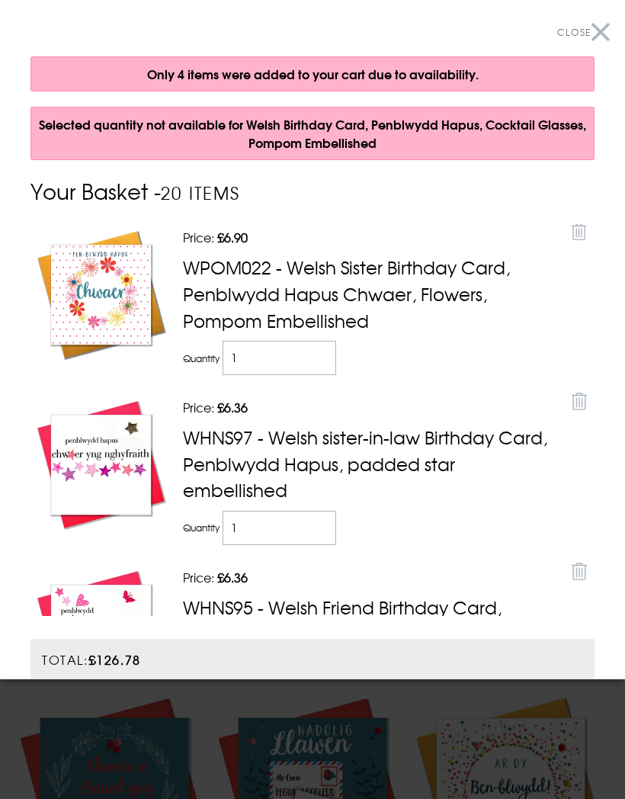
scroll to position [586, 0]
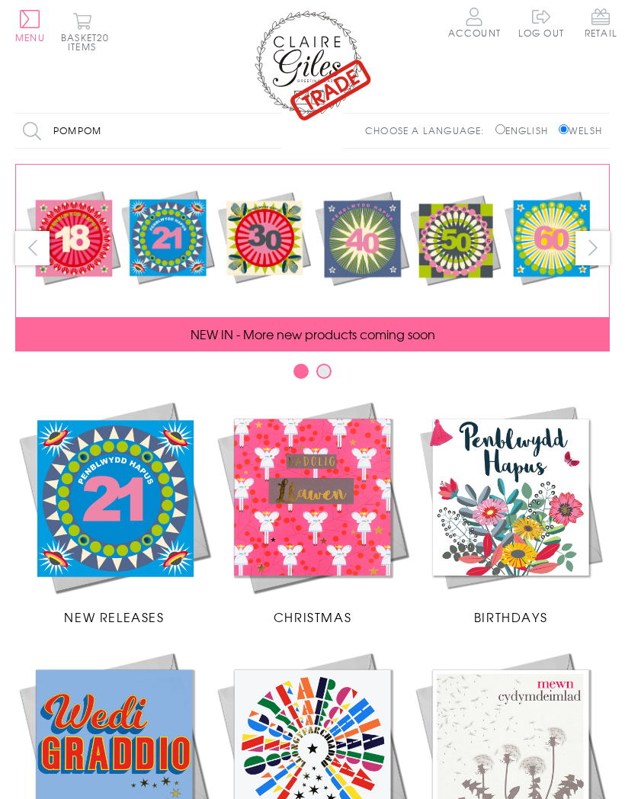
click at [223, 131] on input "Pompom" at bounding box center [148, 131] width 267 height 34
click at [275, 129] on input "Search" at bounding box center [274, 131] width 15 height 34
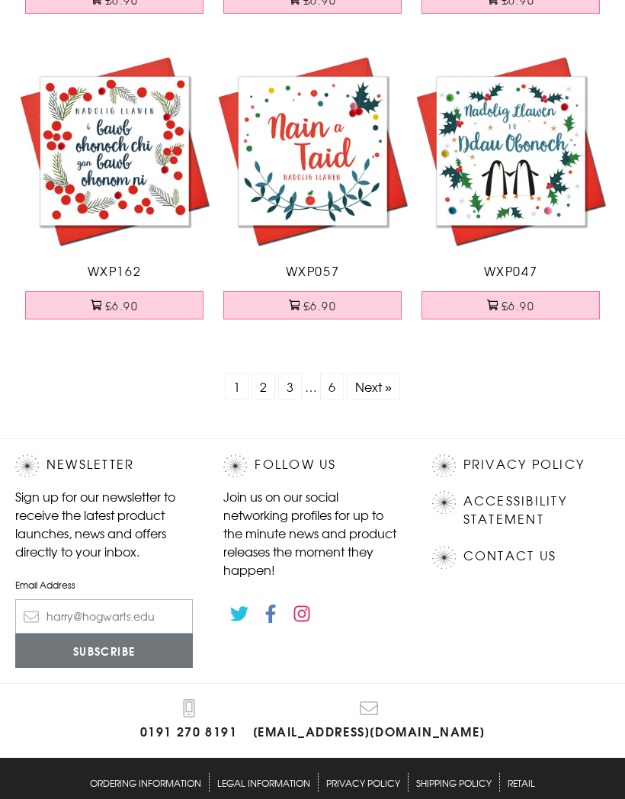
scroll to position [5938, 0]
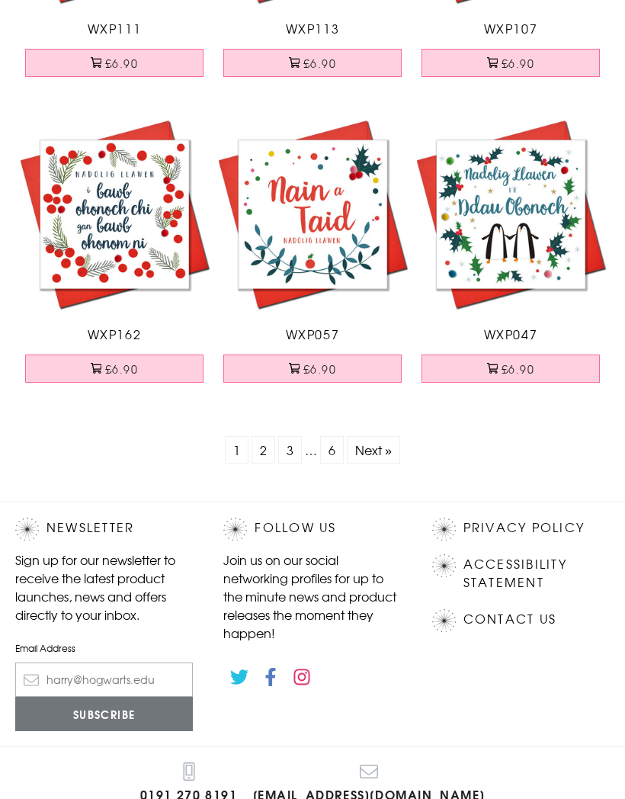
click at [270, 448] on link "2" at bounding box center [264, 449] width 24 height 27
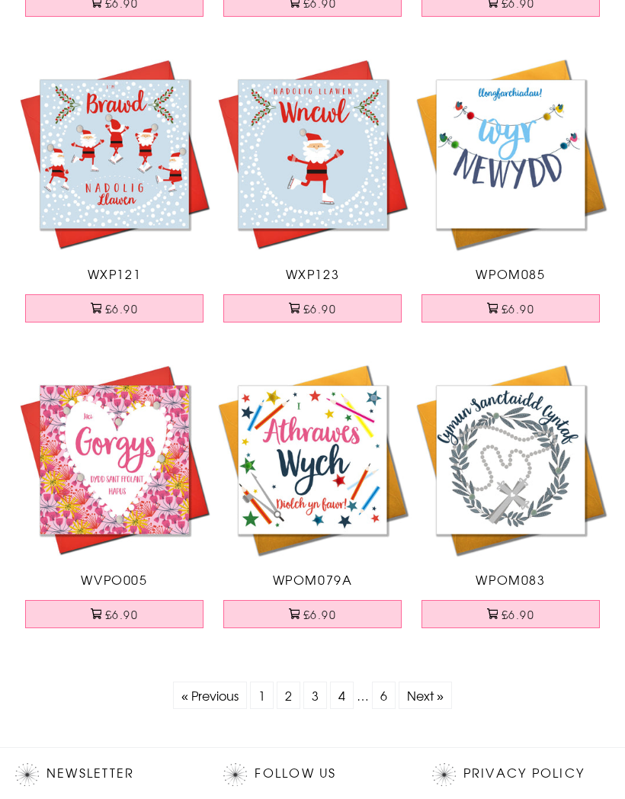
scroll to position [5694, 0]
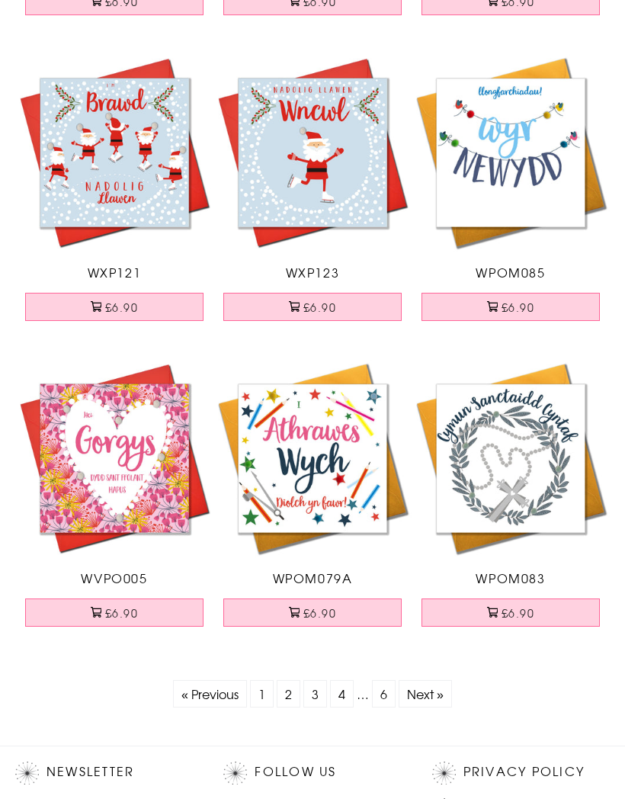
click at [316, 695] on link "3" at bounding box center [315, 693] width 24 height 27
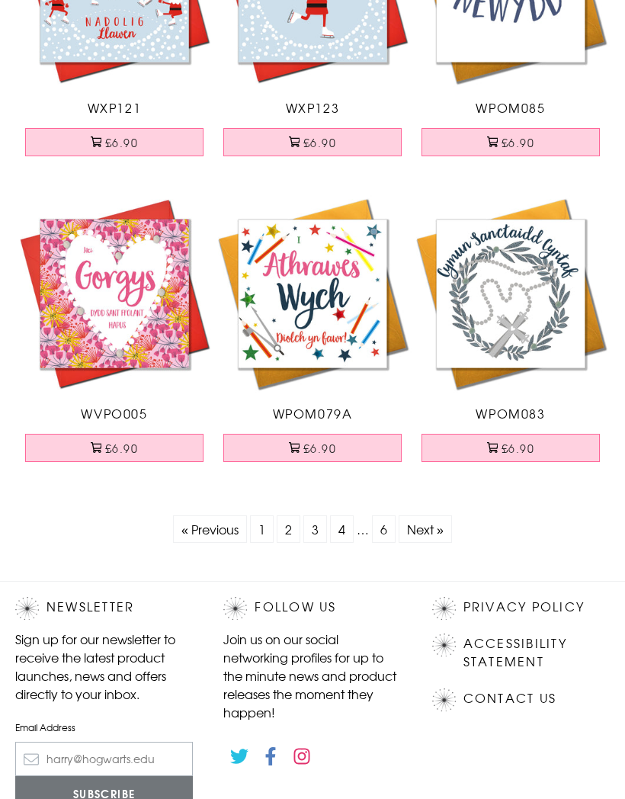
scroll to position [5859, 0]
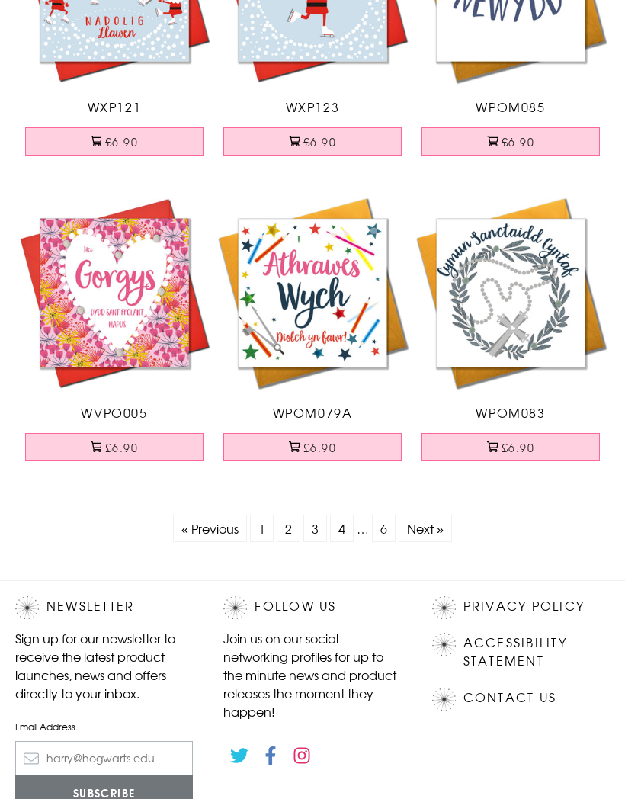
click at [420, 522] on link "Next »" at bounding box center [425, 528] width 37 height 18
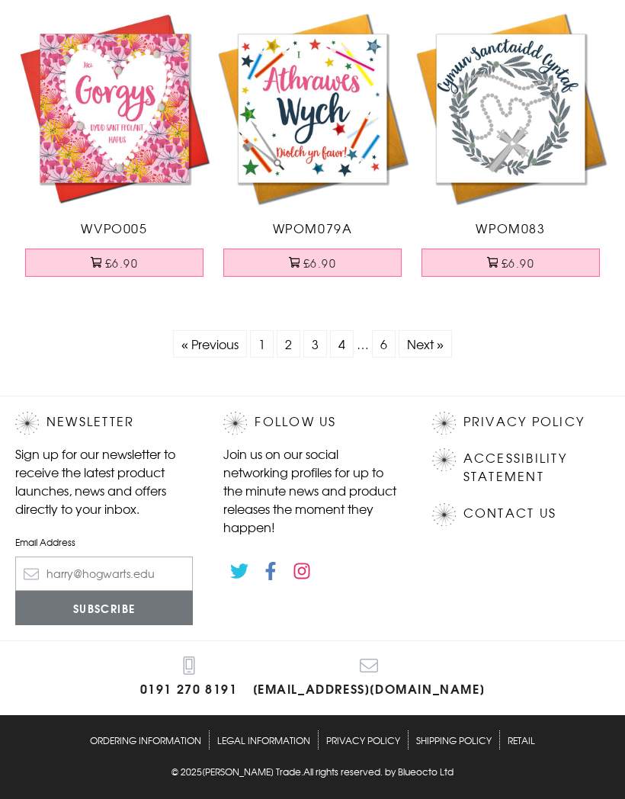
scroll to position [6006, 0]
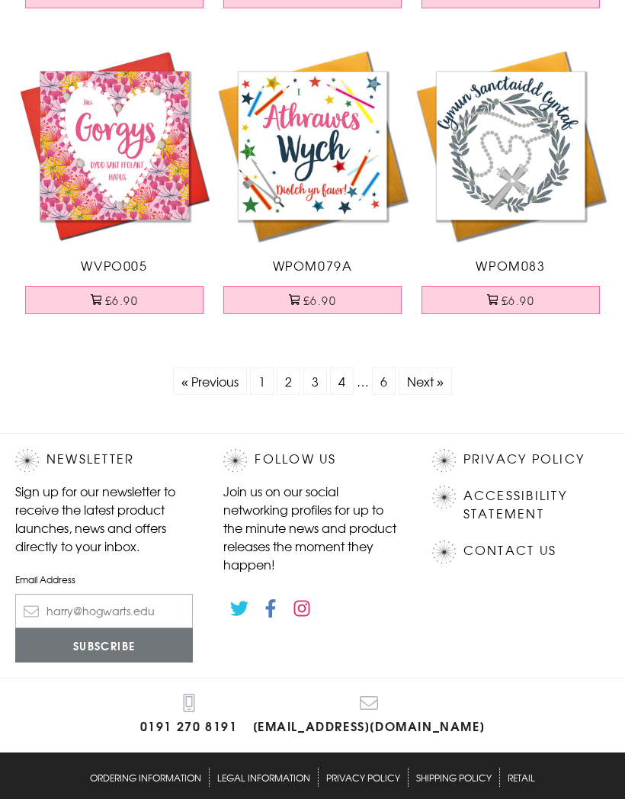
click at [427, 378] on link "Next »" at bounding box center [425, 381] width 37 height 18
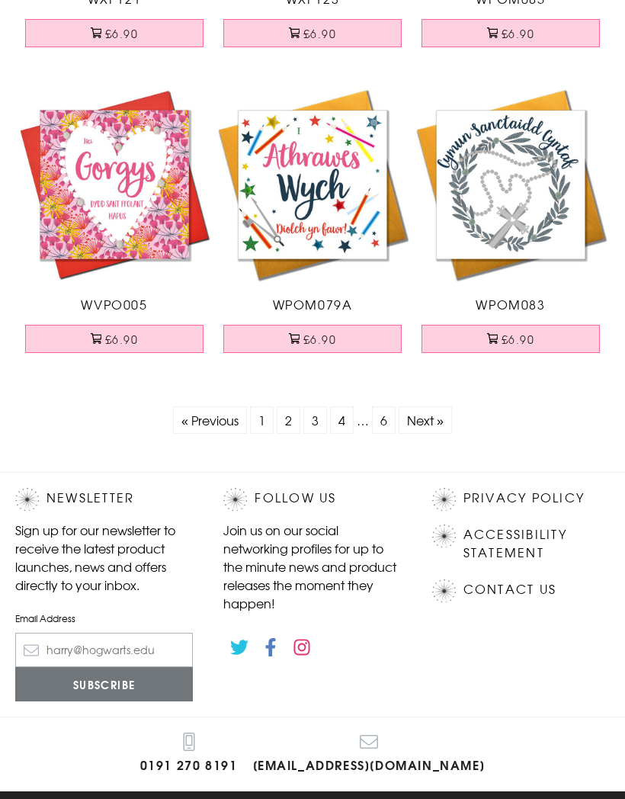
scroll to position [5969, 0]
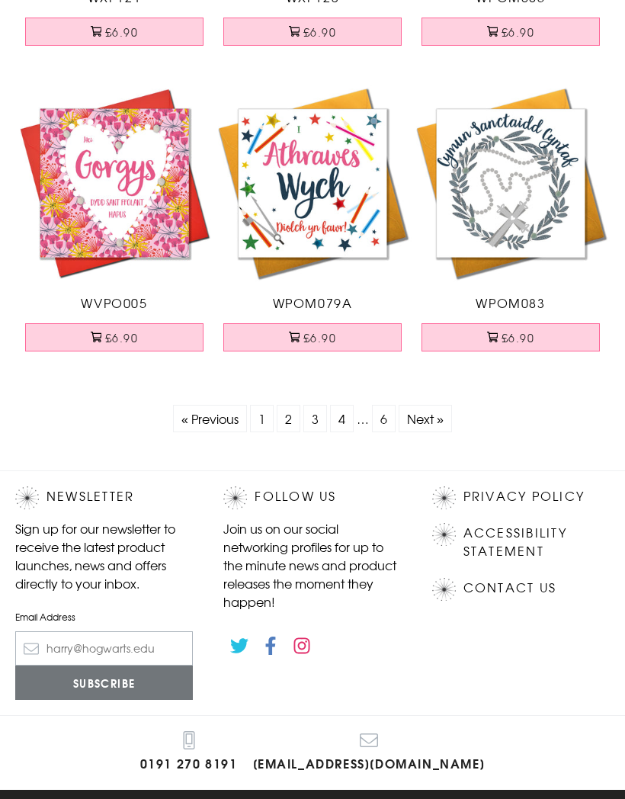
click at [425, 415] on link "Next »" at bounding box center [425, 418] width 37 height 18
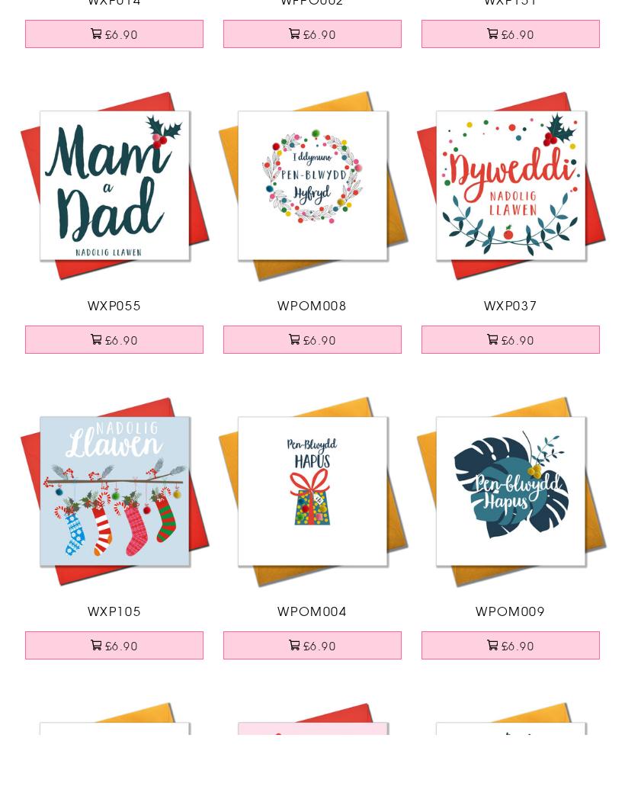
scroll to position [1317, 0]
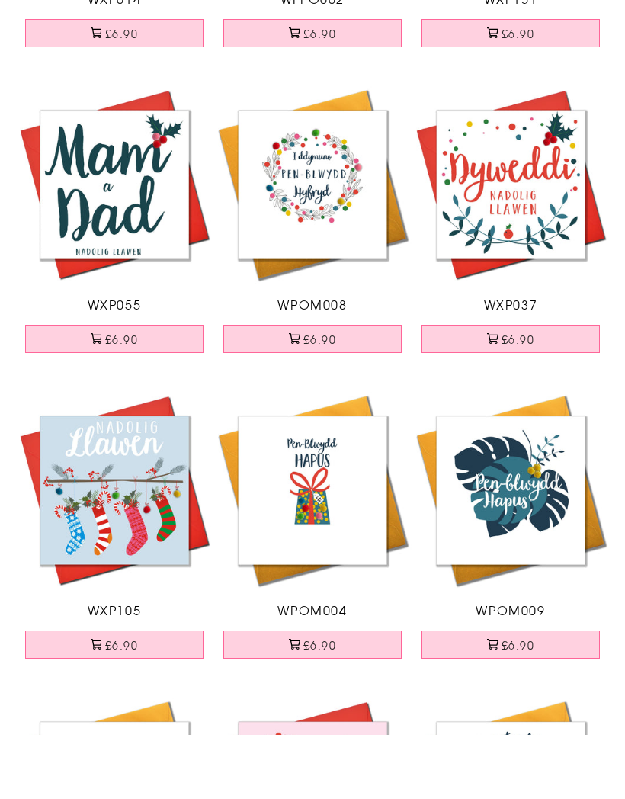
click at [326, 695] on button "£6.90" at bounding box center [312, 709] width 178 height 28
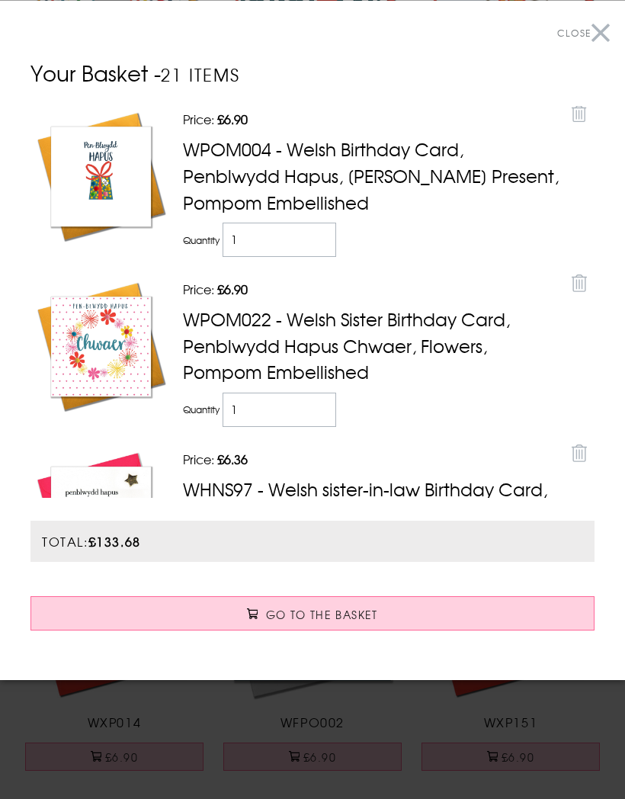
scroll to position [628, 0]
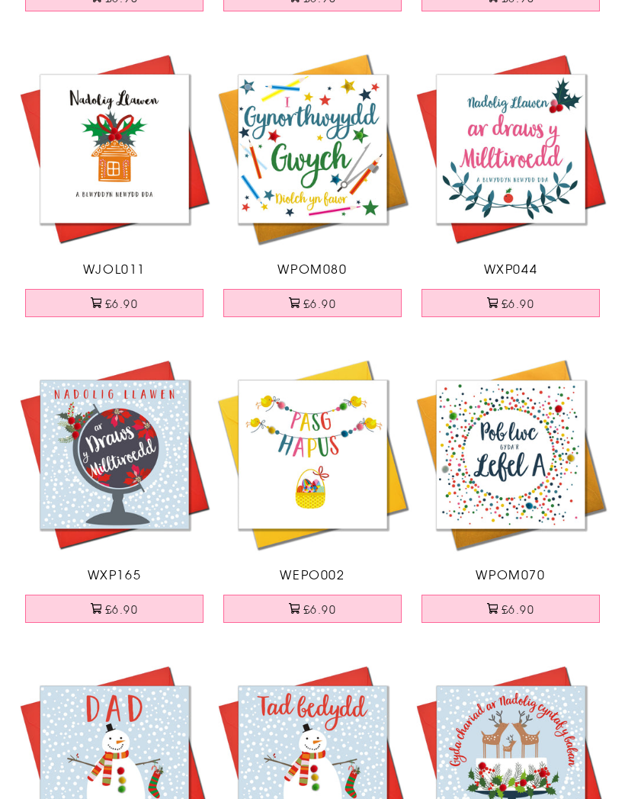
scroll to position [2333, 0]
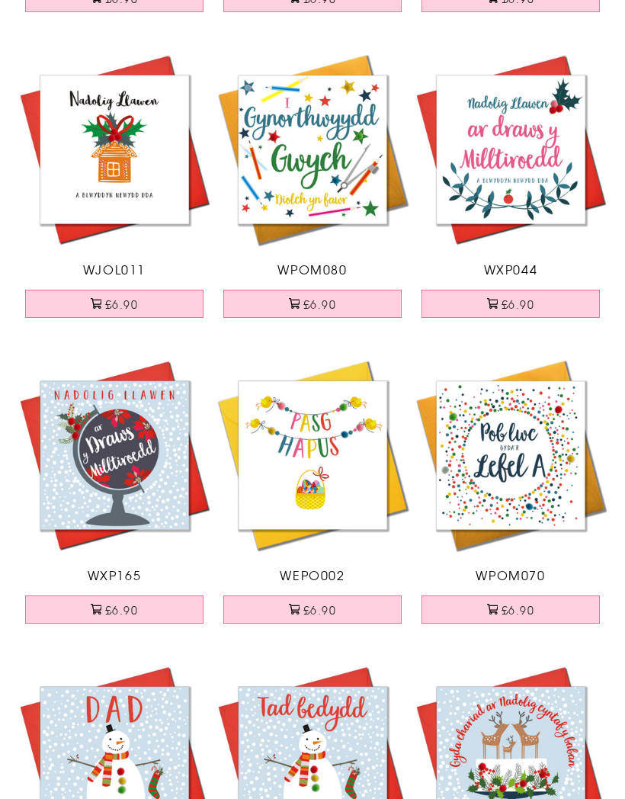
click at [127, 300] on button "£6.90" at bounding box center [114, 304] width 178 height 28
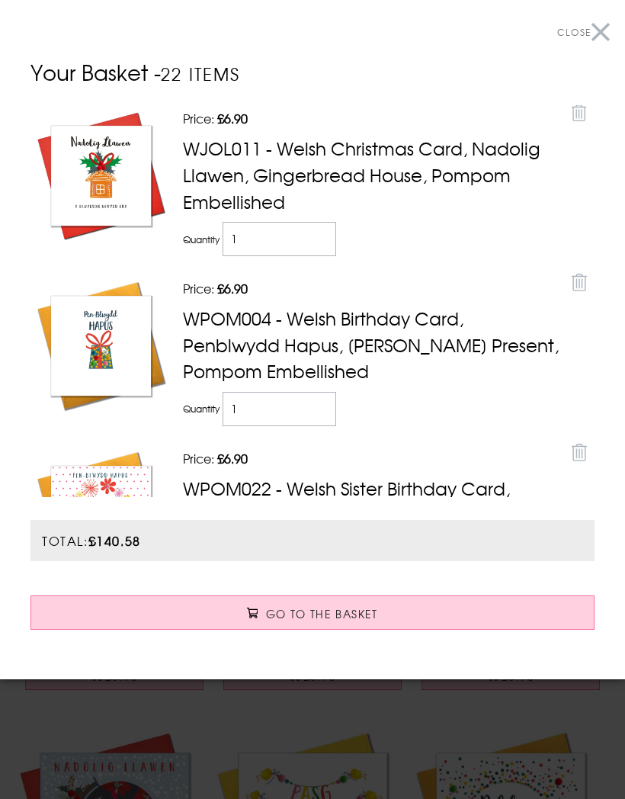
scroll to position [1946, 0]
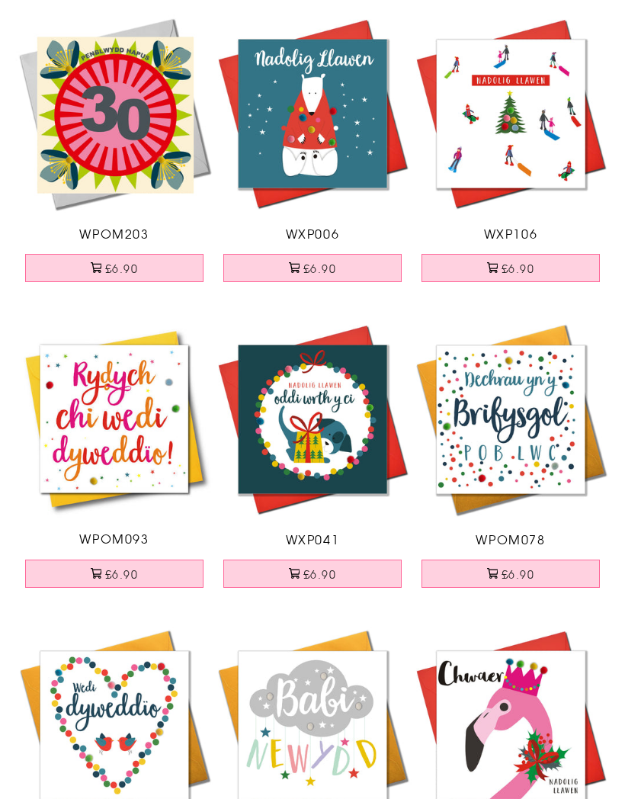
scroll to position [5081, 0]
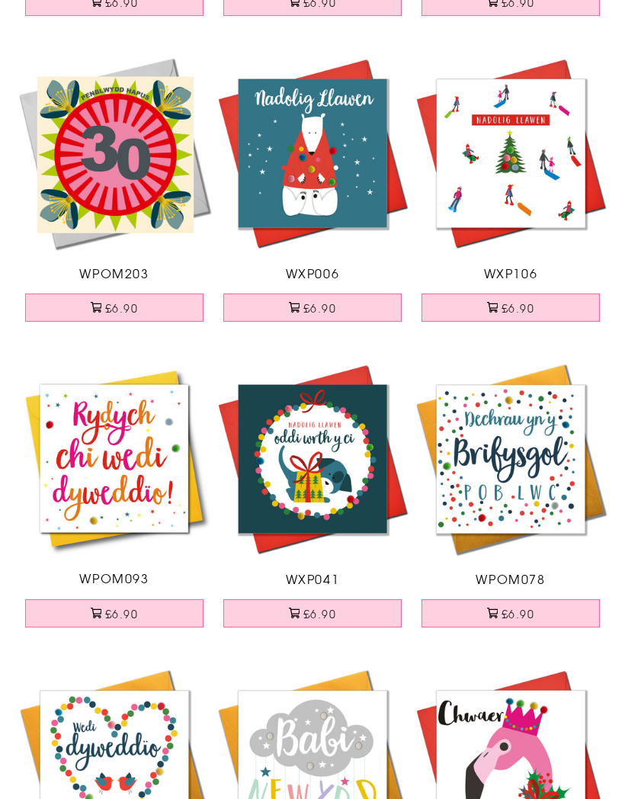
click at [512, 302] on button "£6.90" at bounding box center [511, 308] width 178 height 28
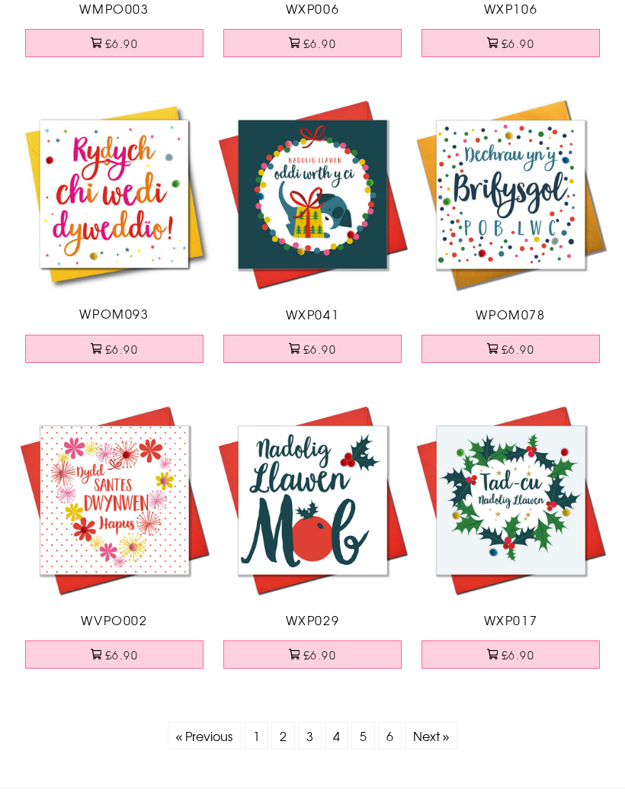
scroll to position [5652, 0]
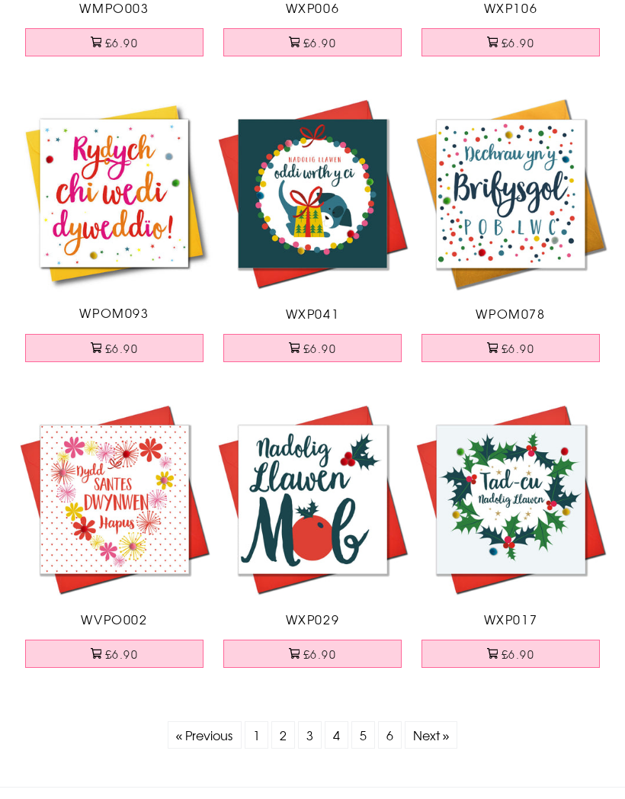
click at [438, 737] on link "Next »" at bounding box center [431, 735] width 37 height 18
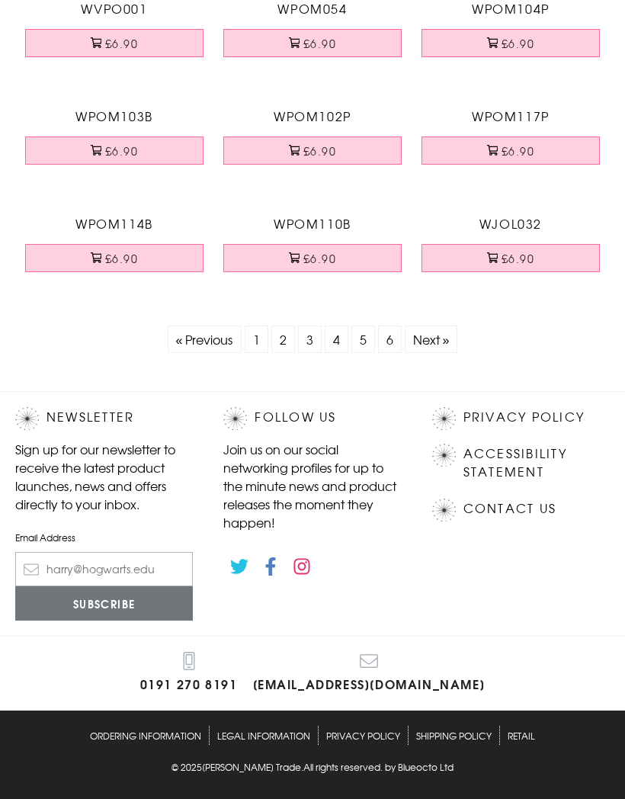
scroll to position [3932, 0]
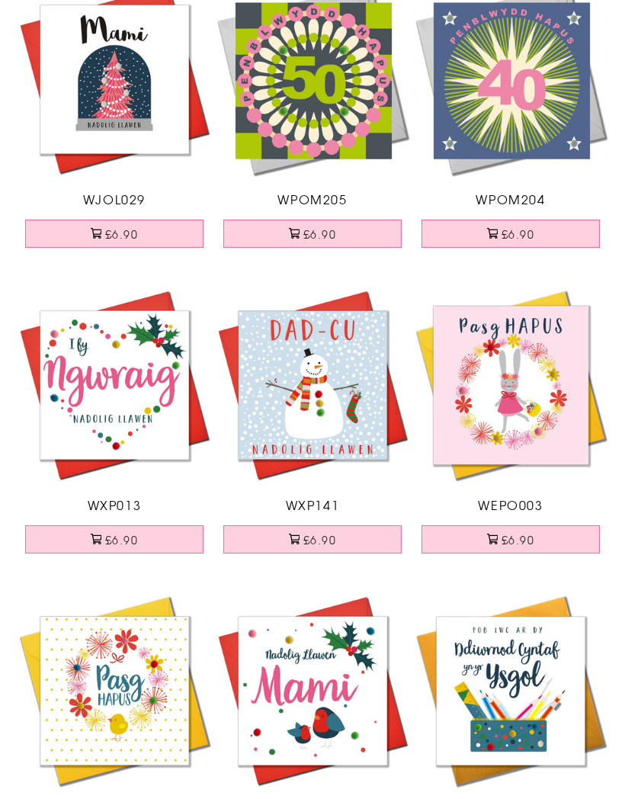
click at [129, 536] on button "£6.90" at bounding box center [114, 539] width 178 height 28
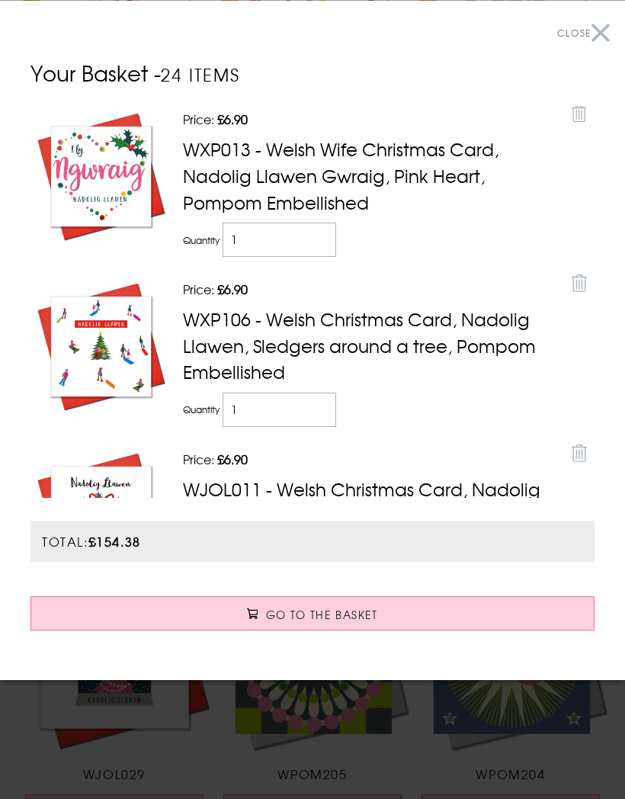
scroll to position [3357, 0]
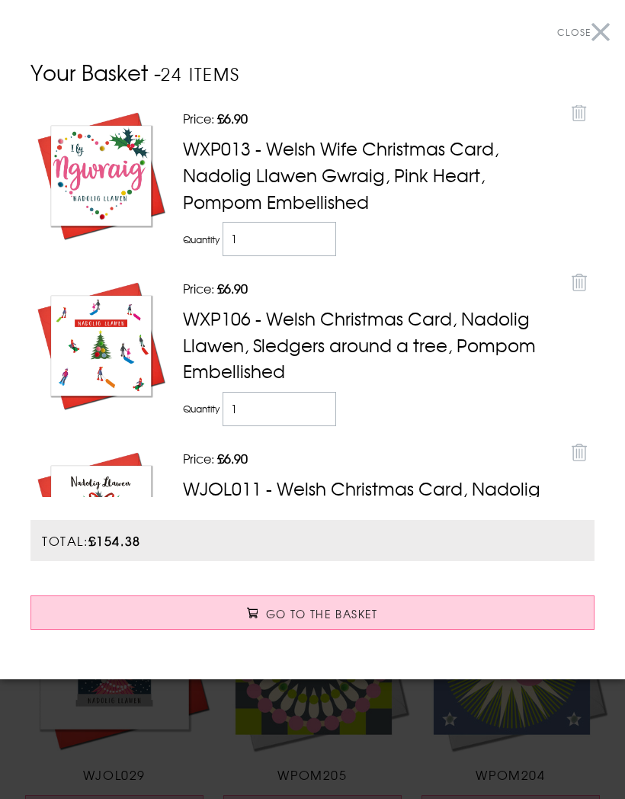
click at [605, 39] on button "Close" at bounding box center [583, 32] width 53 height 34
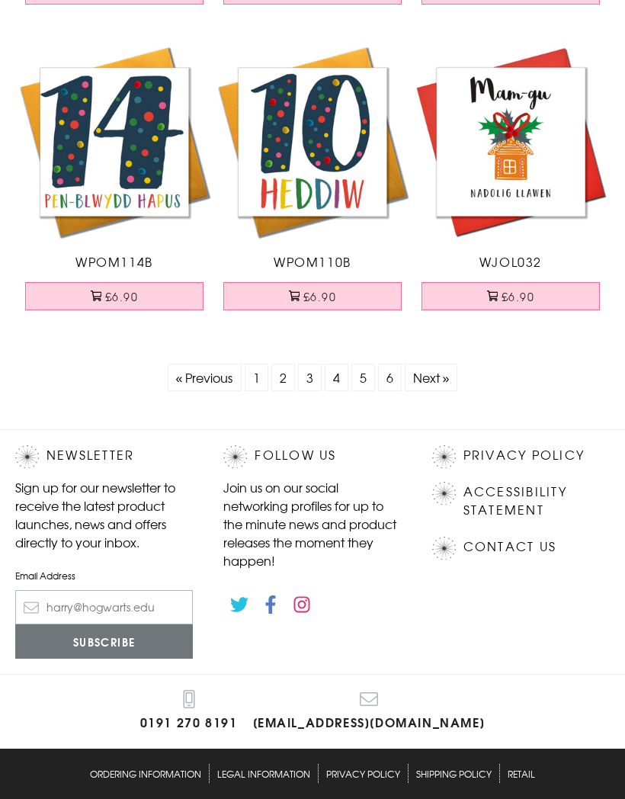
scroll to position [6002, 0]
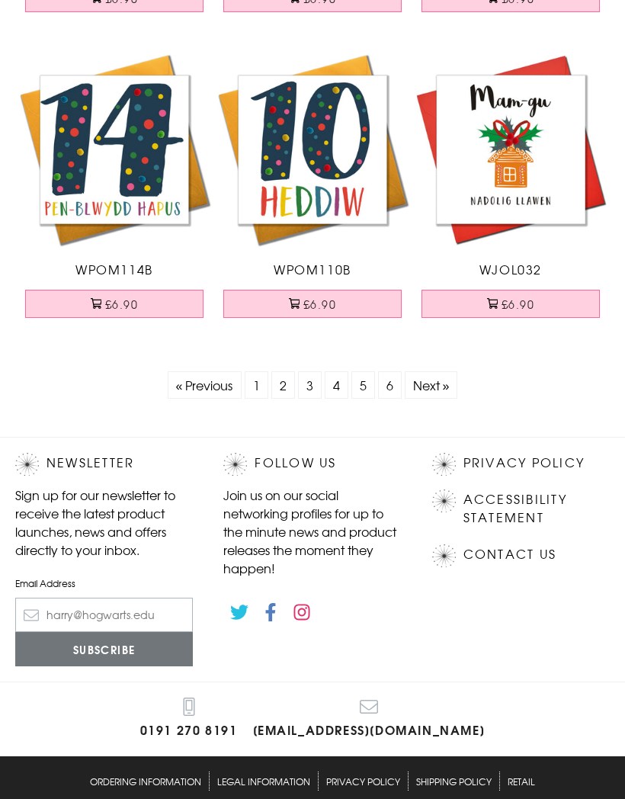
click at [438, 381] on link "Next »" at bounding box center [431, 385] width 37 height 18
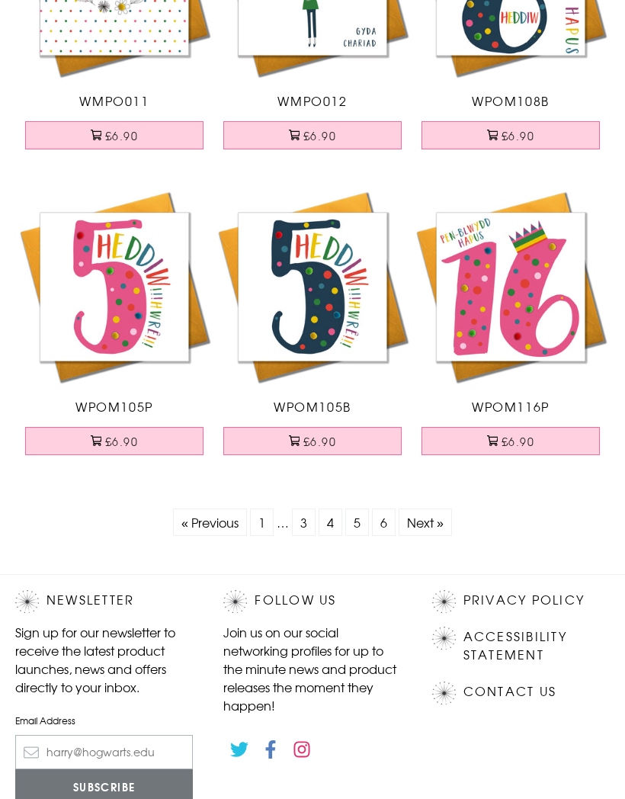
scroll to position [5864, 0]
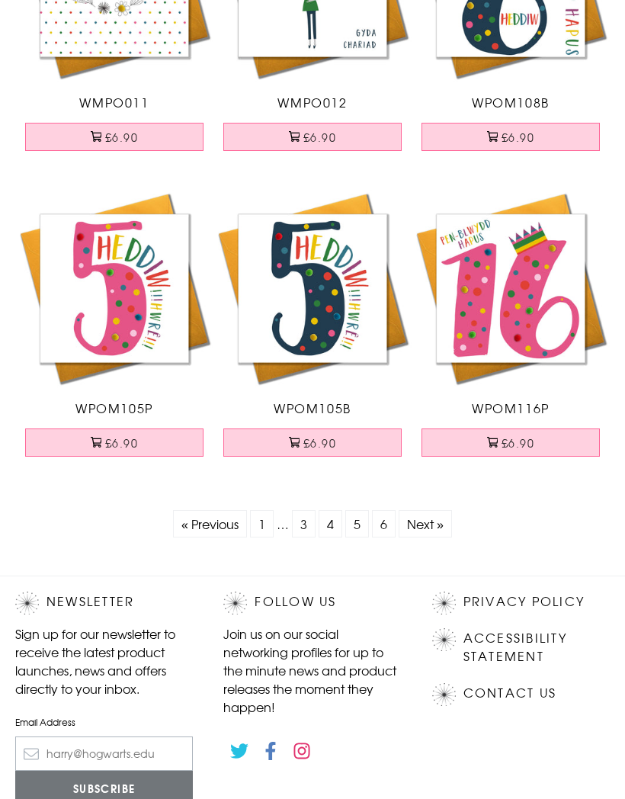
click at [429, 524] on link "Next »" at bounding box center [425, 524] width 37 height 18
click at [425, 524] on link "Next »" at bounding box center [425, 524] width 37 height 18
click at [428, 524] on link "Next »" at bounding box center [425, 524] width 37 height 18
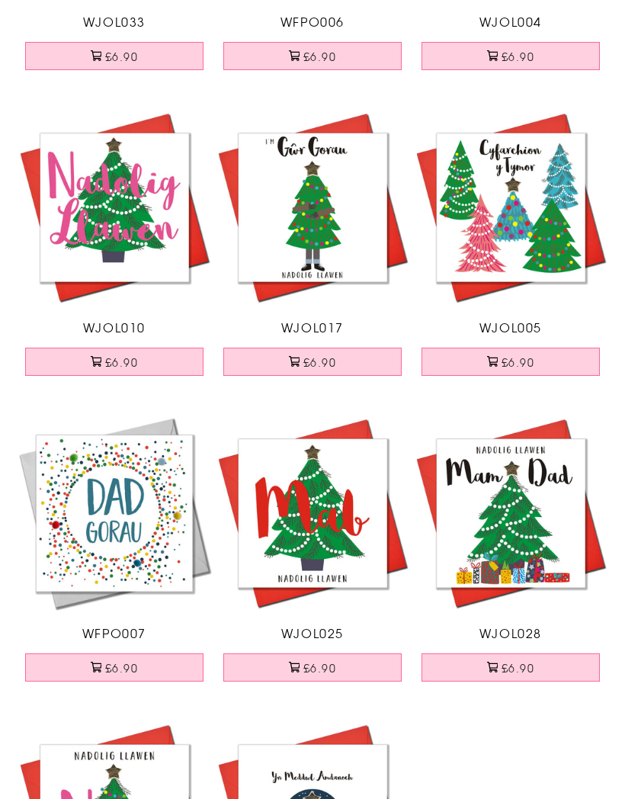
scroll to position [2281, 0]
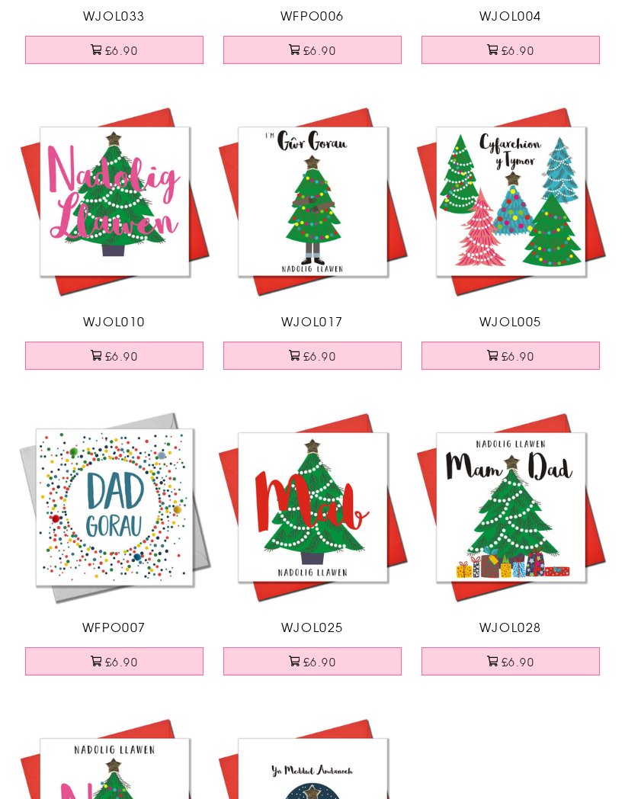
click at [515, 657] on button "£6.90" at bounding box center [511, 661] width 178 height 28
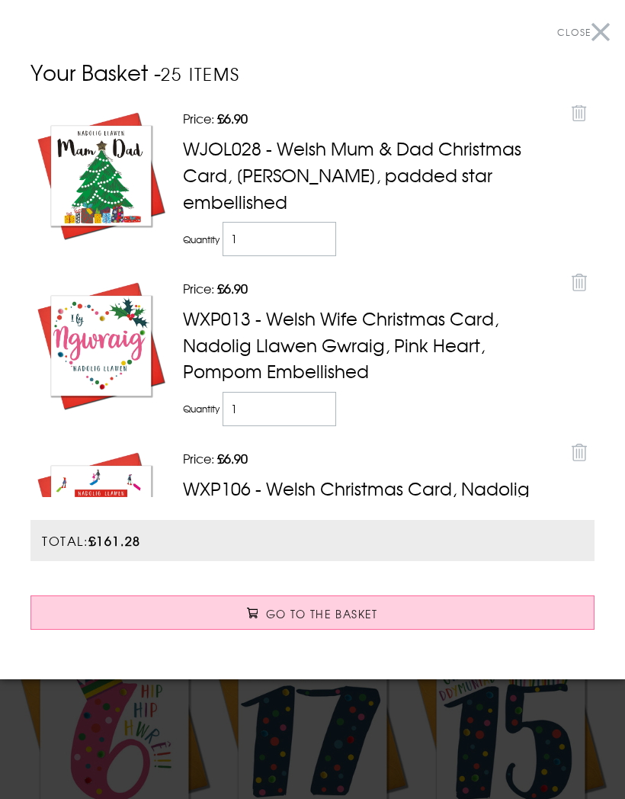
scroll to position [802, 0]
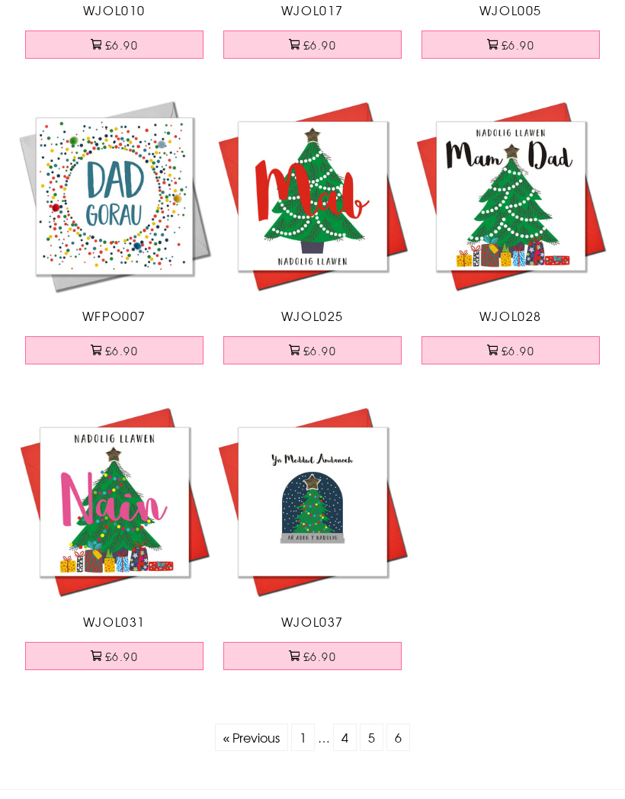
scroll to position [2572, 0]
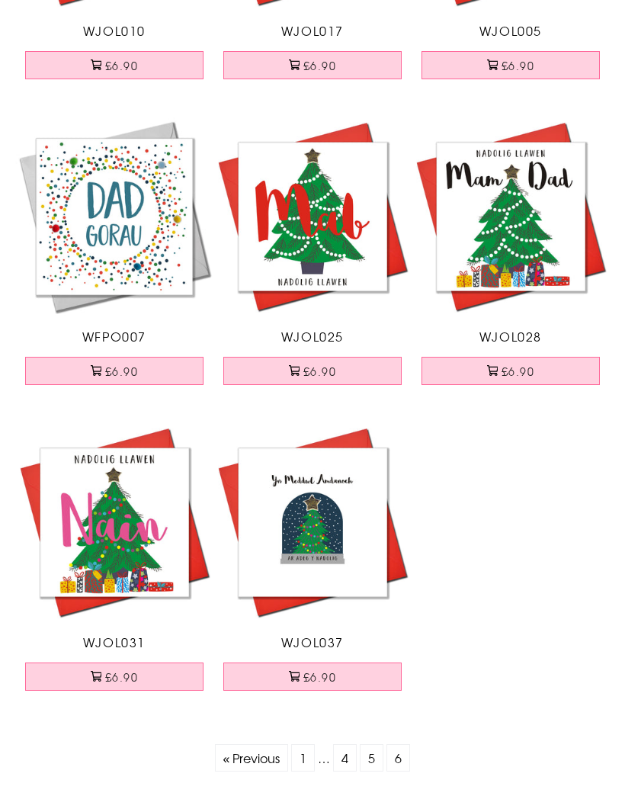
click at [124, 668] on button "£6.90" at bounding box center [114, 677] width 178 height 28
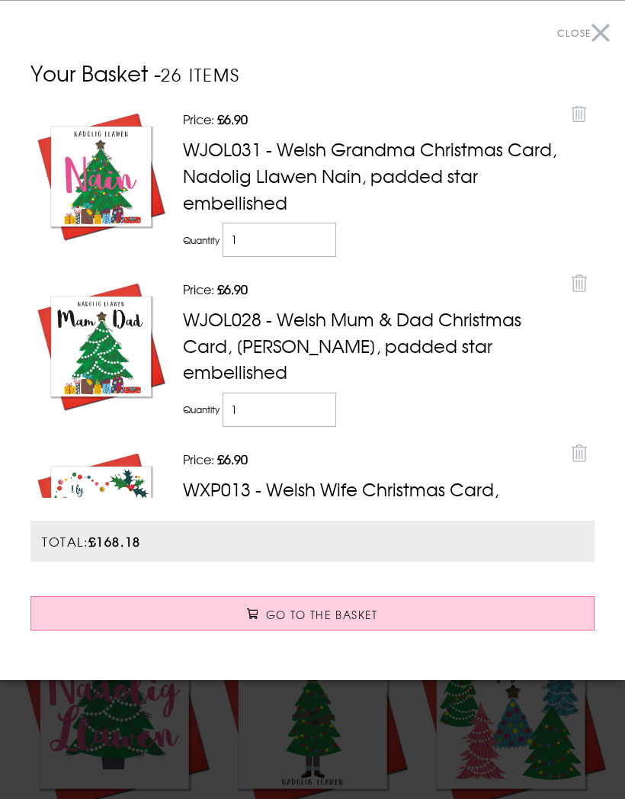
scroll to position [1764, 0]
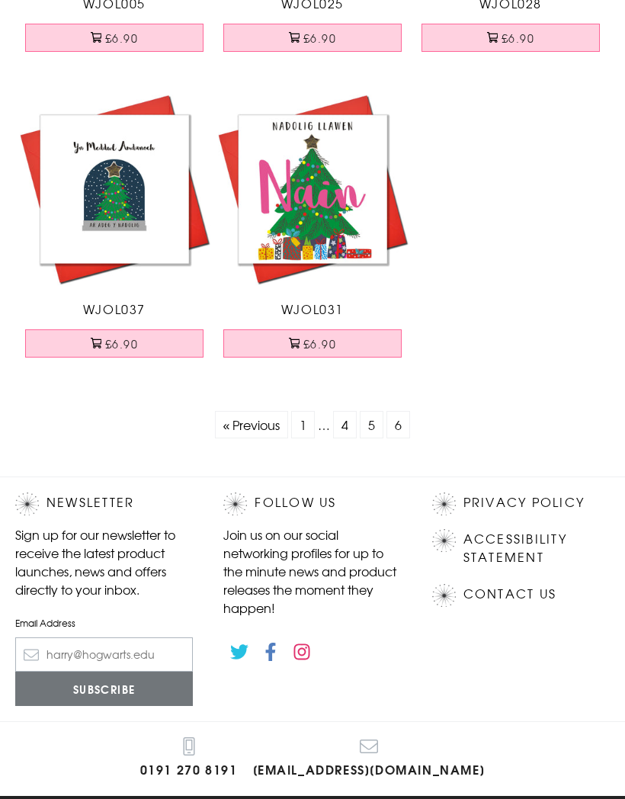
scroll to position [2898, 0]
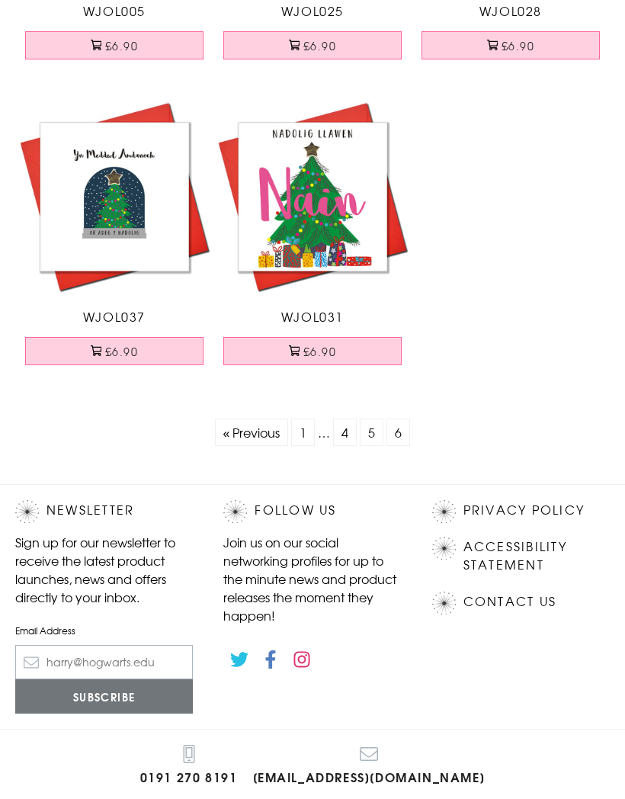
click at [260, 429] on link "« Previous" at bounding box center [251, 432] width 57 height 18
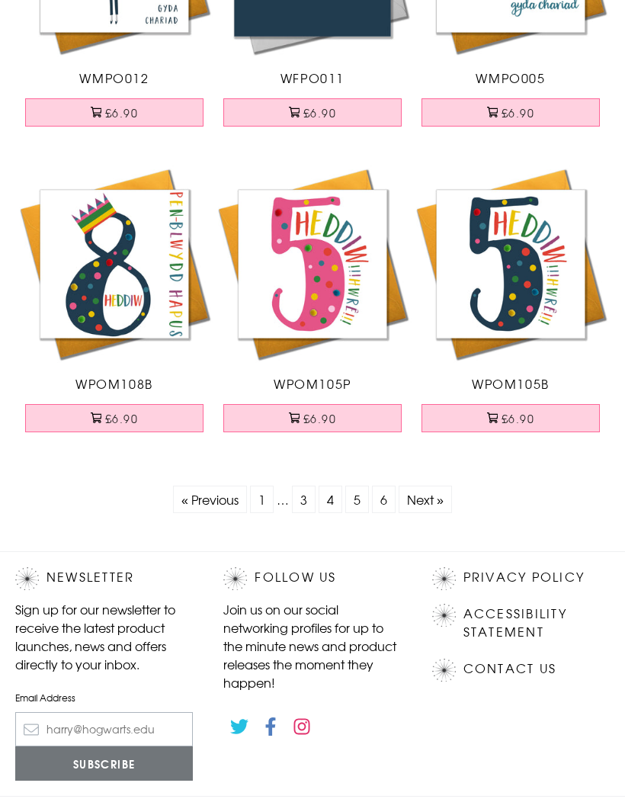
scroll to position [5889, 0]
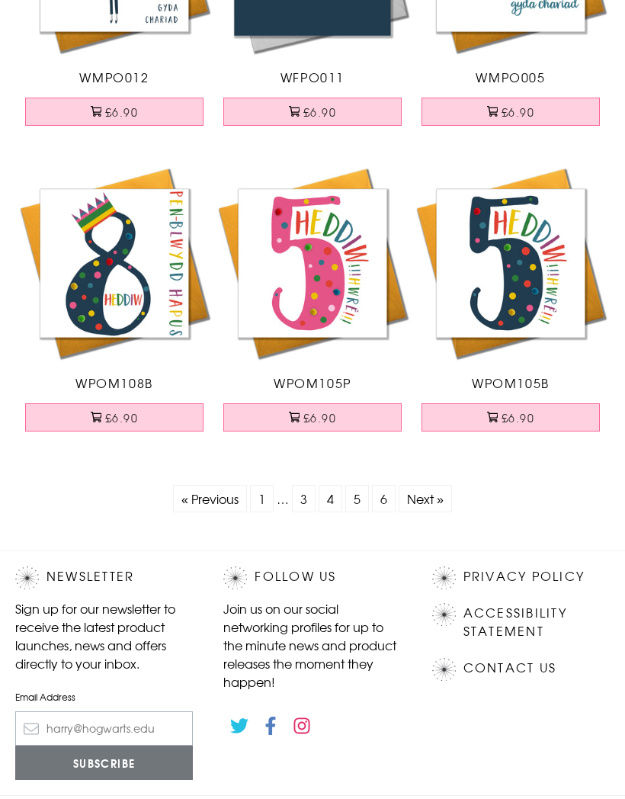
click at [210, 493] on link "« Previous" at bounding box center [209, 499] width 57 height 18
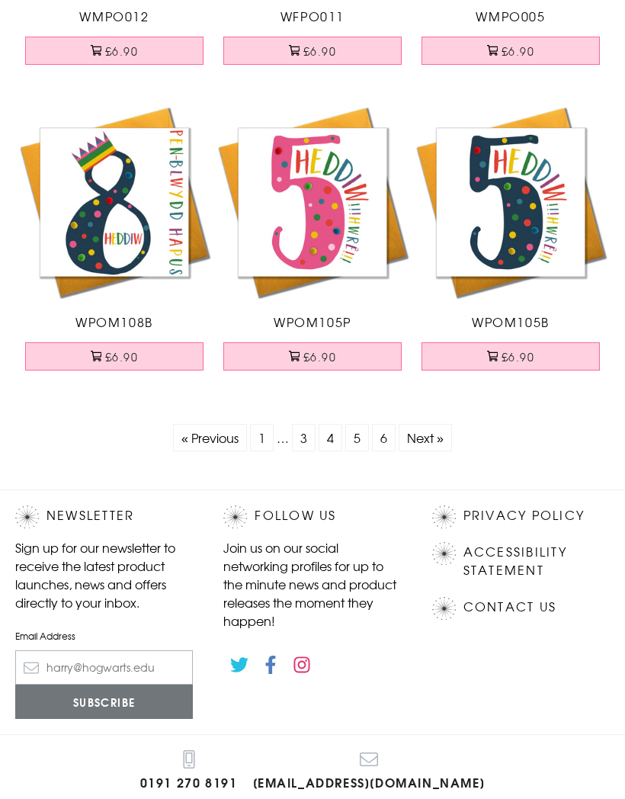
click at [220, 431] on link "« Previous" at bounding box center [209, 438] width 57 height 18
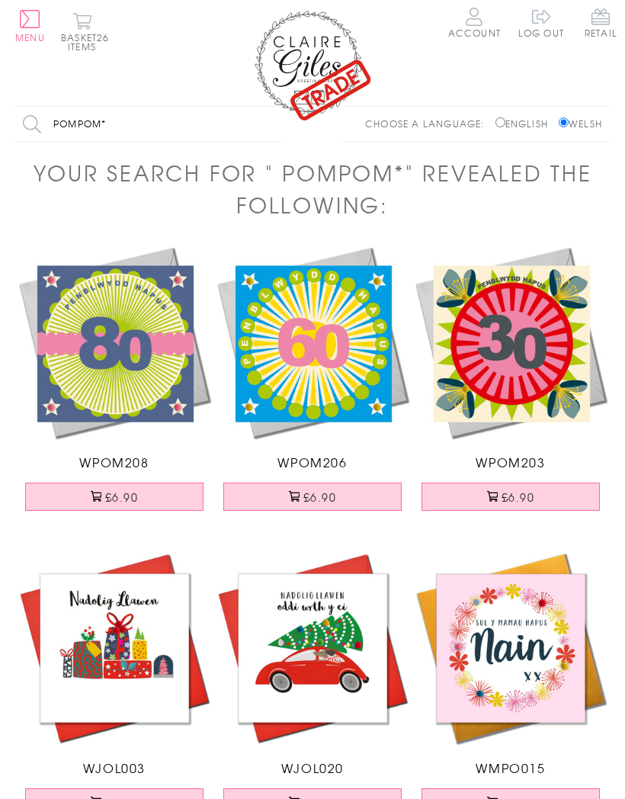
click at [92, 47] on button "Basket 26 items" at bounding box center [82, 31] width 42 height 39
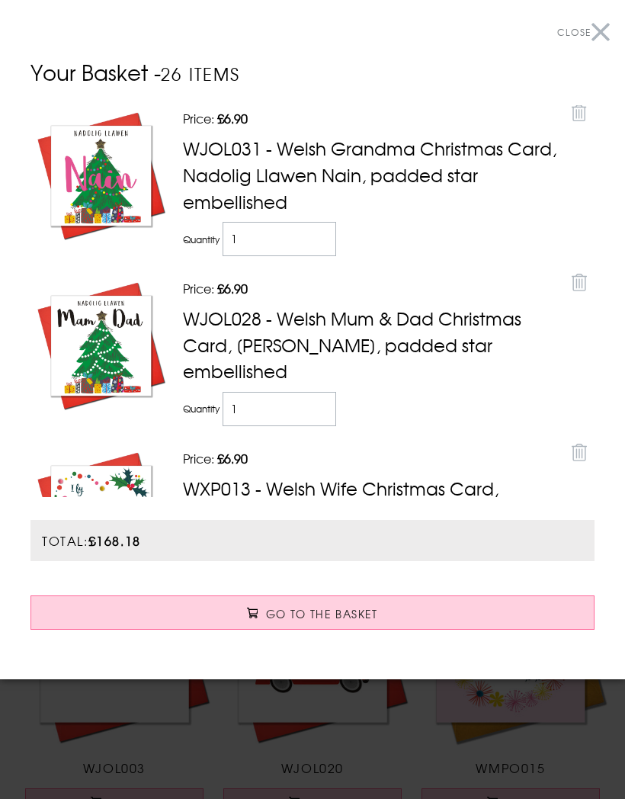
scroll to position [-1, 0]
click at [599, 40] on button "Close" at bounding box center [583, 32] width 53 height 34
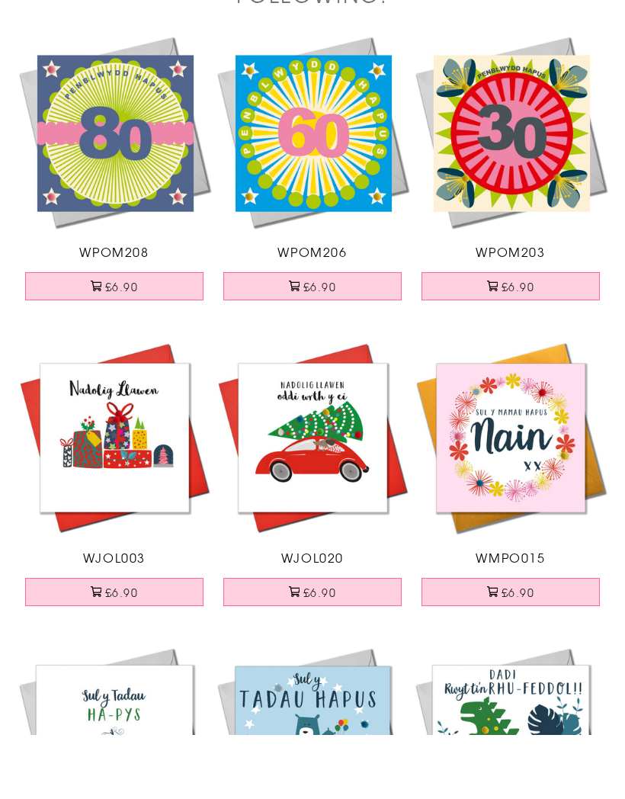
scroll to position [148, 0]
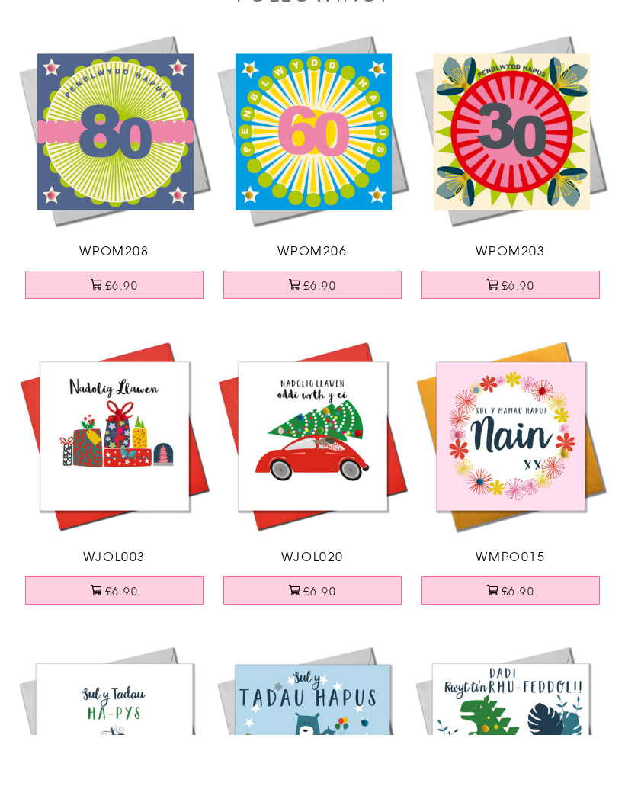
click at [122, 641] on button "£6.90" at bounding box center [114, 655] width 178 height 28
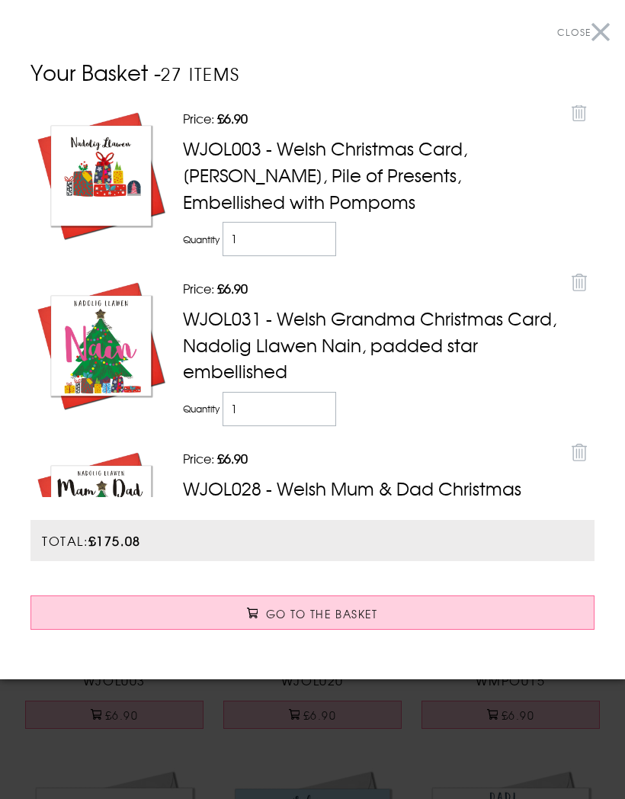
scroll to position [0, 0]
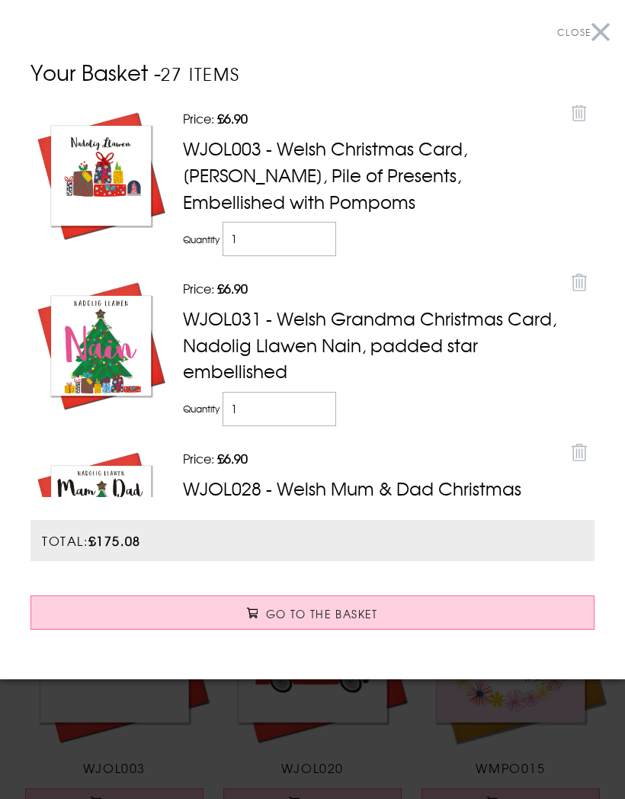
click at [602, 27] on button "Close" at bounding box center [583, 32] width 53 height 34
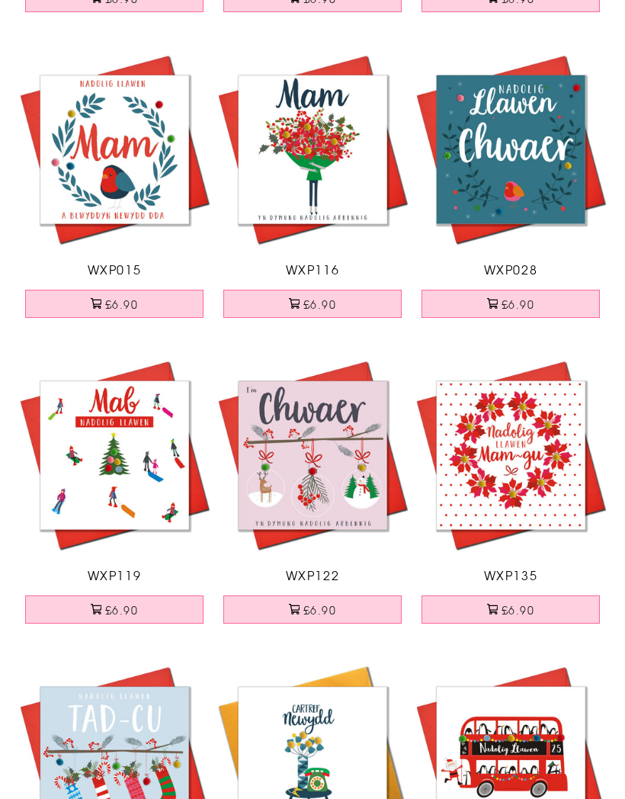
scroll to position [1415, 0]
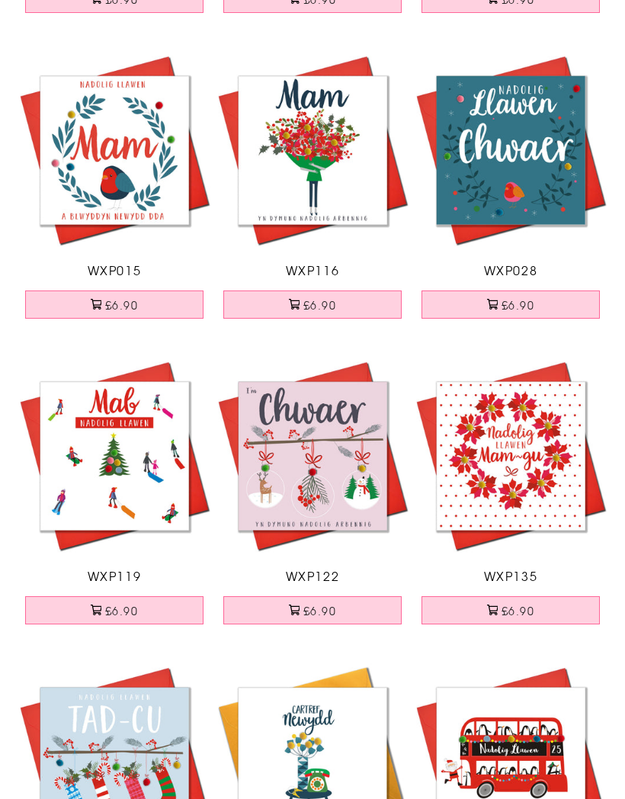
click at [327, 600] on button "£6.90" at bounding box center [312, 610] width 178 height 28
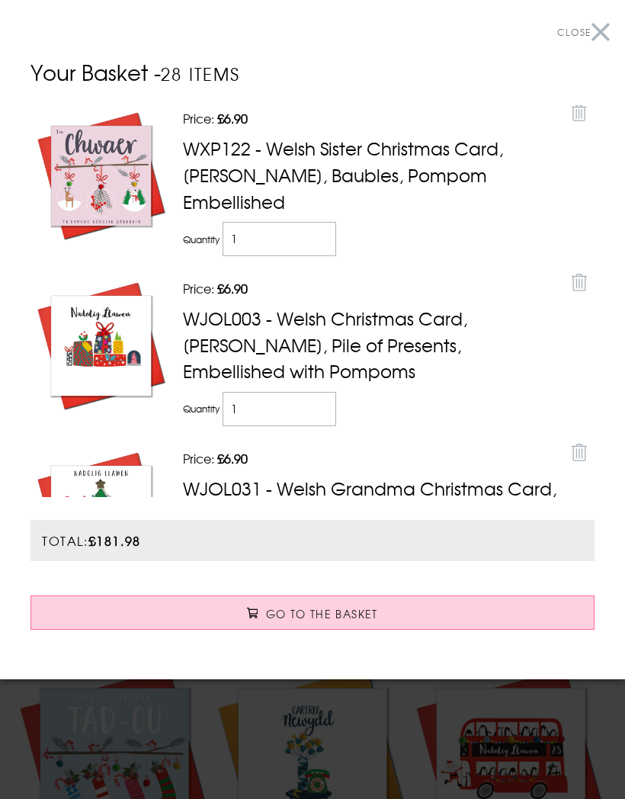
click at [602, 27] on button "Close" at bounding box center [583, 32] width 53 height 34
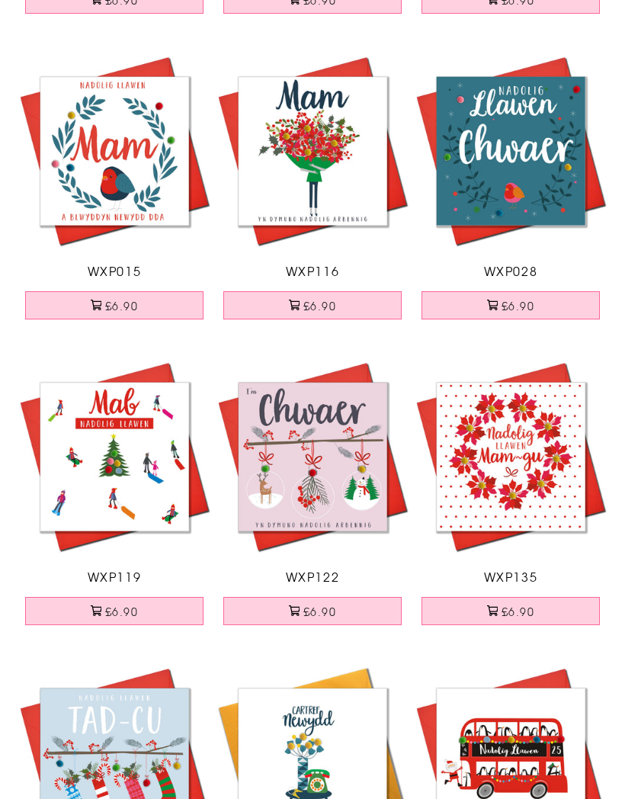
click at [120, 600] on button "£6.90" at bounding box center [114, 611] width 178 height 28
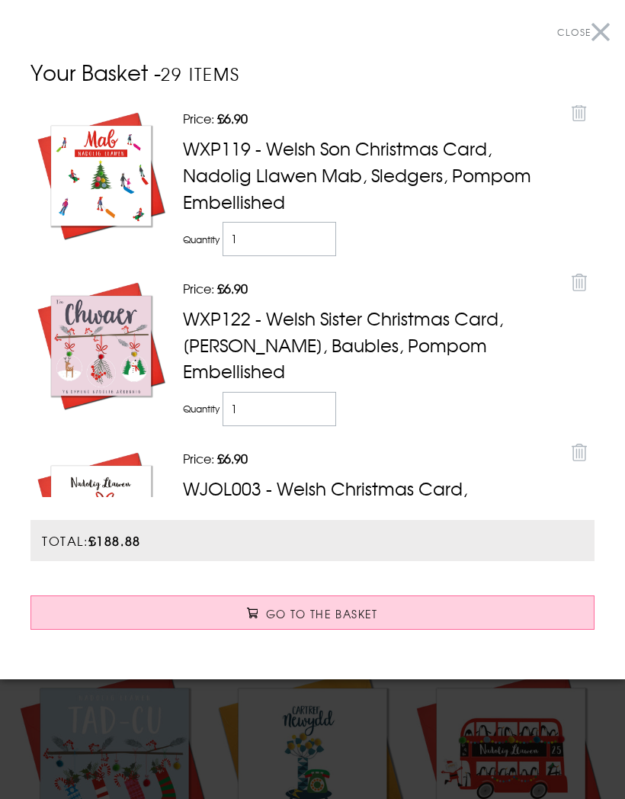
click at [602, 39] on button "Close" at bounding box center [583, 32] width 53 height 34
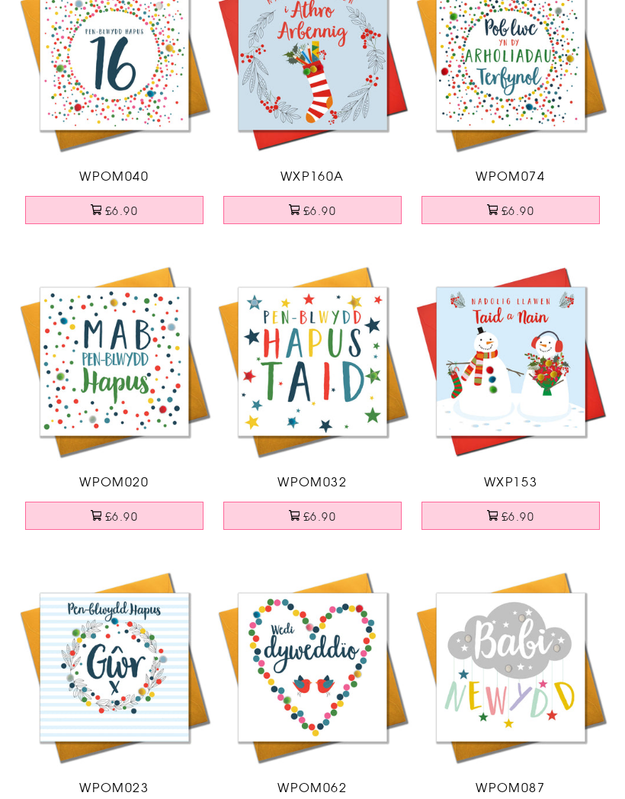
scroll to position [2735, 0]
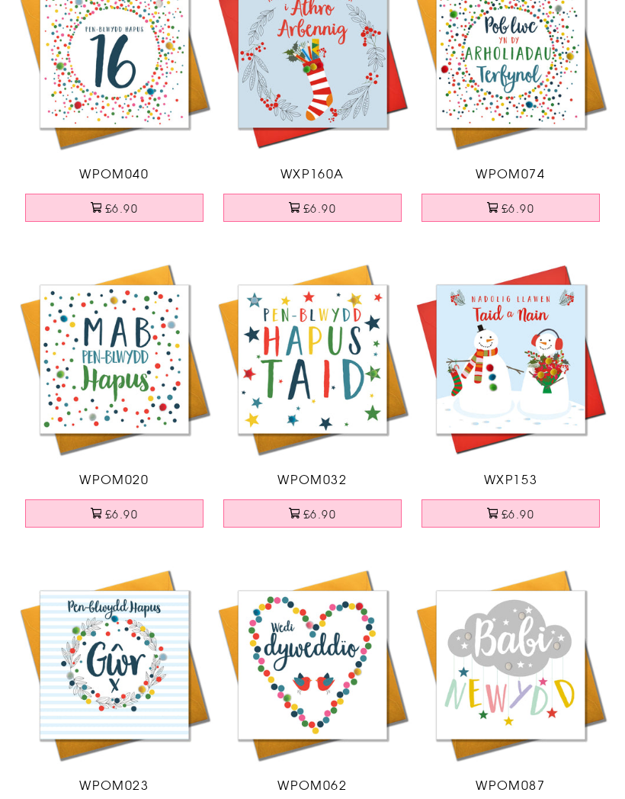
click at [521, 509] on button "£6.90" at bounding box center [511, 513] width 178 height 28
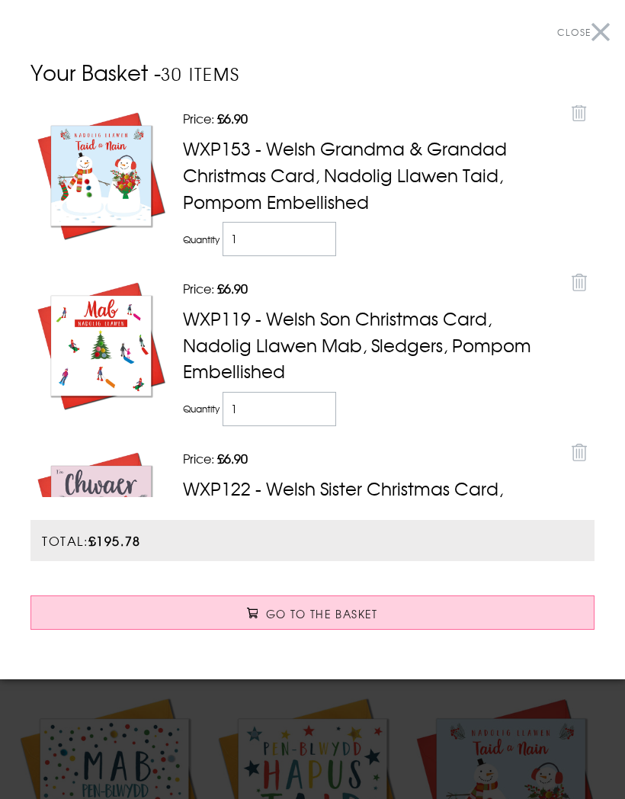
scroll to position [0, 0]
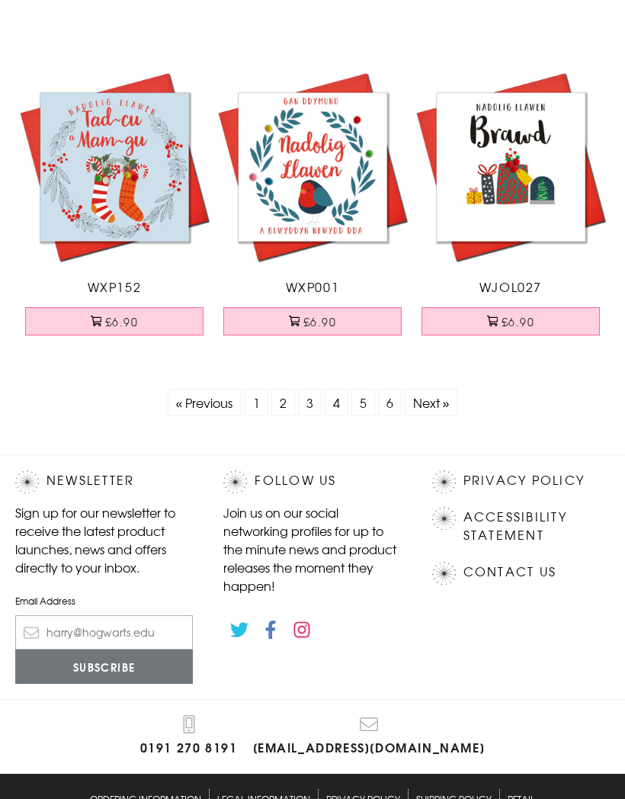
scroll to position [6051, 0]
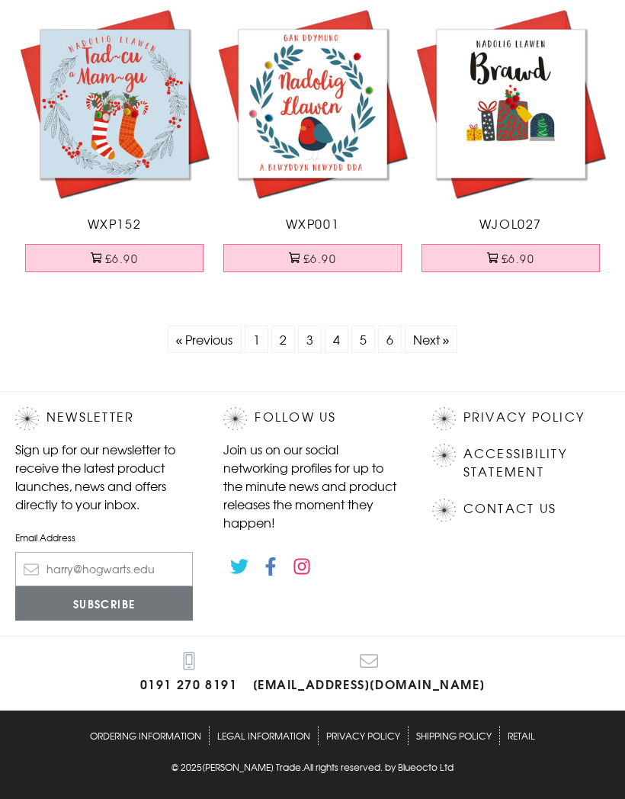
click at [210, 342] on link "« Previous" at bounding box center [204, 339] width 57 height 18
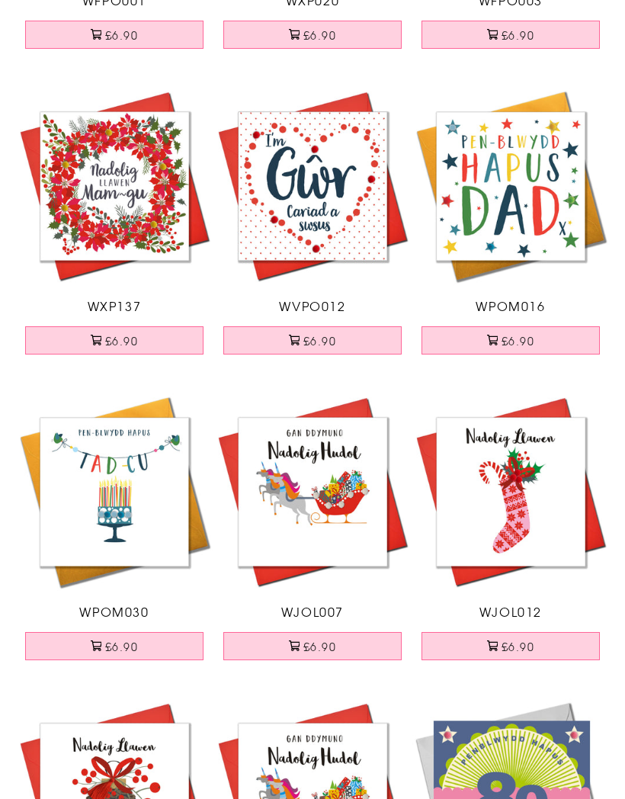
scroll to position [3825, 0]
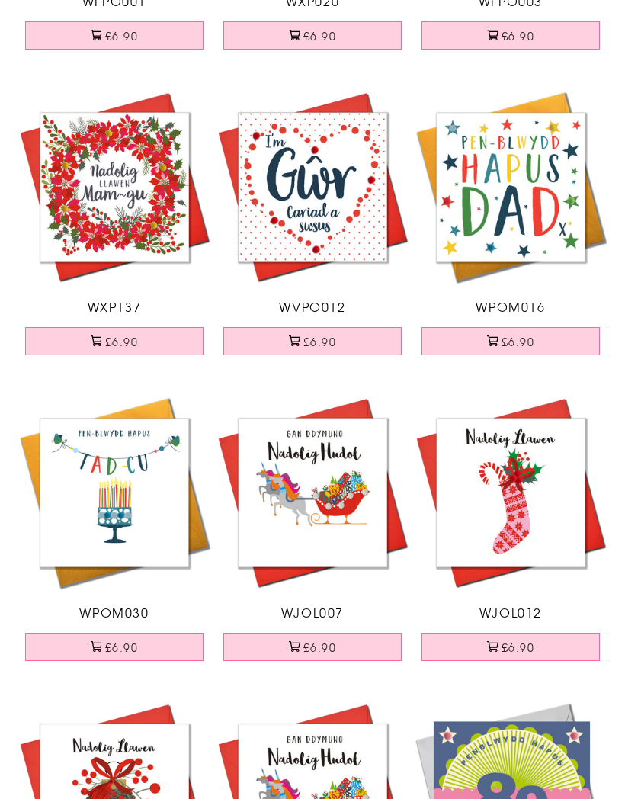
click at [525, 637] on button "£6.90" at bounding box center [511, 647] width 178 height 28
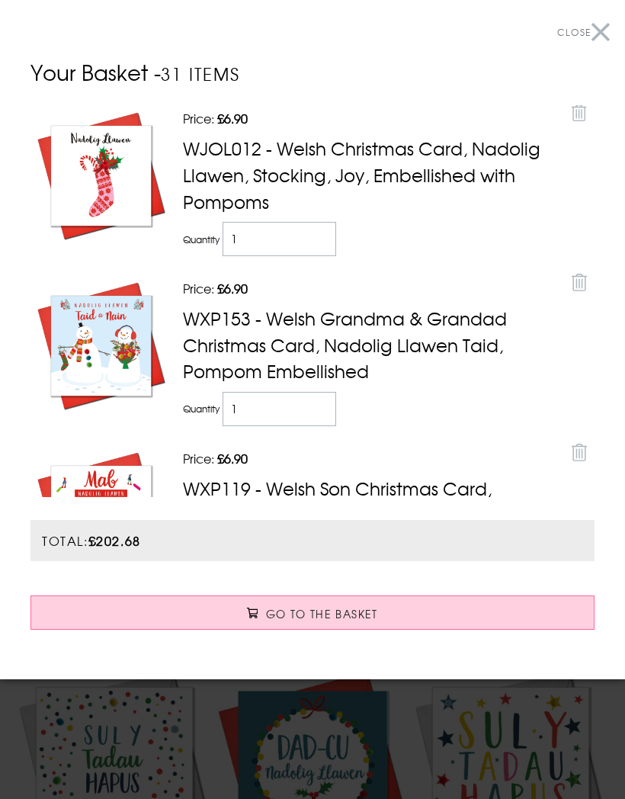
scroll to position [2939, 0]
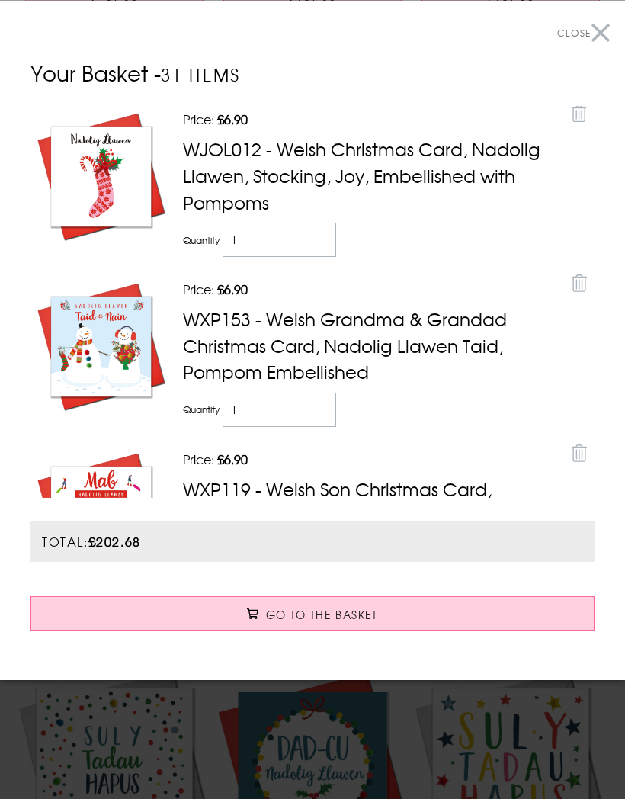
click at [603, 40] on button "Close" at bounding box center [583, 32] width 53 height 34
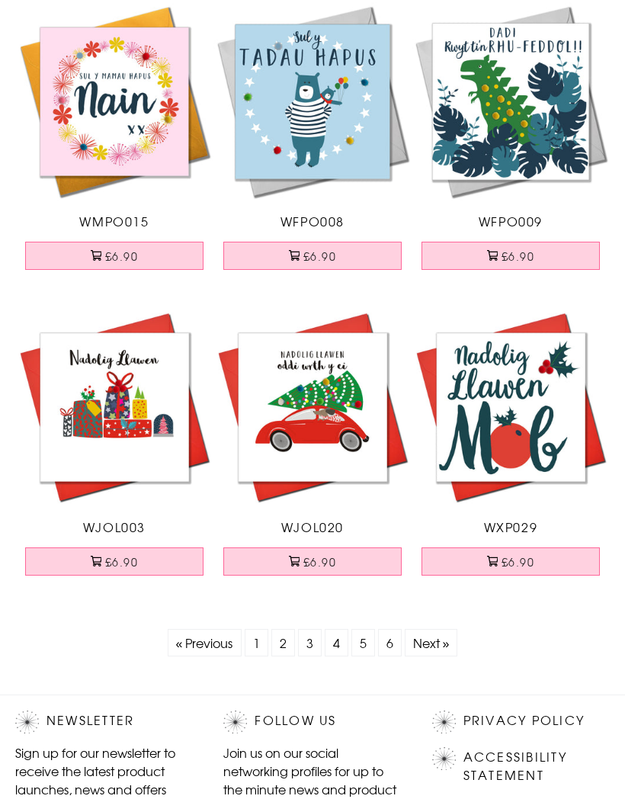
scroll to position [5745, 0]
click at [214, 639] on link "« Previous" at bounding box center [204, 643] width 57 height 18
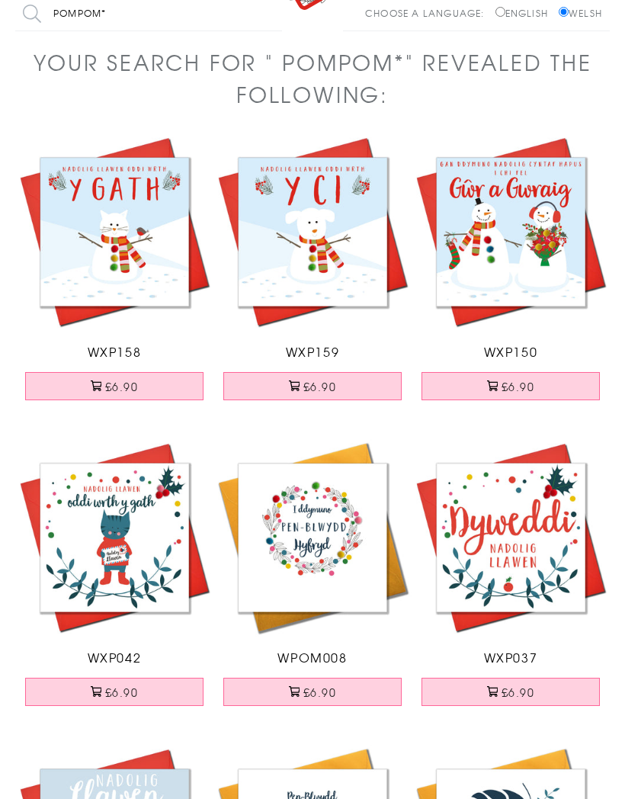
scroll to position [0, 0]
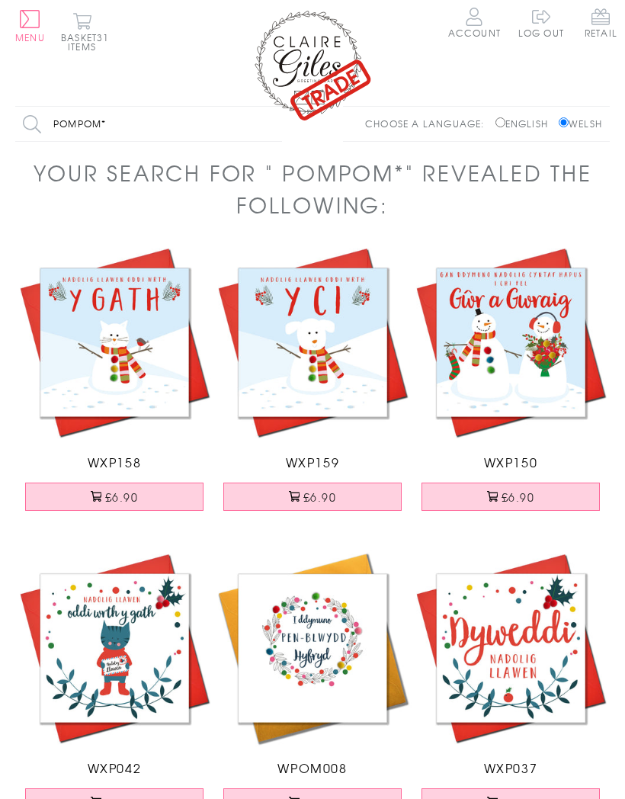
click at [121, 122] on input "Pompom*" at bounding box center [148, 124] width 267 height 34
type input "P"
type input "H"
type input "Cnristmas"
click at [275, 124] on input "Search" at bounding box center [274, 124] width 15 height 34
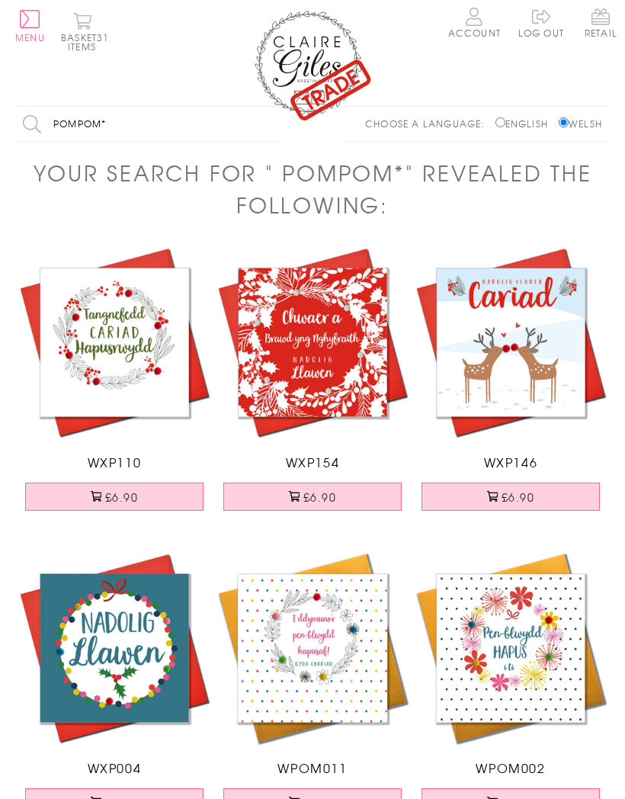
click at [99, 37] on button "Basket 31 items" at bounding box center [82, 31] width 42 height 39
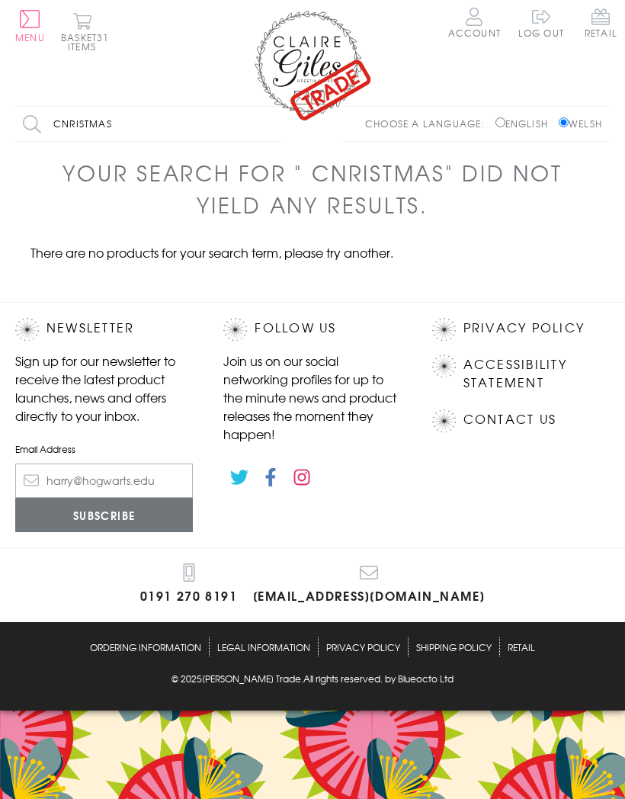
click at [126, 123] on input "Cnristmas" at bounding box center [148, 124] width 267 height 34
type input "C"
type input "Christmas"
click at [275, 124] on input "Search" at bounding box center [274, 124] width 15 height 34
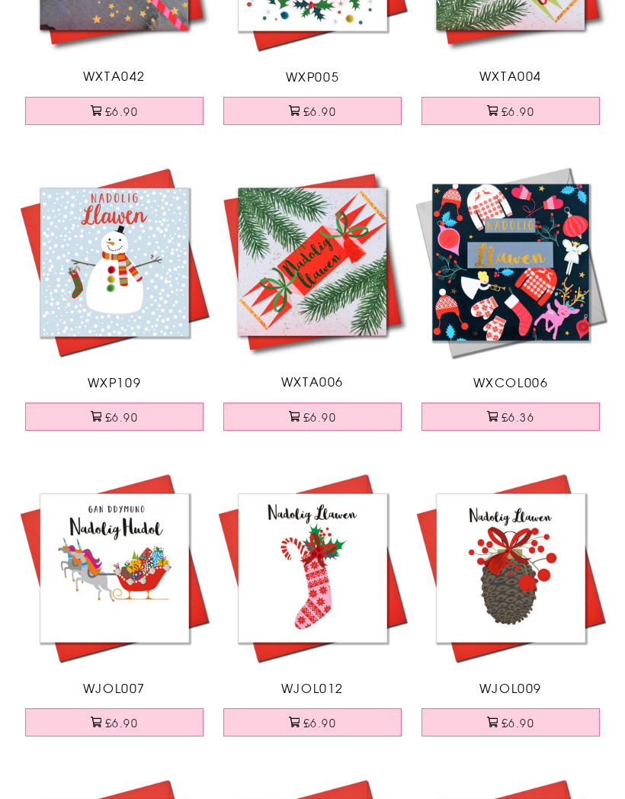
scroll to position [1912, 0]
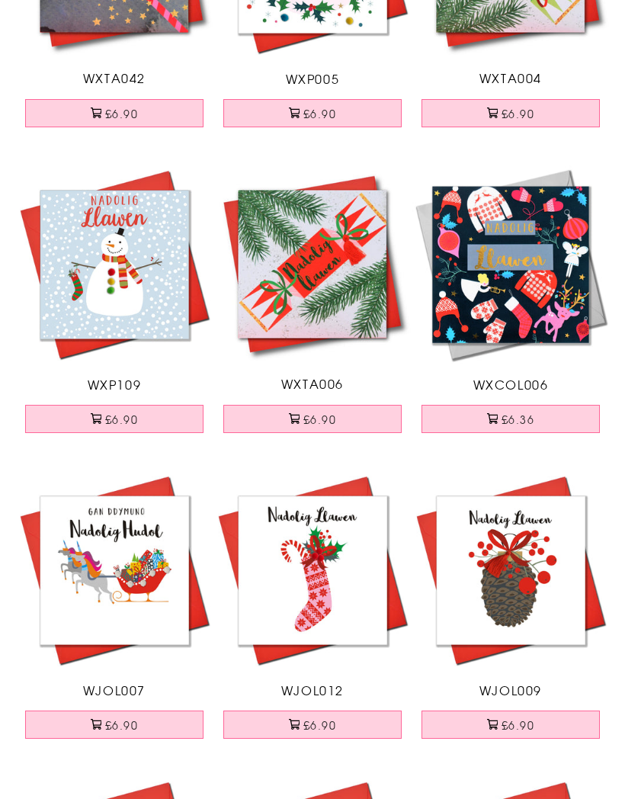
click at [137, 413] on button "£6.90" at bounding box center [114, 419] width 178 height 28
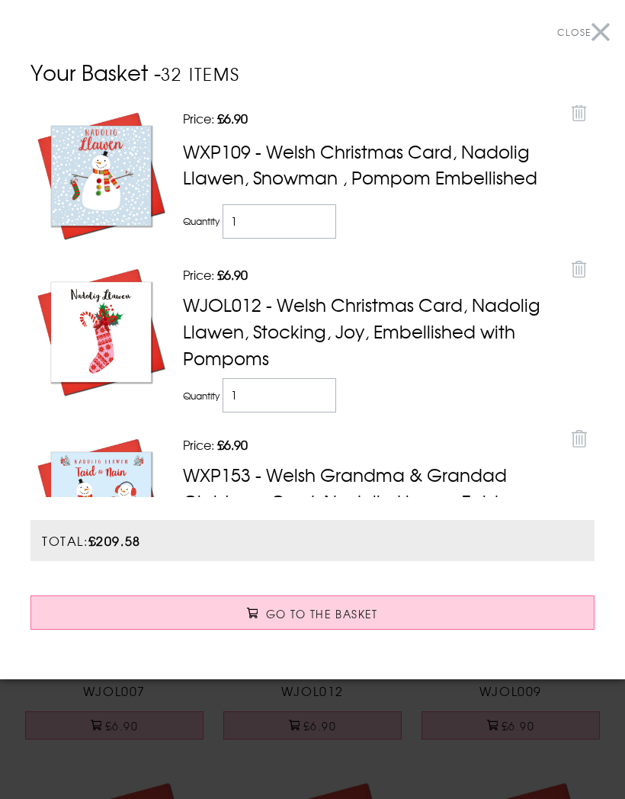
click at [605, 43] on button "Close" at bounding box center [583, 32] width 53 height 34
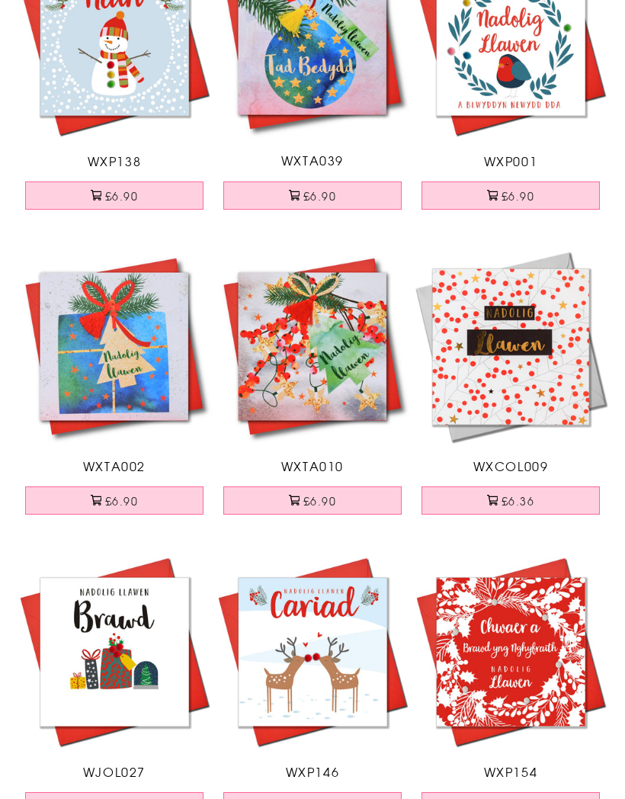
scroll to position [5194, 0]
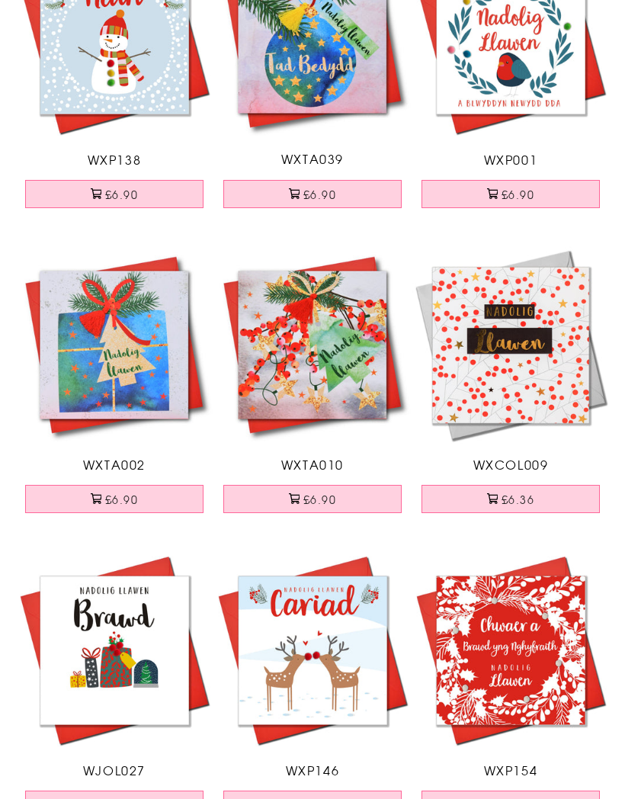
click at [335, 486] on button "£6.90" at bounding box center [312, 499] width 178 height 28
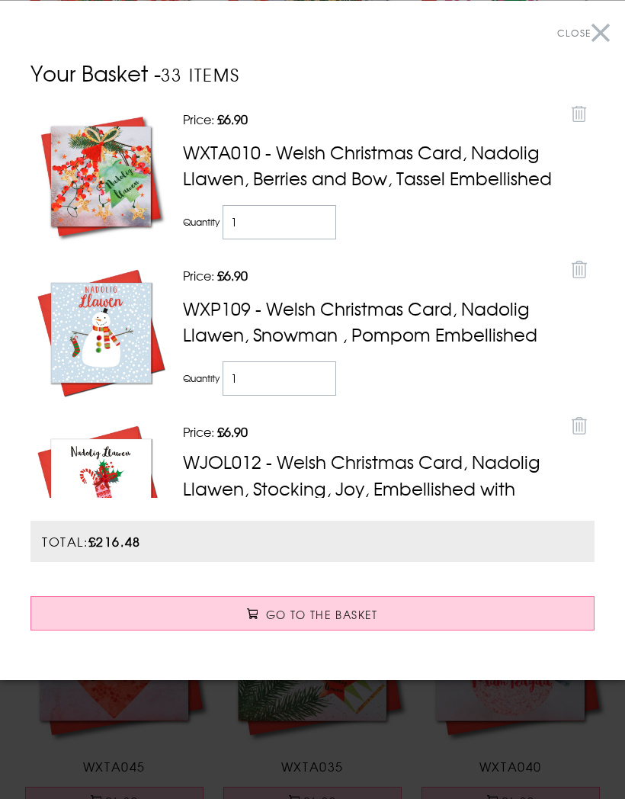
scroll to position [3953, 0]
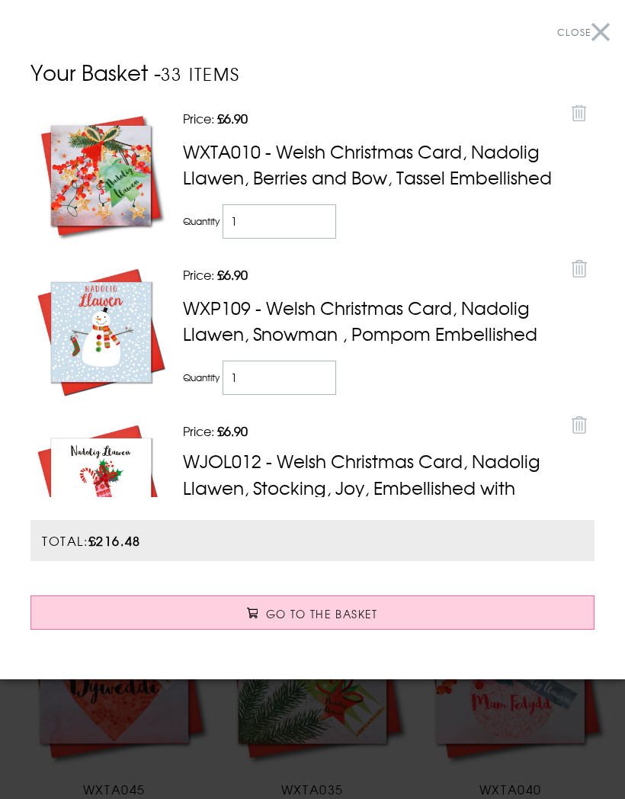
click at [599, 38] on button "Close" at bounding box center [583, 32] width 53 height 34
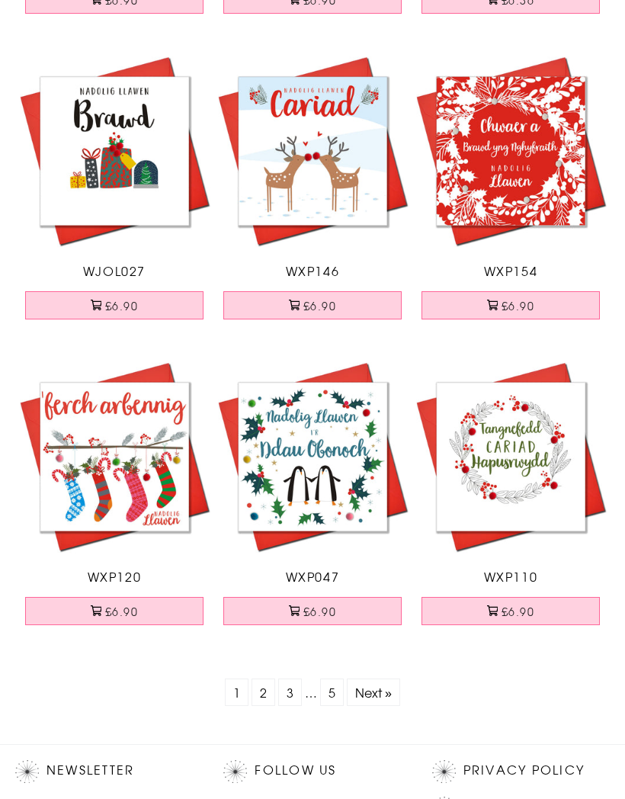
scroll to position [5695, 0]
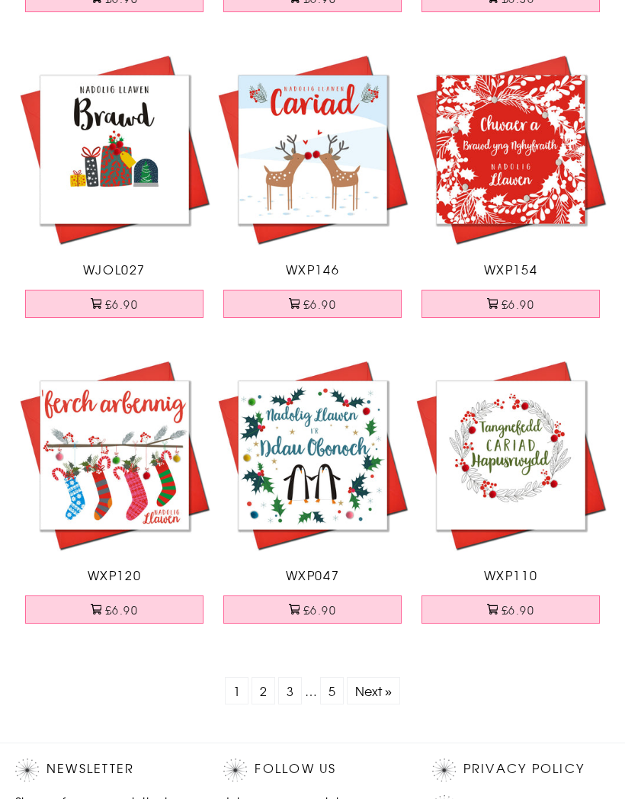
click at [368, 692] on link "Next »" at bounding box center [373, 691] width 37 height 18
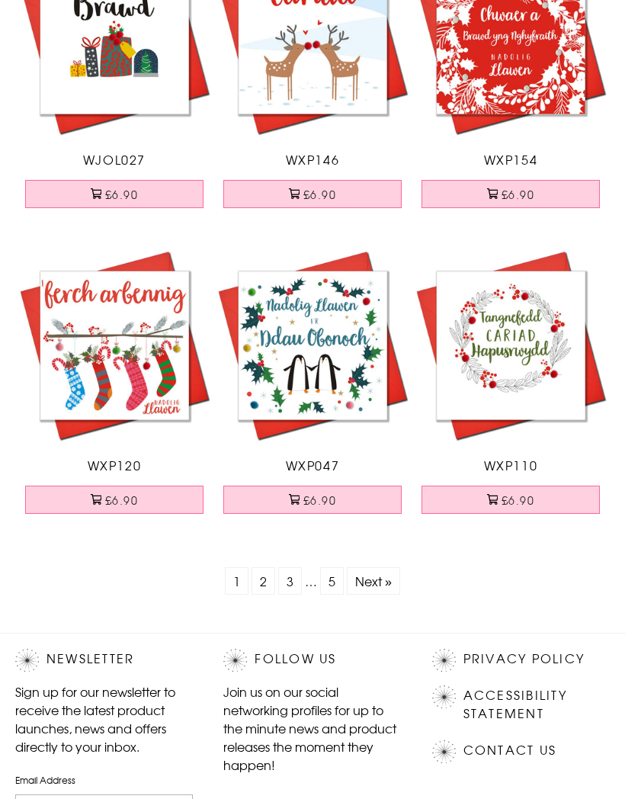
scroll to position [5806, 0]
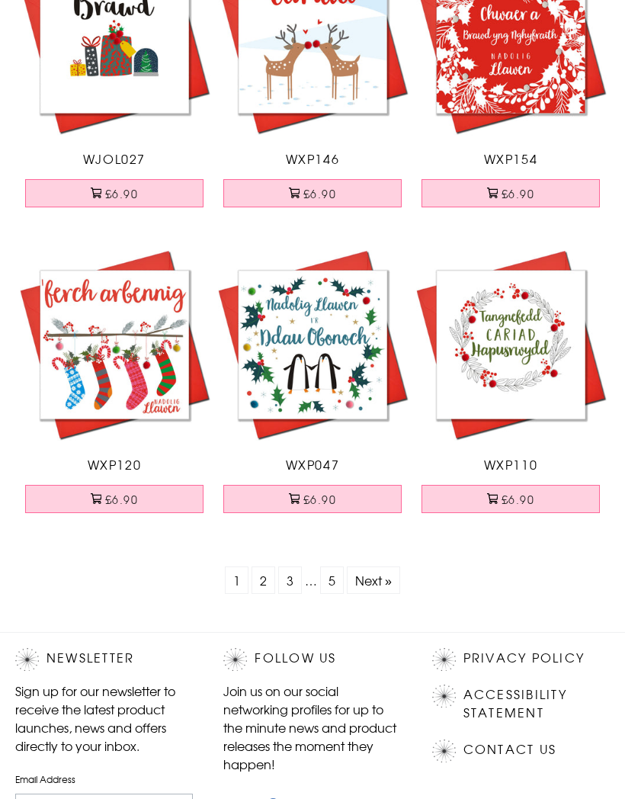
click at [385, 571] on link "Next »" at bounding box center [373, 580] width 37 height 18
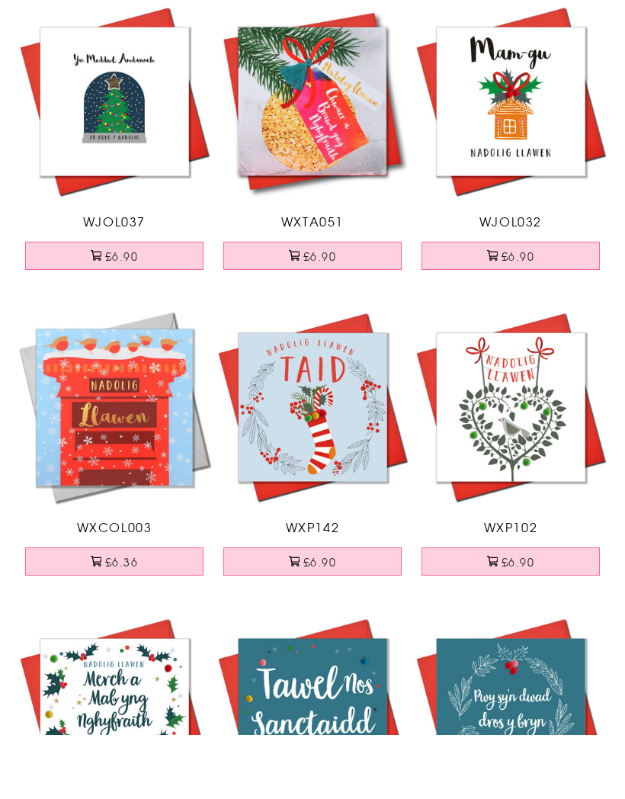
scroll to position [484, 0]
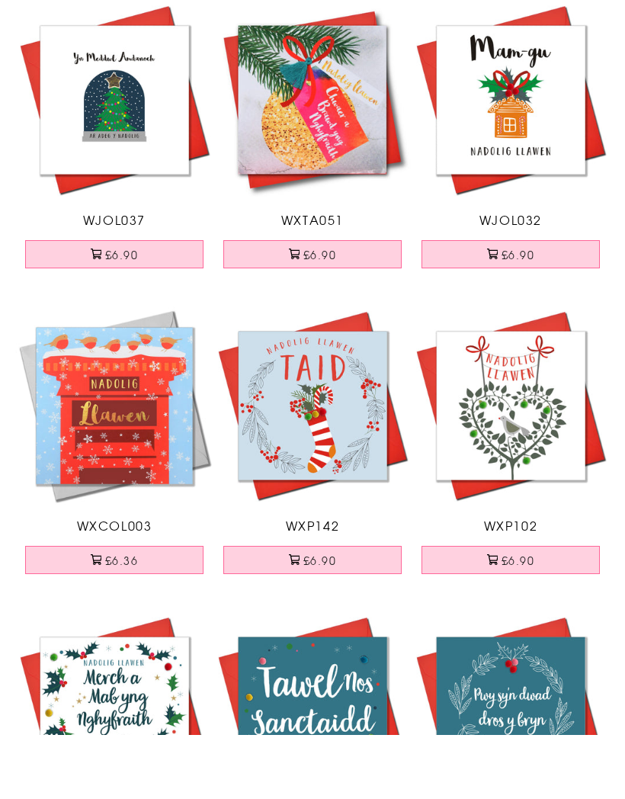
click at [319, 610] on button "£6.90" at bounding box center [312, 624] width 178 height 28
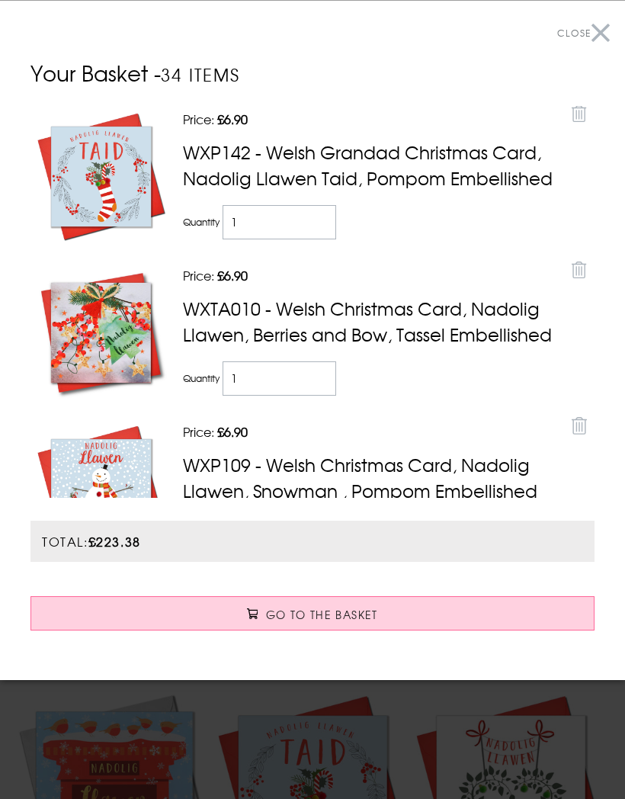
scroll to position [0, 0]
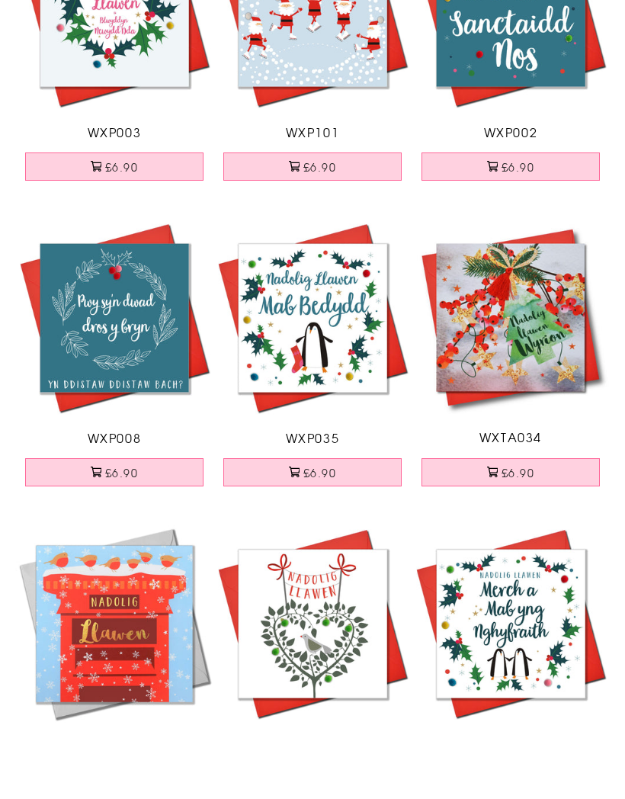
scroll to position [1202, 0]
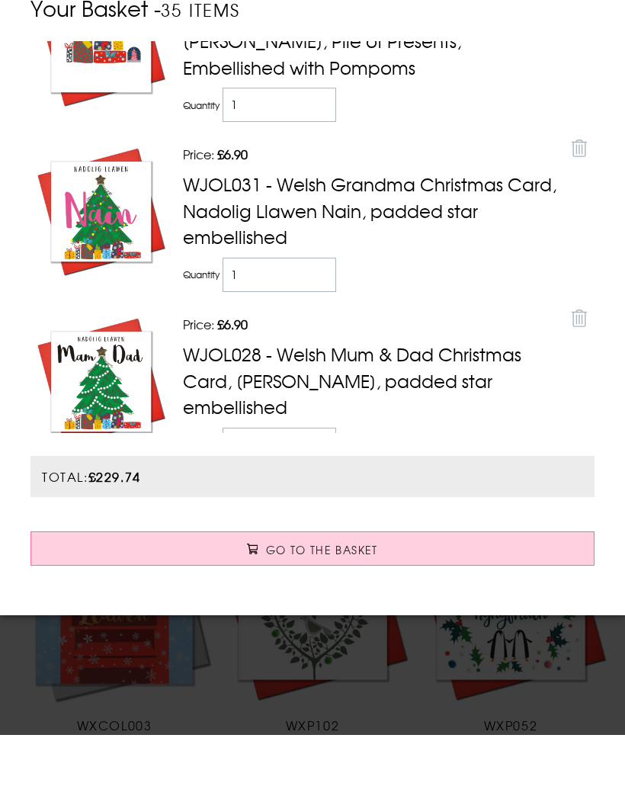
scroll to position [1389, 0]
click at [257, 491] on input "1" at bounding box center [280, 508] width 114 height 34
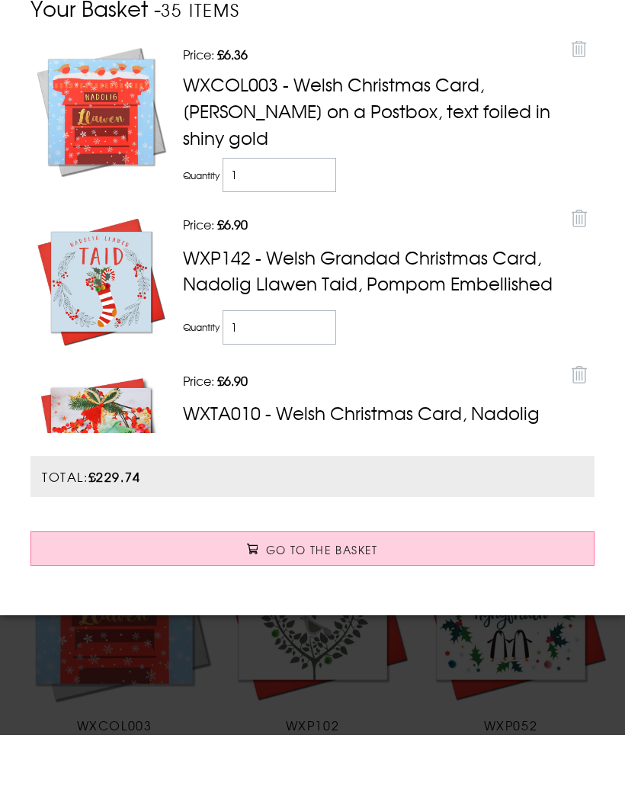
scroll to position [0, 0]
type input "2"
click at [411, 520] on p "Total: £229.74" at bounding box center [313, 540] width 564 height 41
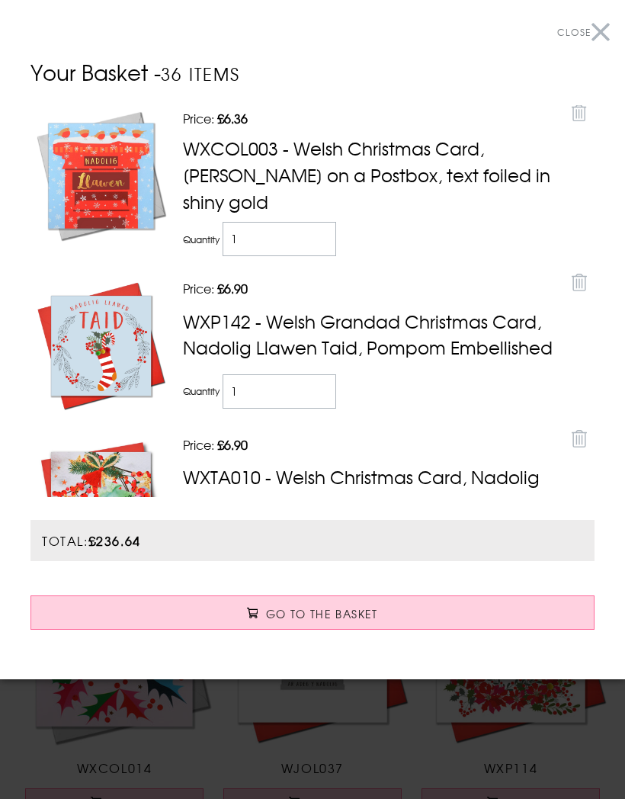
click at [604, 37] on button "Close" at bounding box center [583, 32] width 53 height 34
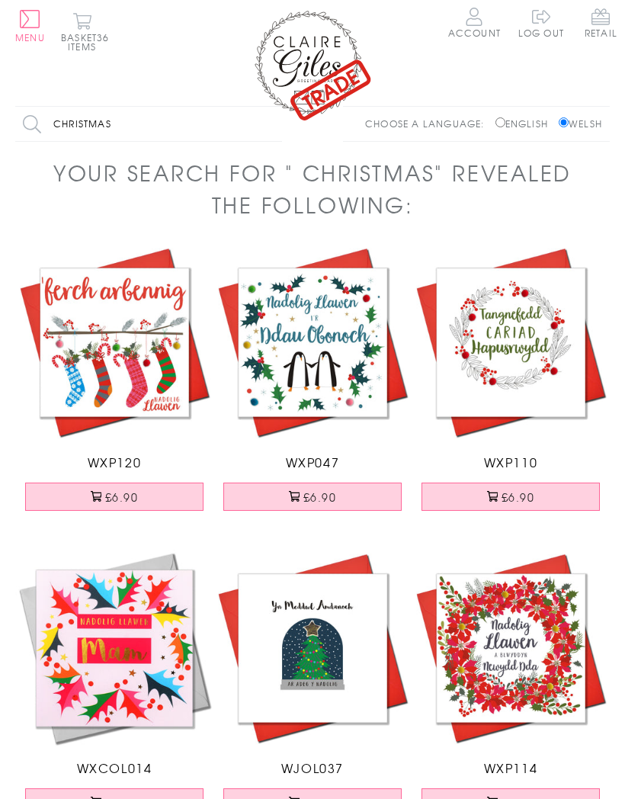
click at [136, 123] on input "Christmas" at bounding box center [148, 124] width 267 height 34
type input "Christmas husband"
click at [275, 124] on input "Search" at bounding box center [274, 124] width 15 height 34
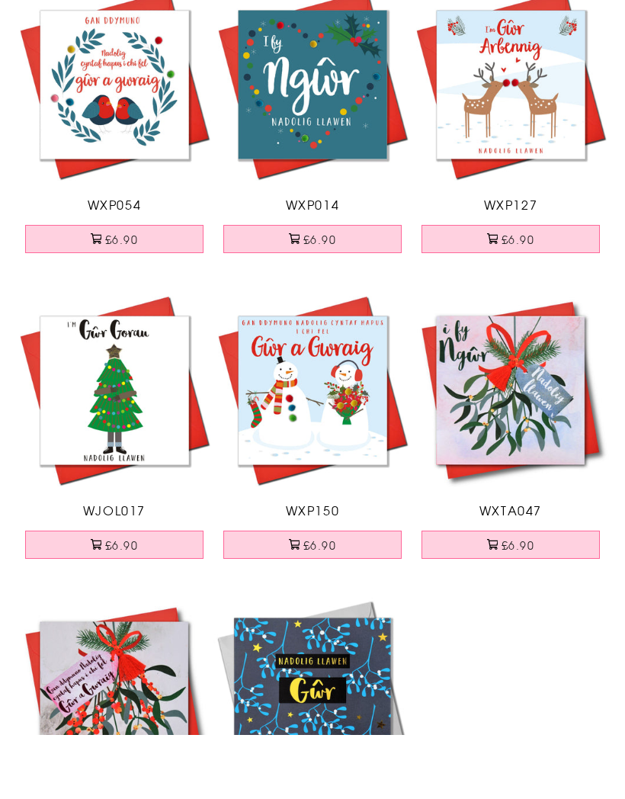
scroll to position [194, 0]
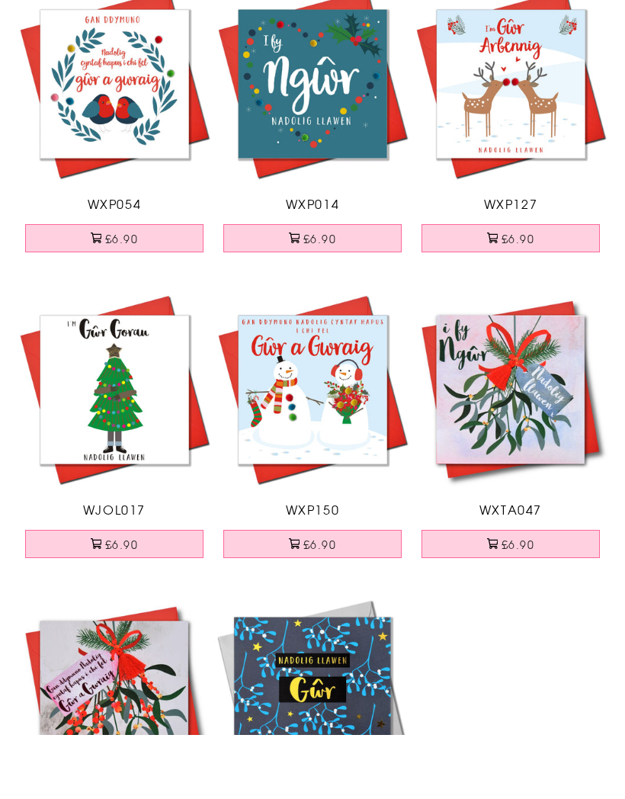
click at [525, 594] on button "£6.90" at bounding box center [511, 608] width 178 height 28
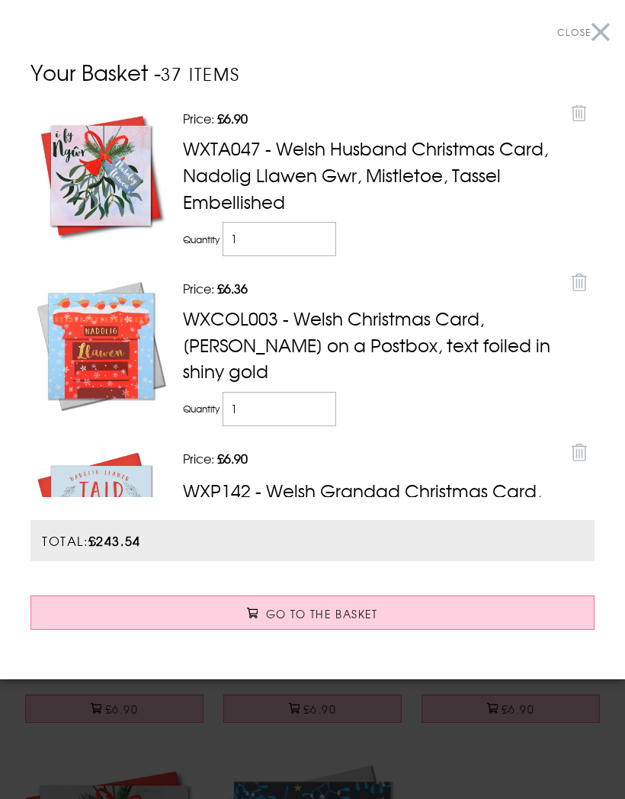
scroll to position [0, 0]
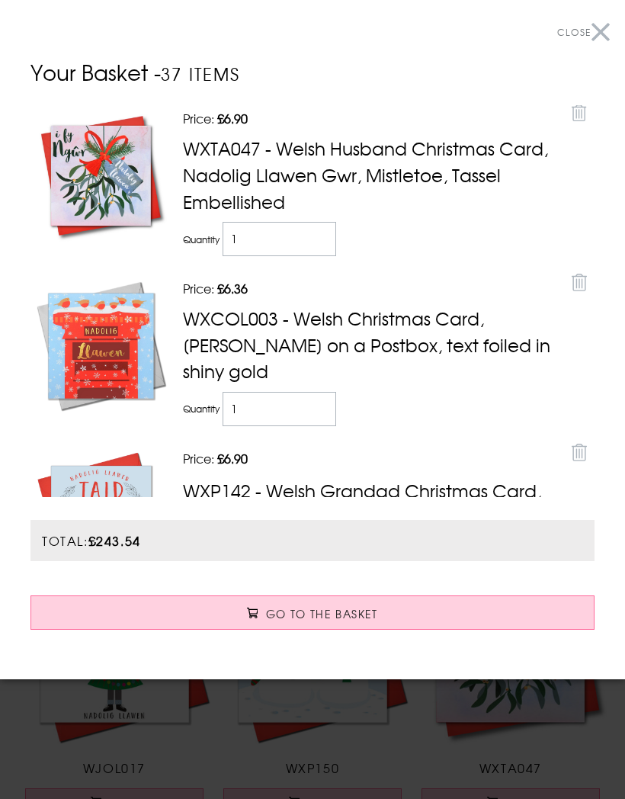
click at [602, 29] on button "Close" at bounding box center [583, 32] width 53 height 34
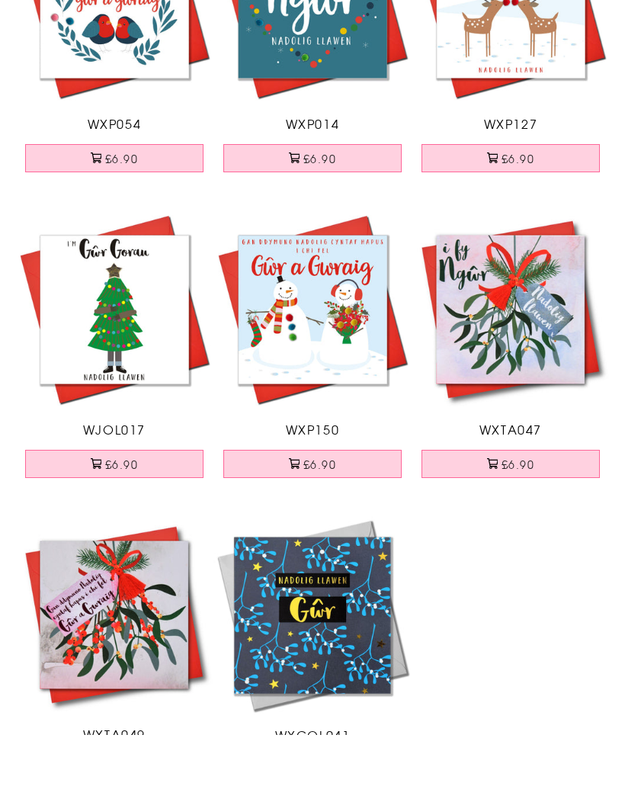
scroll to position [277, 0]
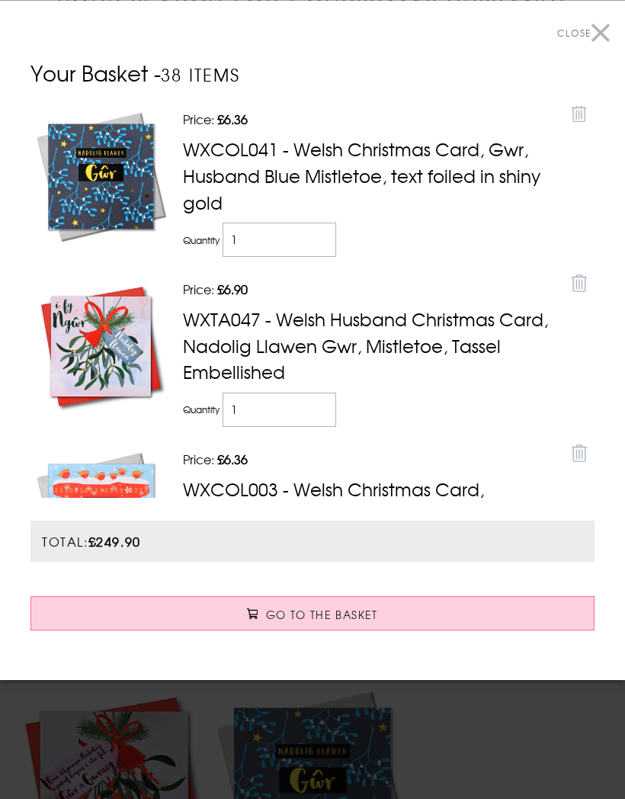
scroll to position [0, 0]
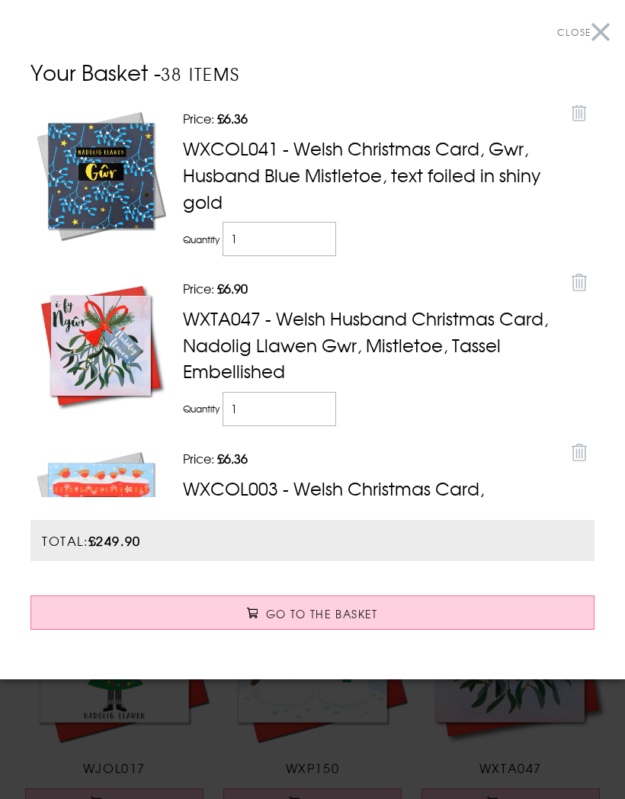
click at [608, 40] on button "Close" at bounding box center [583, 32] width 53 height 34
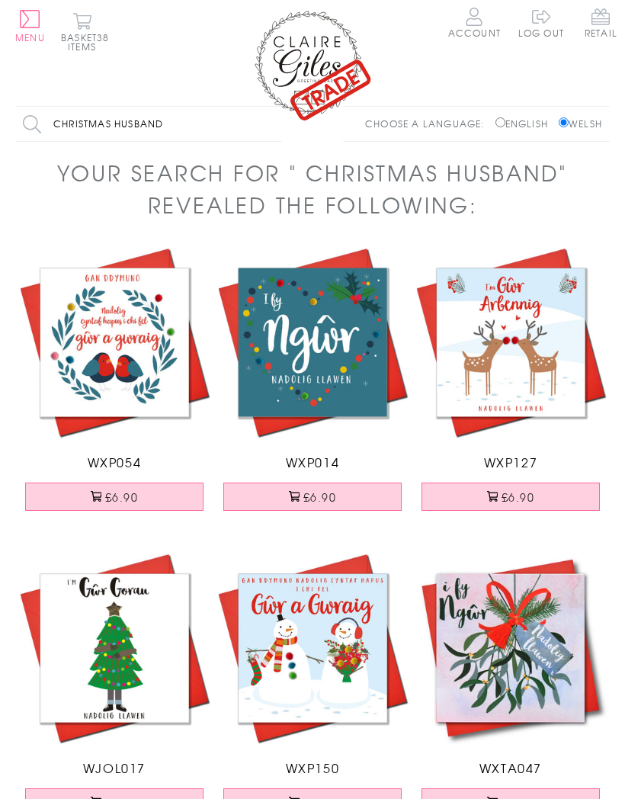
click at [185, 122] on input "Christmas husband" at bounding box center [148, 124] width 267 height 34
type input "Christmas dad"
click at [275, 124] on input "Search" at bounding box center [274, 124] width 15 height 34
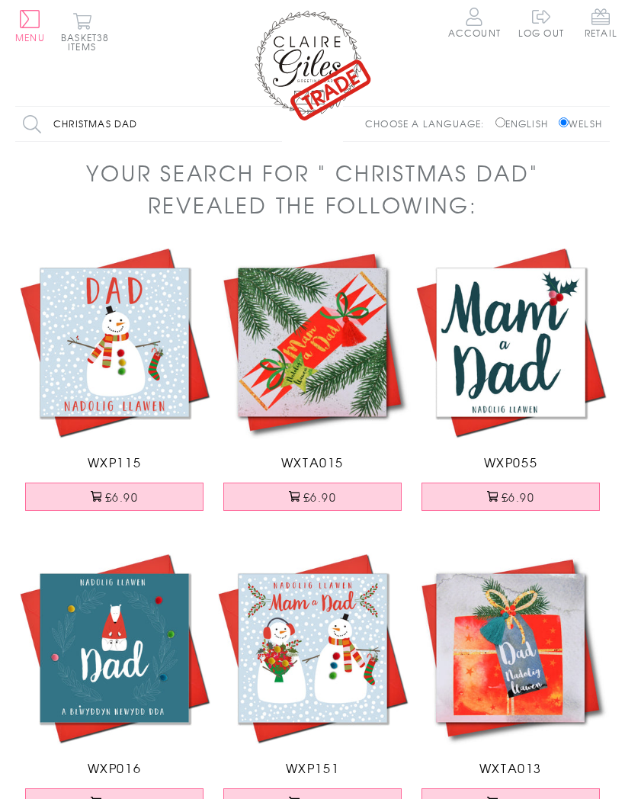
click at [328, 488] on button "£6.90" at bounding box center [312, 497] width 178 height 28
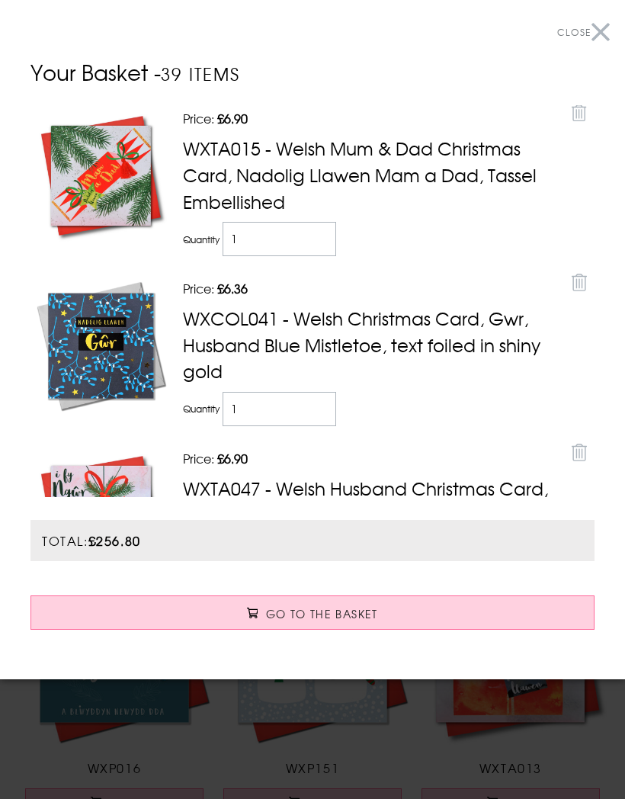
click at [602, 34] on button "Close" at bounding box center [583, 32] width 53 height 34
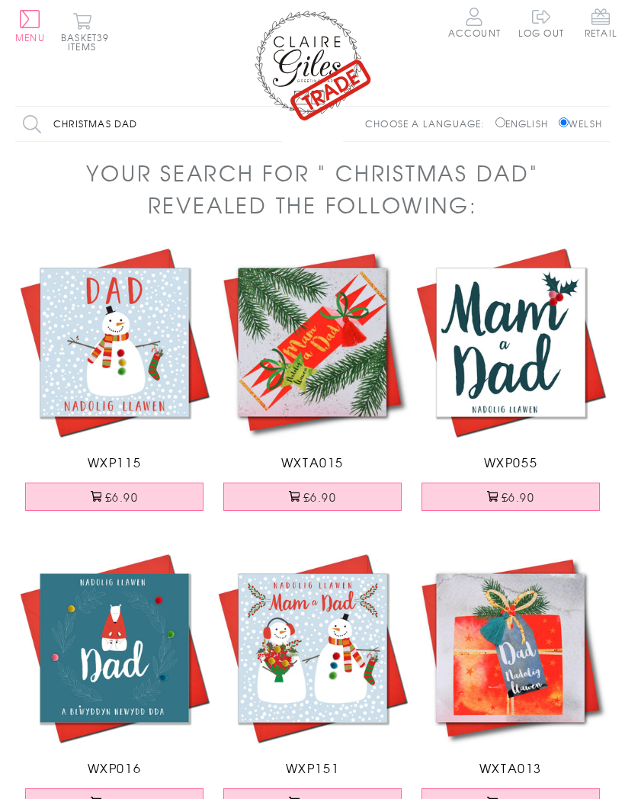
click at [162, 120] on input "Christmas dad" at bounding box center [148, 124] width 267 height 34
type input "Christmas mam"
click at [275, 124] on input "Search" at bounding box center [274, 124] width 15 height 34
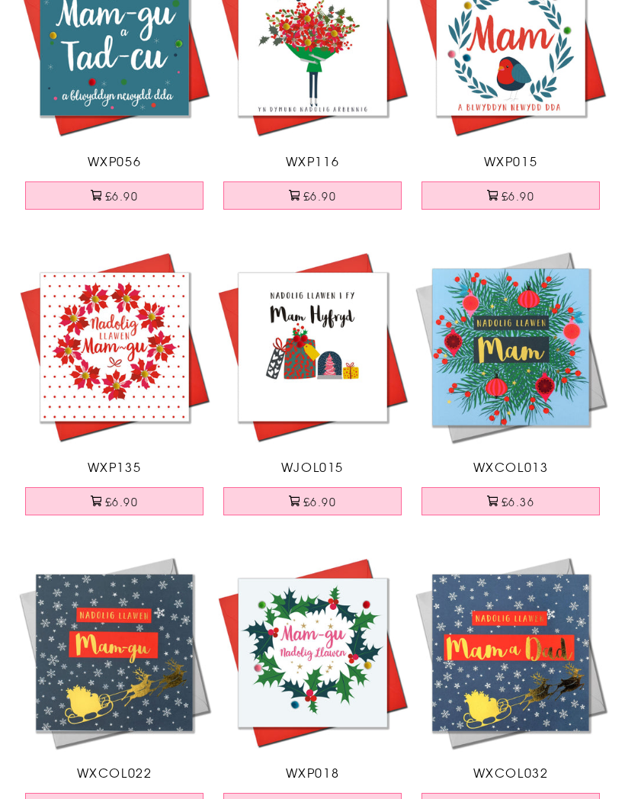
scroll to position [1523, 0]
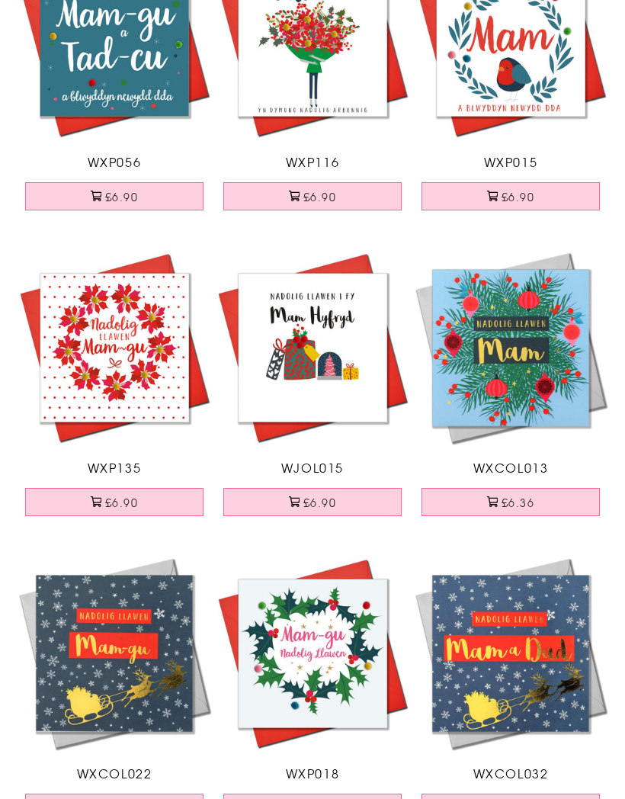
click at [520, 493] on button "£6.36" at bounding box center [511, 502] width 178 height 28
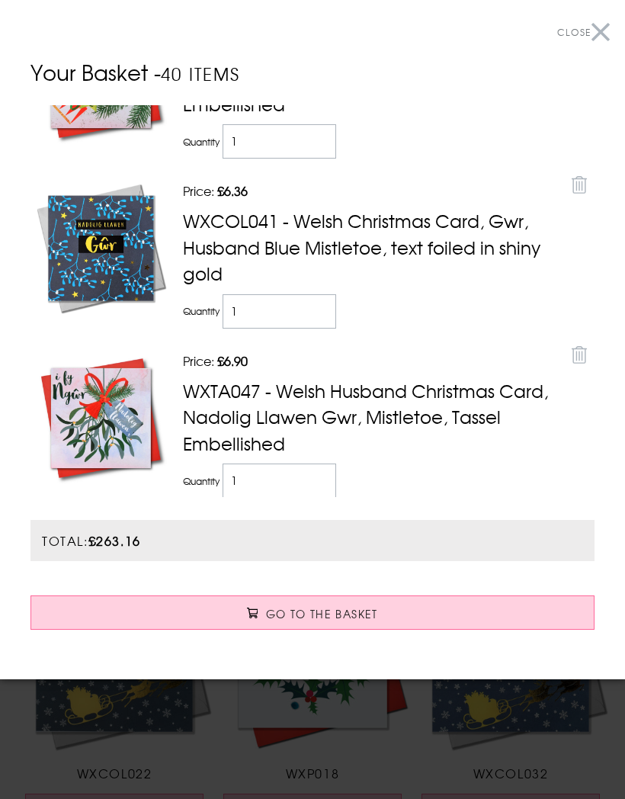
scroll to position [234, 0]
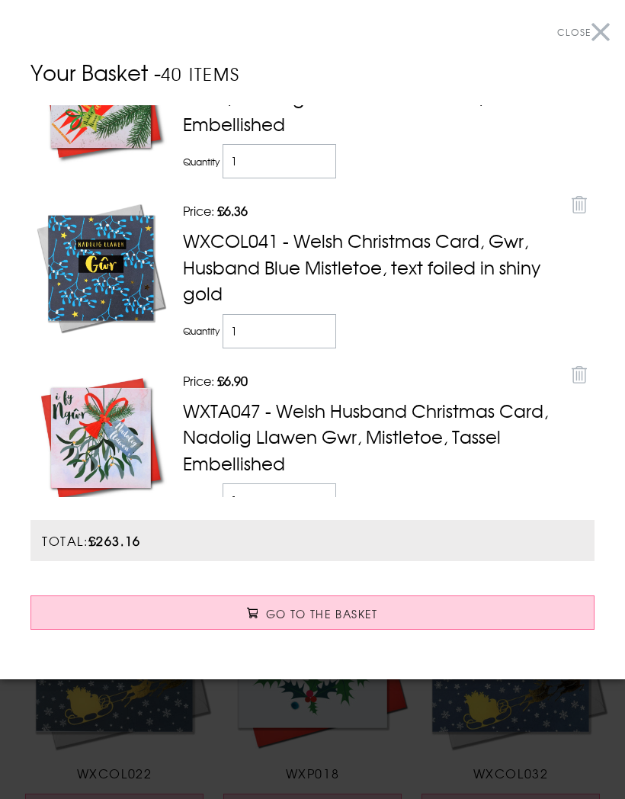
click at [595, 31] on button "Close" at bounding box center [583, 32] width 53 height 34
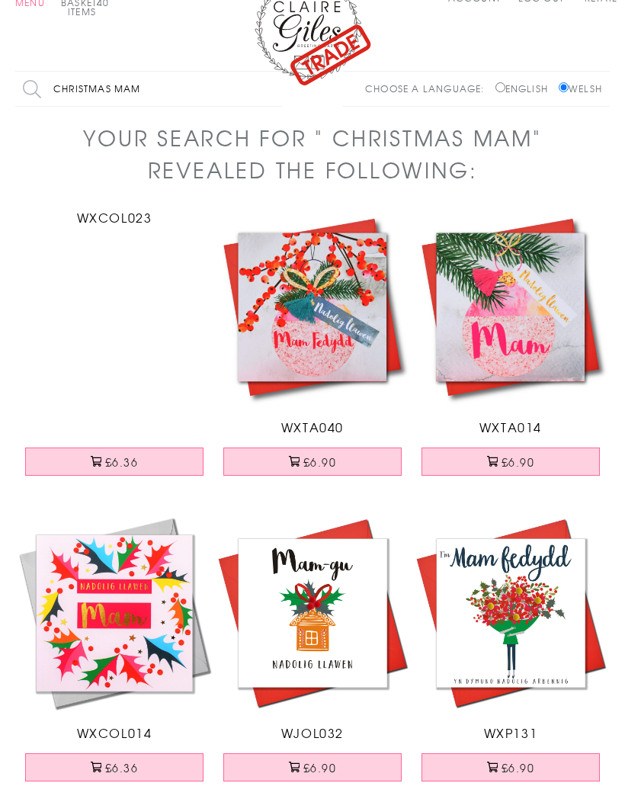
scroll to position [0, 0]
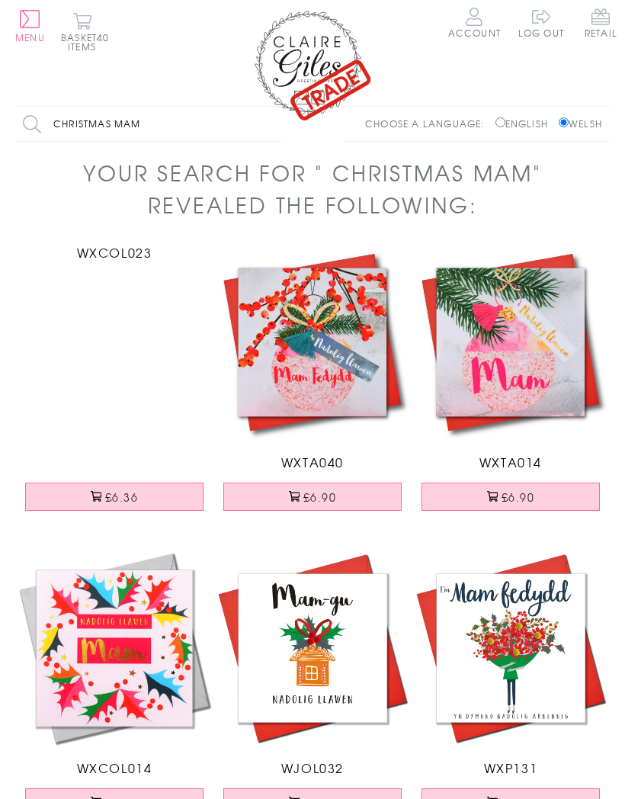
click at [159, 122] on input "Christmas mam" at bounding box center [148, 124] width 267 height 34
type input "Christmas sister"
click at [275, 124] on input "Search" at bounding box center [274, 124] width 15 height 34
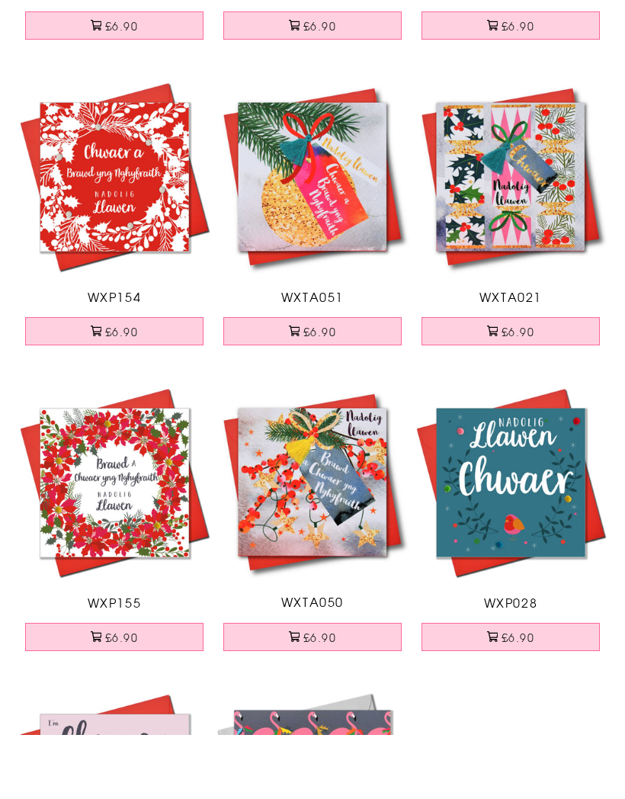
scroll to position [409, 0]
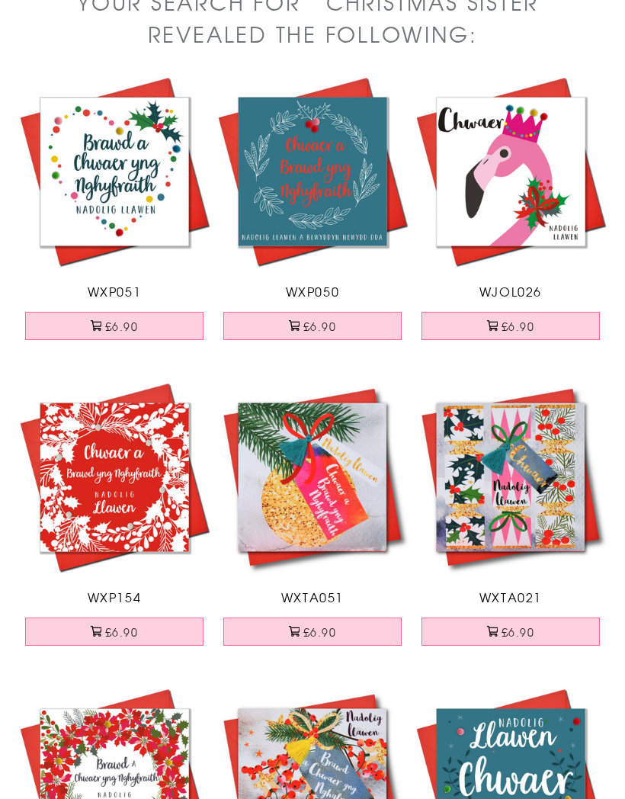
click at [527, 623] on button "£6.90" at bounding box center [511, 632] width 178 height 28
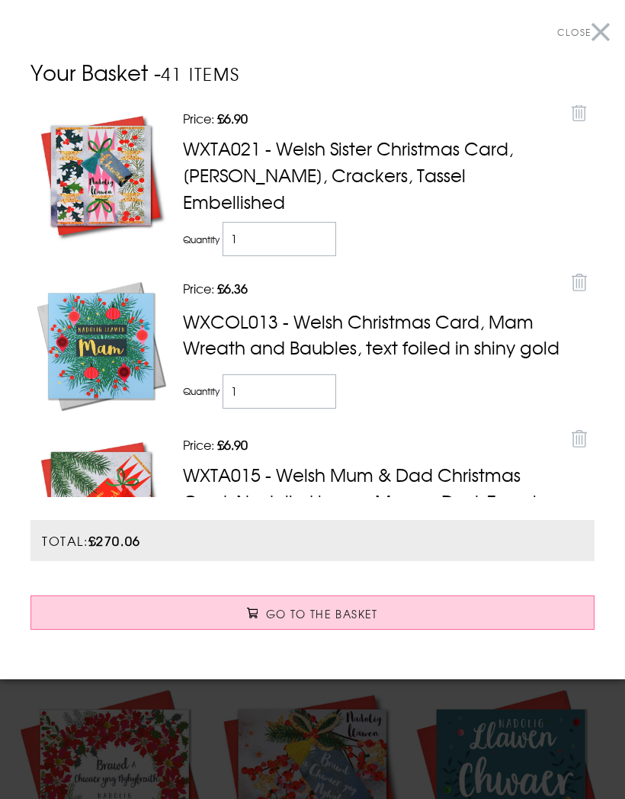
click at [602, 36] on button "Close" at bounding box center [583, 32] width 53 height 34
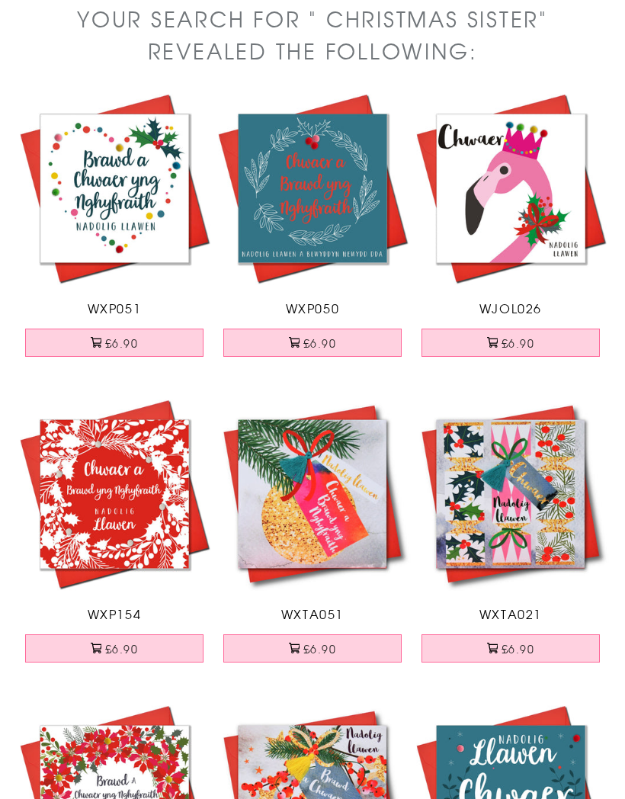
scroll to position [0, 0]
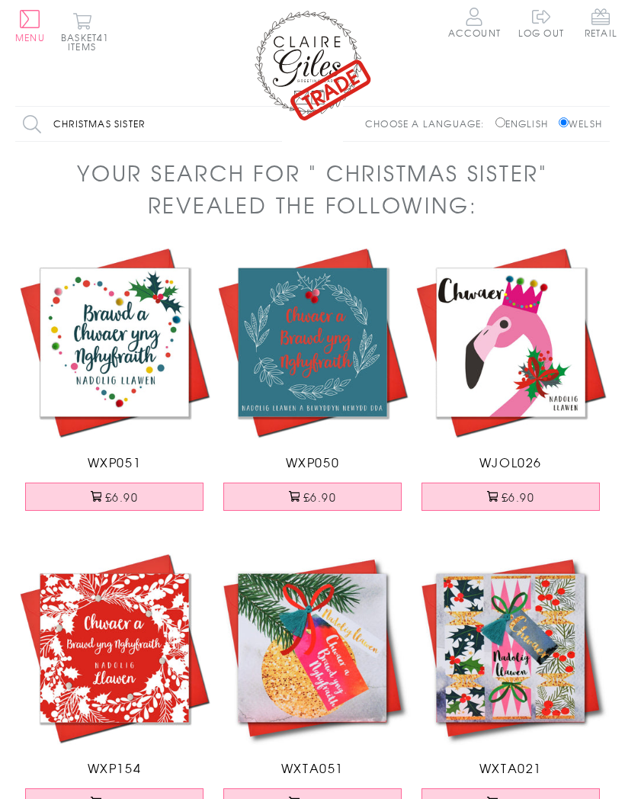
click at [157, 123] on input "Christmas sister" at bounding box center [148, 124] width 267 height 34
click at [93, 31] on button "Basket 41 items" at bounding box center [82, 31] width 42 height 39
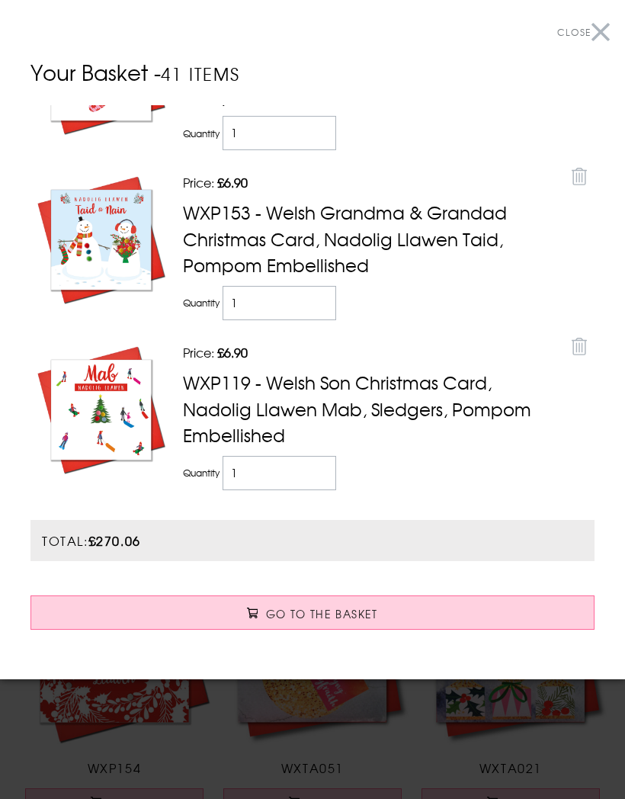
scroll to position [1581, 0]
click at [408, 452] on td "Quantity 1" at bounding box center [371, 472] width 385 height 42
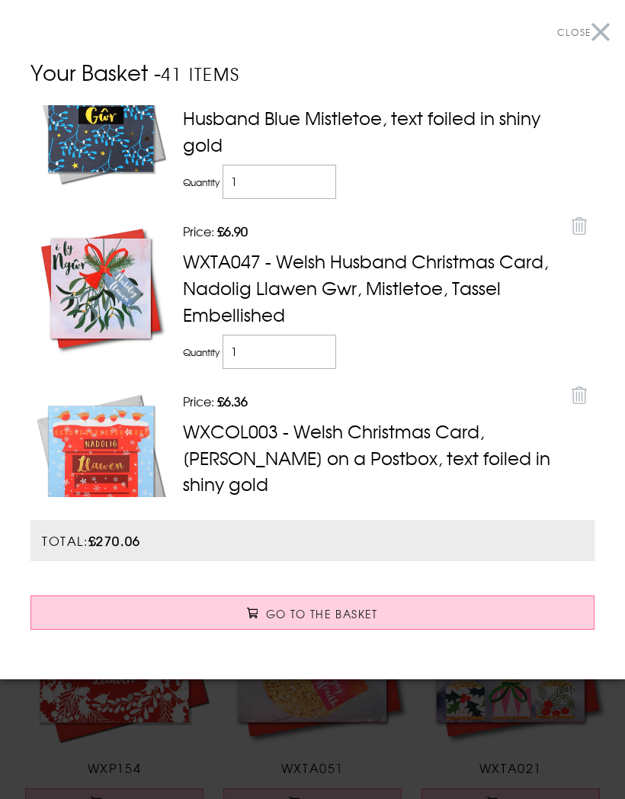
scroll to position [0, 0]
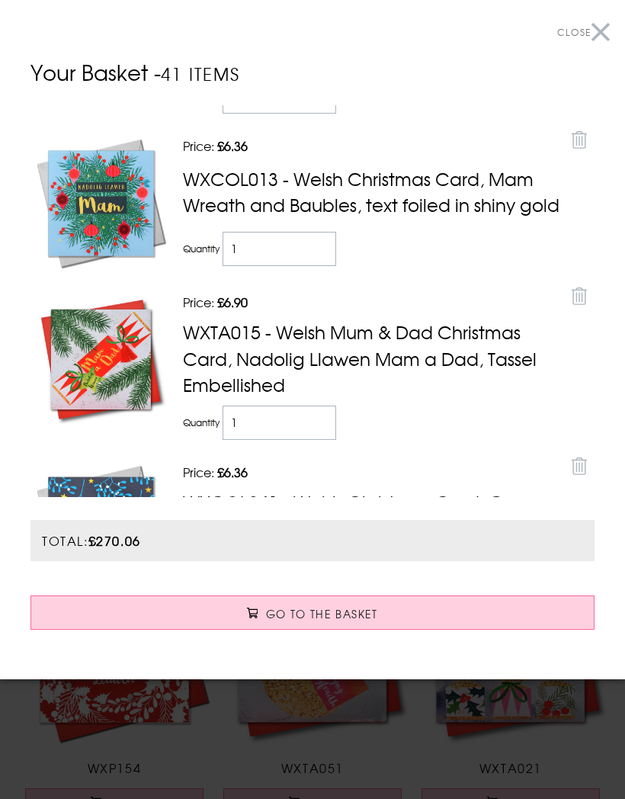
click at [603, 36] on button "Close" at bounding box center [583, 32] width 53 height 34
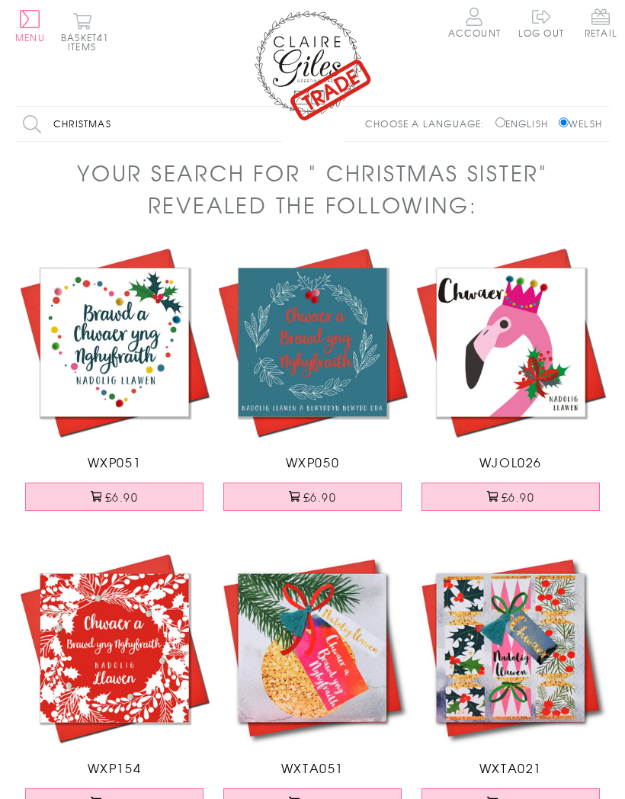
click at [140, 118] on input "Christmas" at bounding box center [148, 124] width 267 height 34
type input "Christmas daughter"
click at [275, 124] on input "Search" at bounding box center [274, 124] width 15 height 34
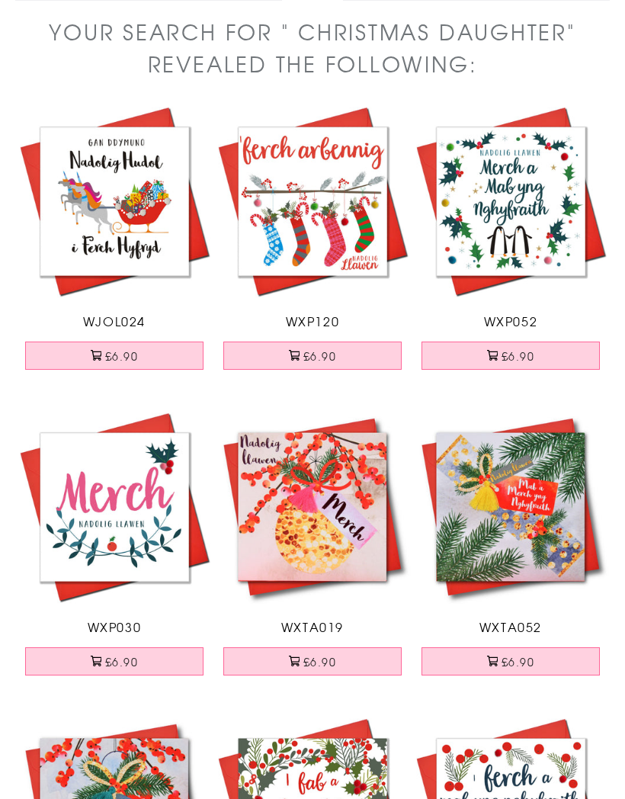
scroll to position [137, 0]
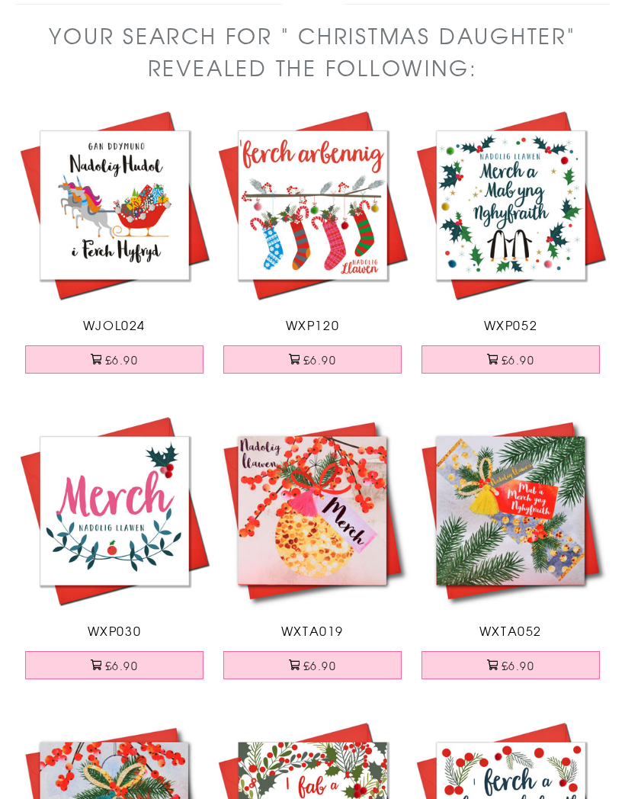
click at [324, 657] on button "£6.90" at bounding box center [312, 665] width 178 height 28
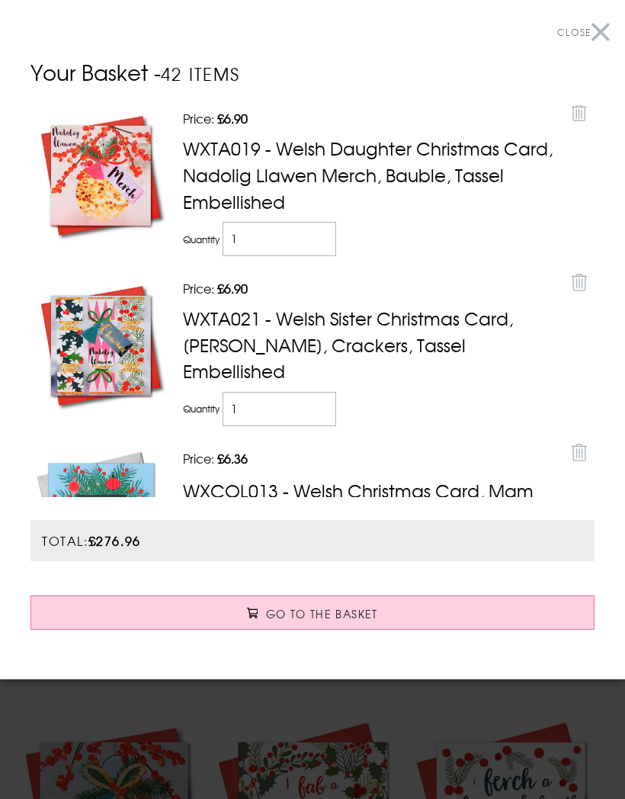
click at [603, 36] on button "Close" at bounding box center [583, 32] width 53 height 34
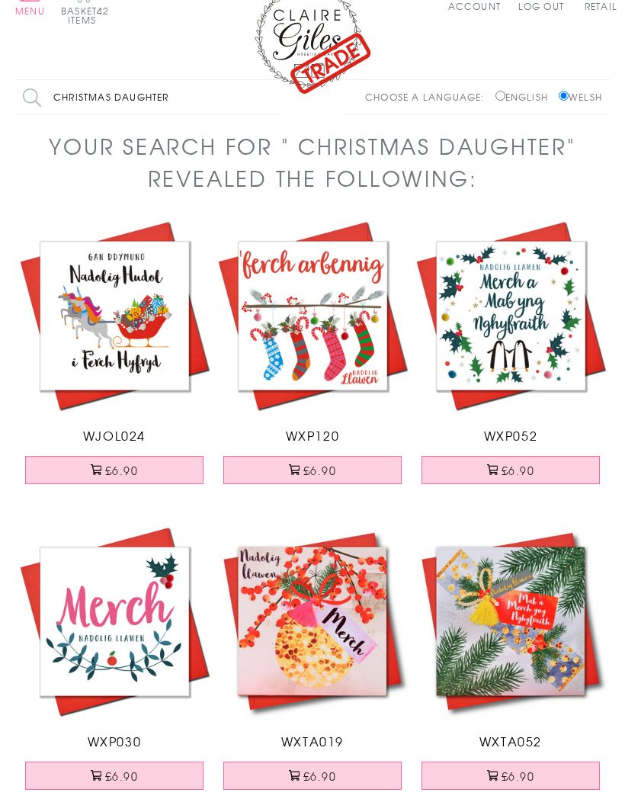
scroll to position [0, 0]
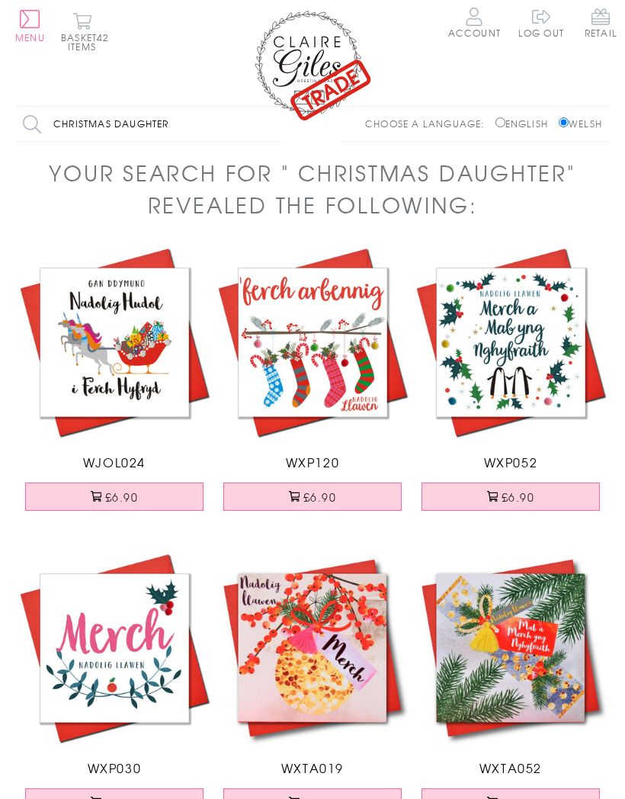
click at [184, 122] on input "Christmas daughter" at bounding box center [148, 124] width 267 height 34
type input "Christmas mad and dad"
click at [275, 124] on input "Search" at bounding box center [274, 124] width 15 height 34
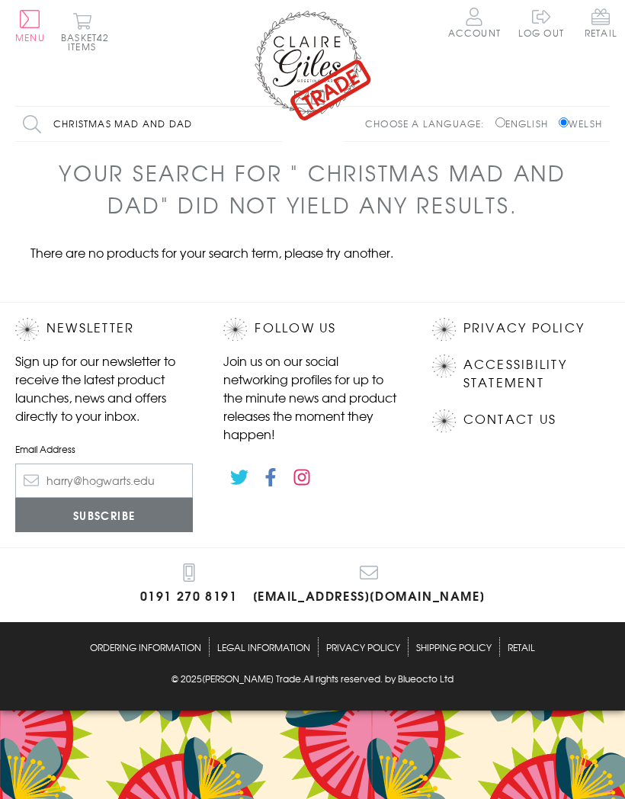
click at [194, 117] on input "Christmas mad and dad" at bounding box center [148, 124] width 267 height 34
click at [207, 130] on input "Christmas mad and dad" at bounding box center [148, 124] width 267 height 34
type input "Christmas mam and dad"
click at [275, 124] on input "Search" at bounding box center [274, 124] width 15 height 34
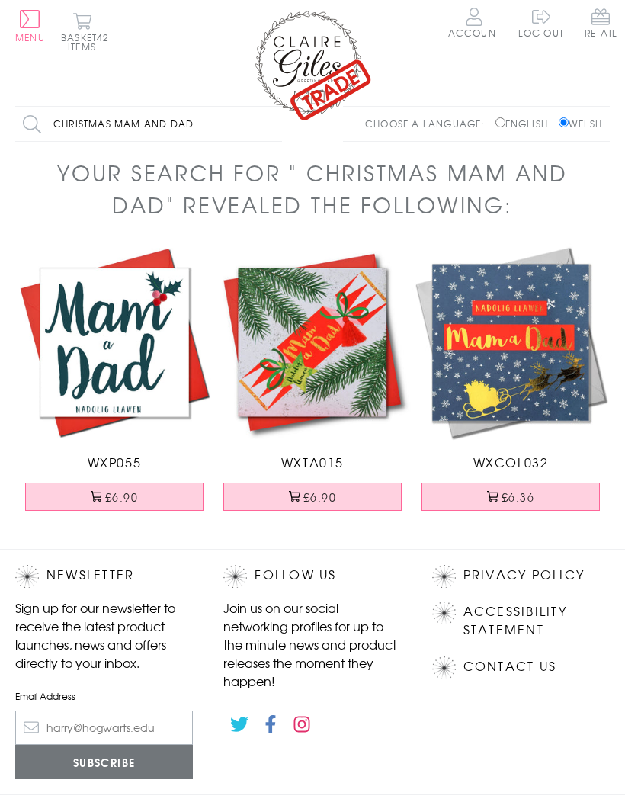
click at [206, 124] on input "Christmas mam and dad" at bounding box center [148, 124] width 267 height 34
type input "Christmas"
click at [275, 124] on input "Search" at bounding box center [274, 124] width 15 height 34
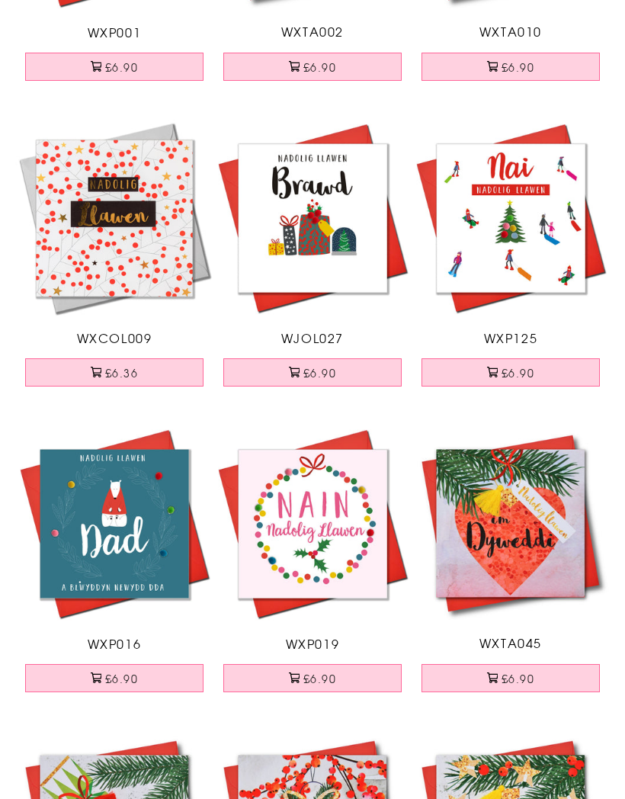
scroll to position [4403, 0]
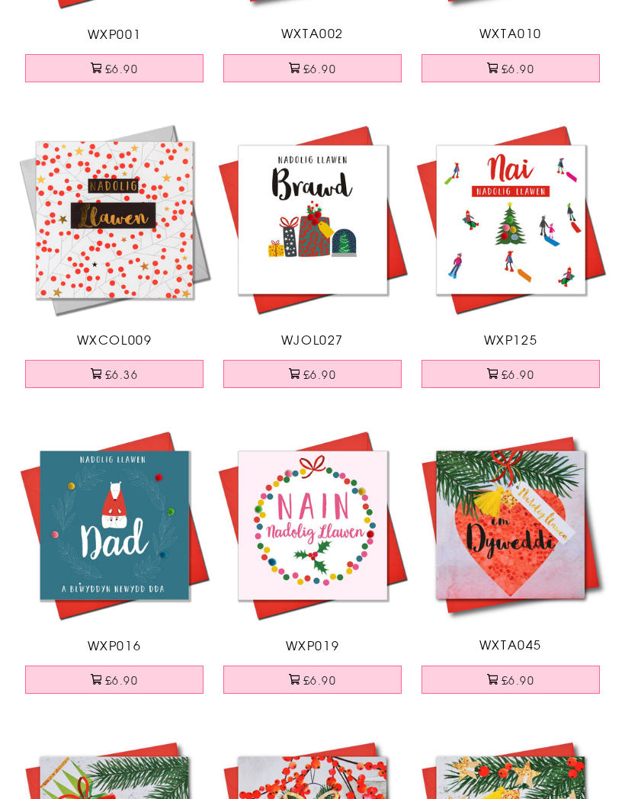
click at [326, 374] on button "£6.90" at bounding box center [312, 374] width 178 height 28
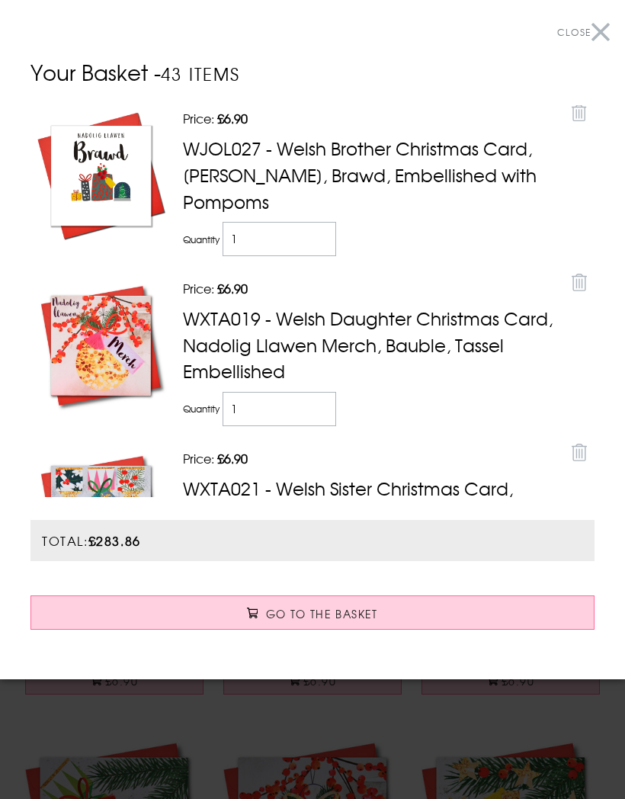
click at [599, 32] on button "Close" at bounding box center [583, 32] width 53 height 34
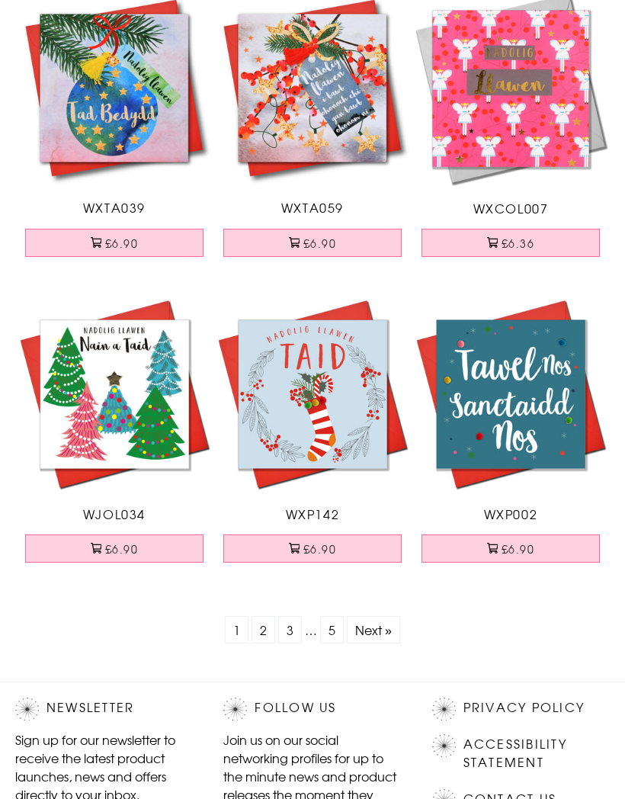
scroll to position [5747, 0]
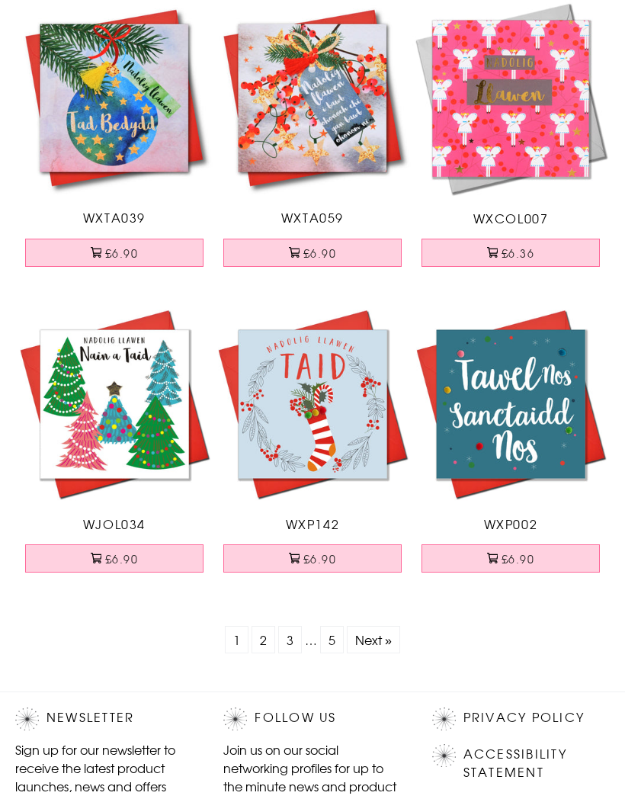
click at [373, 637] on link "Next »" at bounding box center [373, 640] width 37 height 18
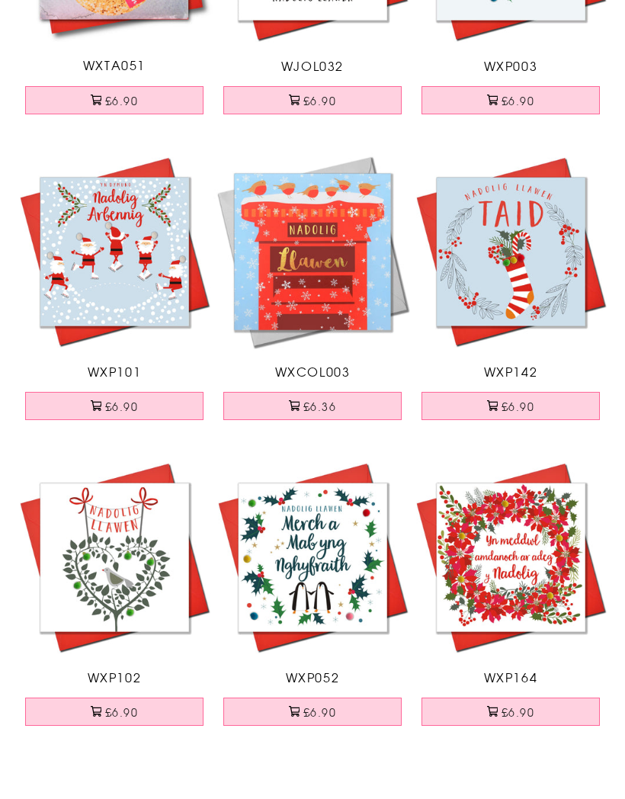
scroll to position [951, 0]
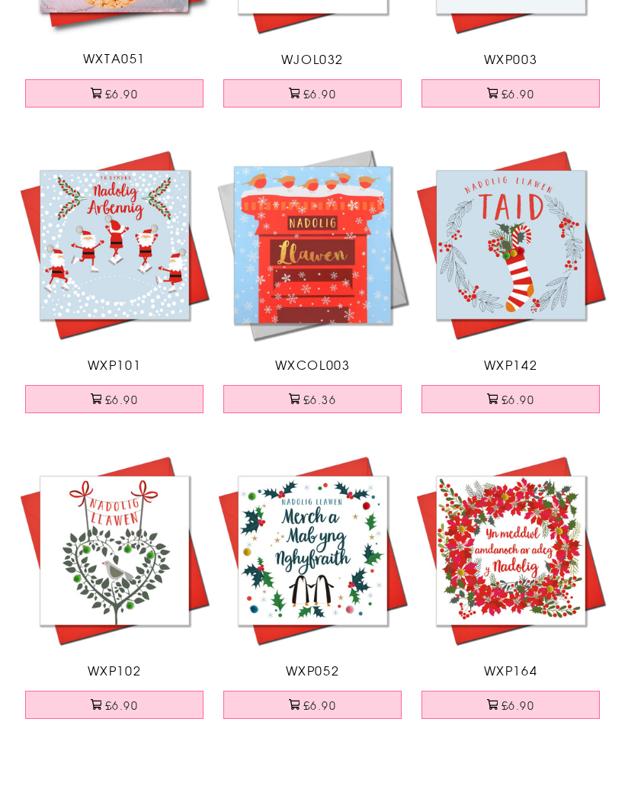
click at [111, 755] on button "£6.90" at bounding box center [114, 769] width 178 height 28
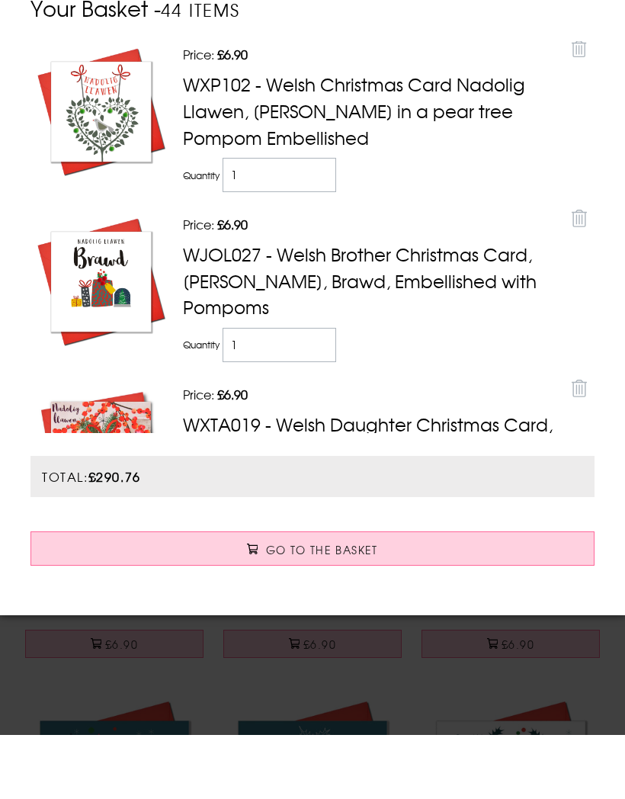
scroll to position [0, 0]
click at [360, 606] on span "Go to the Basket" at bounding box center [322, 613] width 112 height 15
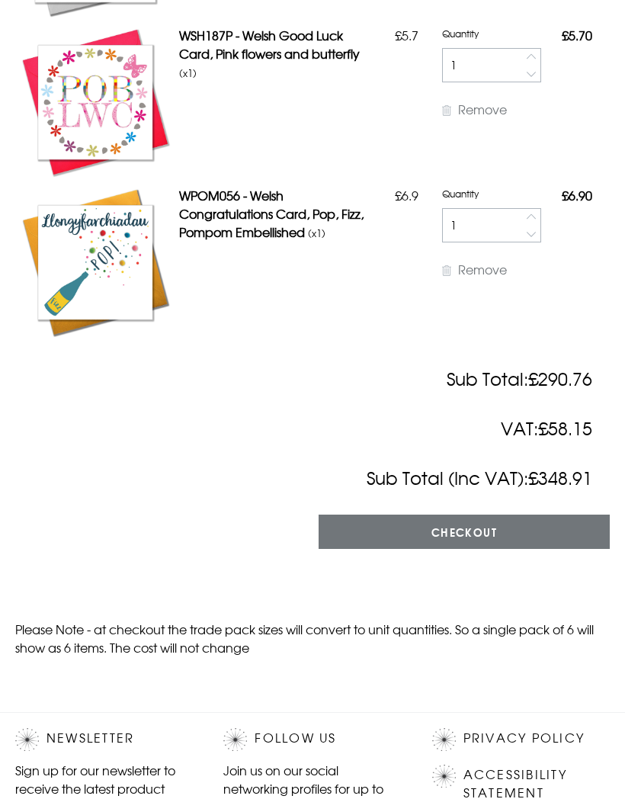
scroll to position [6430, 0]
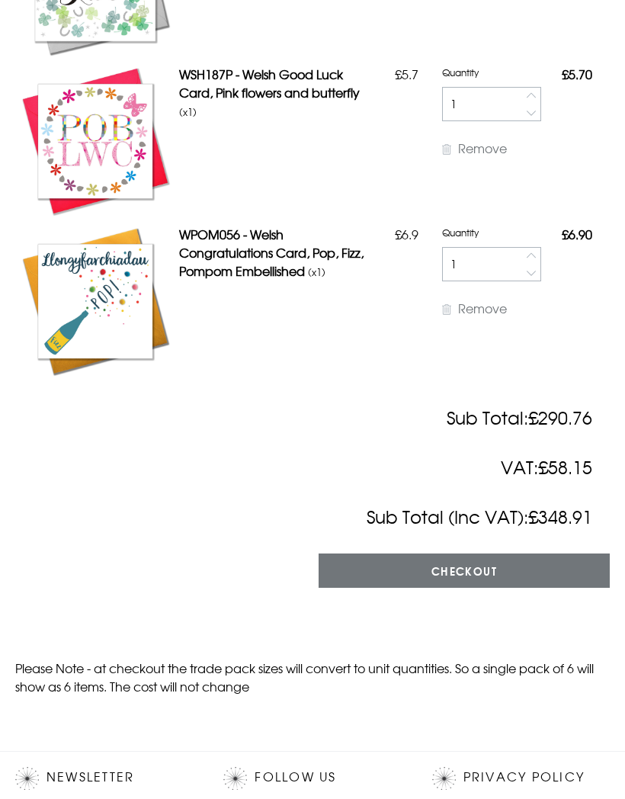
click at [480, 564] on input "Checkout" at bounding box center [464, 571] width 291 height 34
